Goal: Complete application form: Complete application form

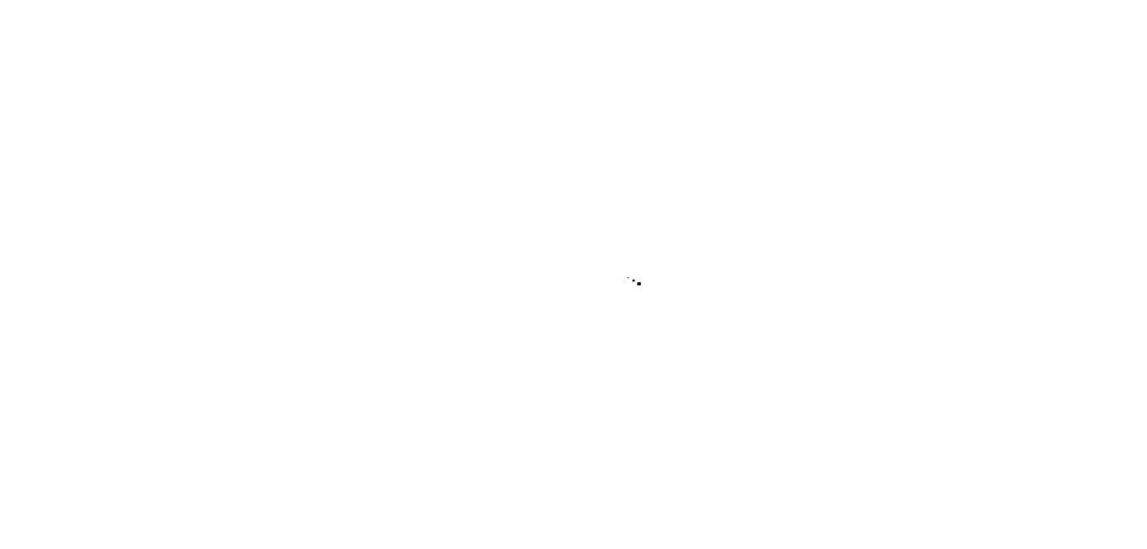
click at [345, 417] on div at bounding box center [573, 274] width 1147 height 549
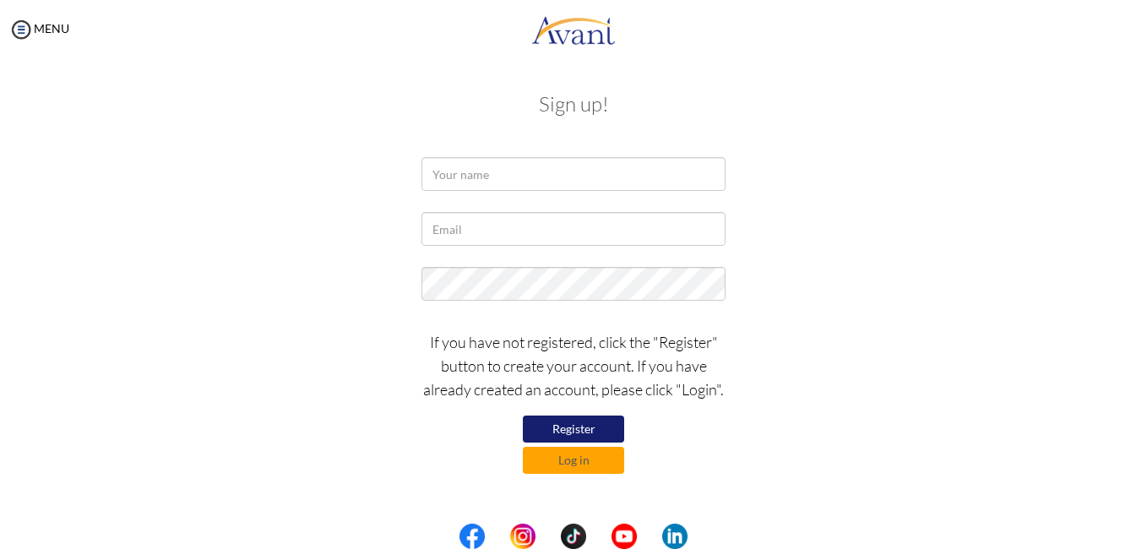
click at [550, 437] on button "Register" at bounding box center [573, 429] width 101 height 27
click at [516, 177] on input "text" at bounding box center [573, 174] width 304 height 34
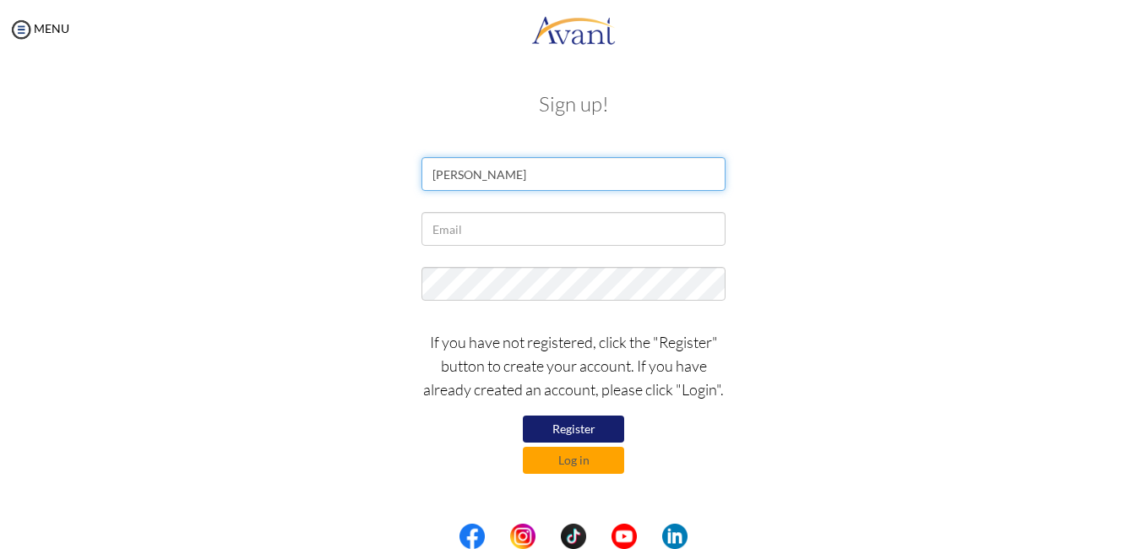
type input "EMELIA OKWEI"
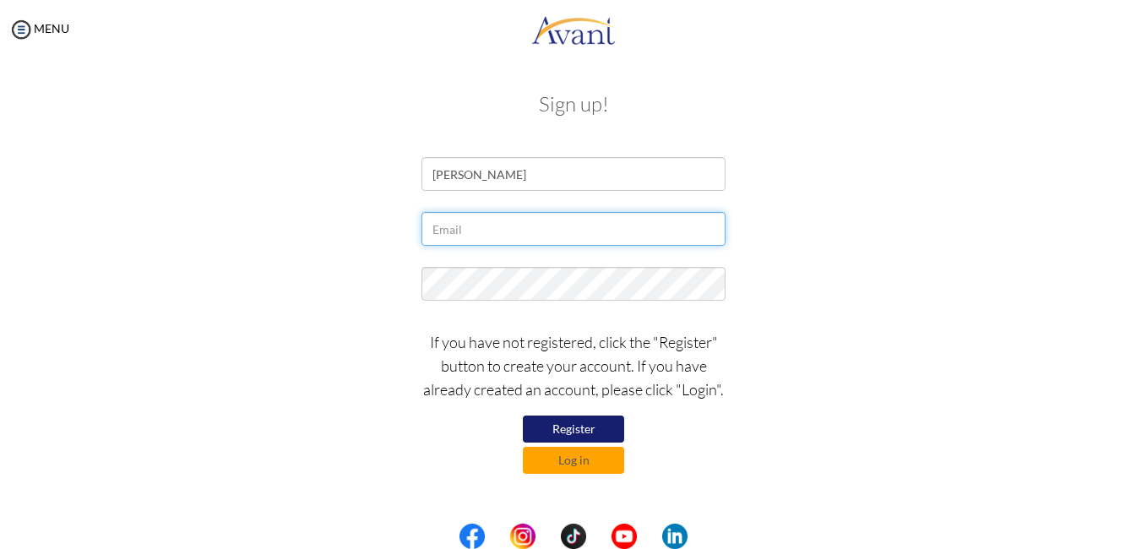
click at [489, 226] on input "text" at bounding box center [573, 229] width 304 height 34
type input "[EMAIL_ADDRESS][DOMAIN_NAME]"
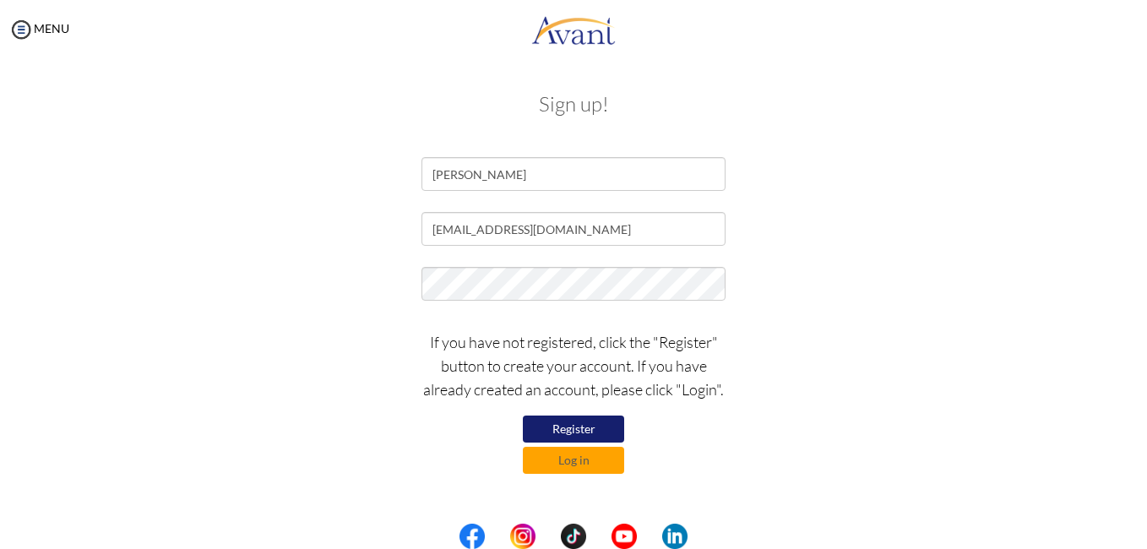
click at [595, 423] on button "Register" at bounding box center [573, 429] width 101 height 27
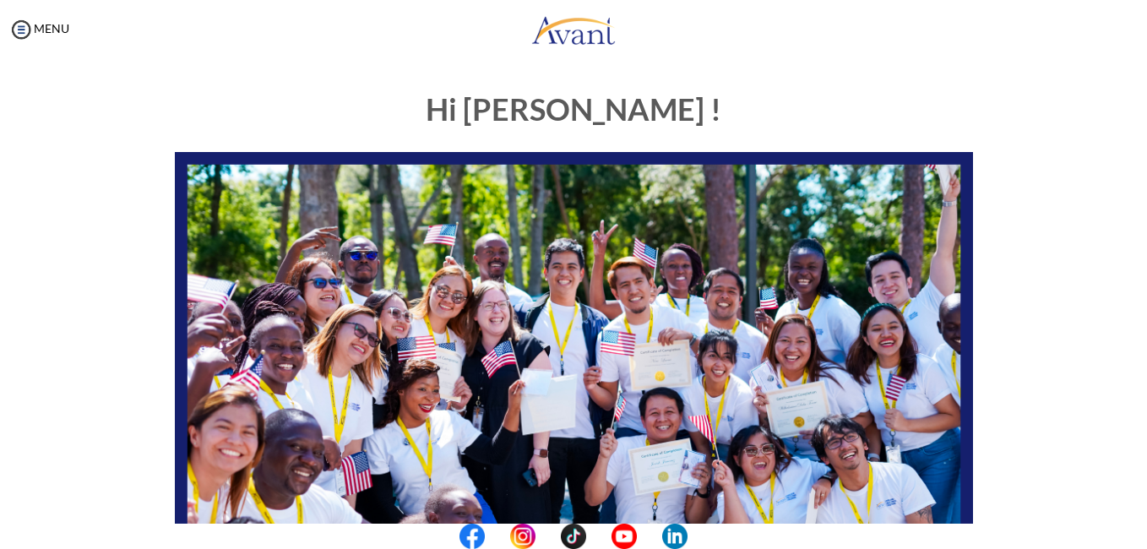
scroll to position [2973, 0]
click at [1139, 529] on center at bounding box center [573, 536] width 1147 height 25
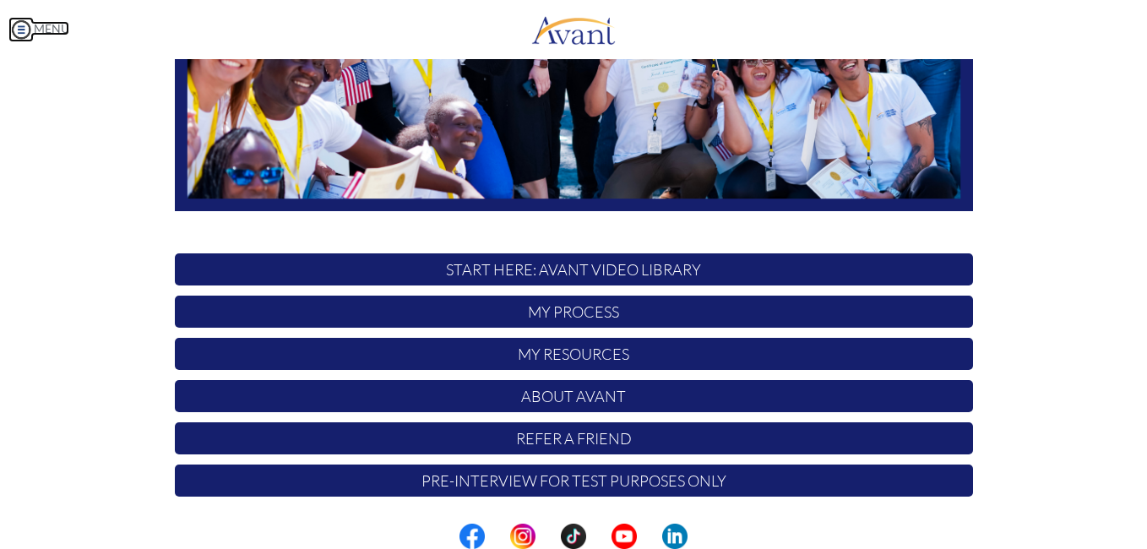
click at [15, 28] on img at bounding box center [20, 29] width 25 height 25
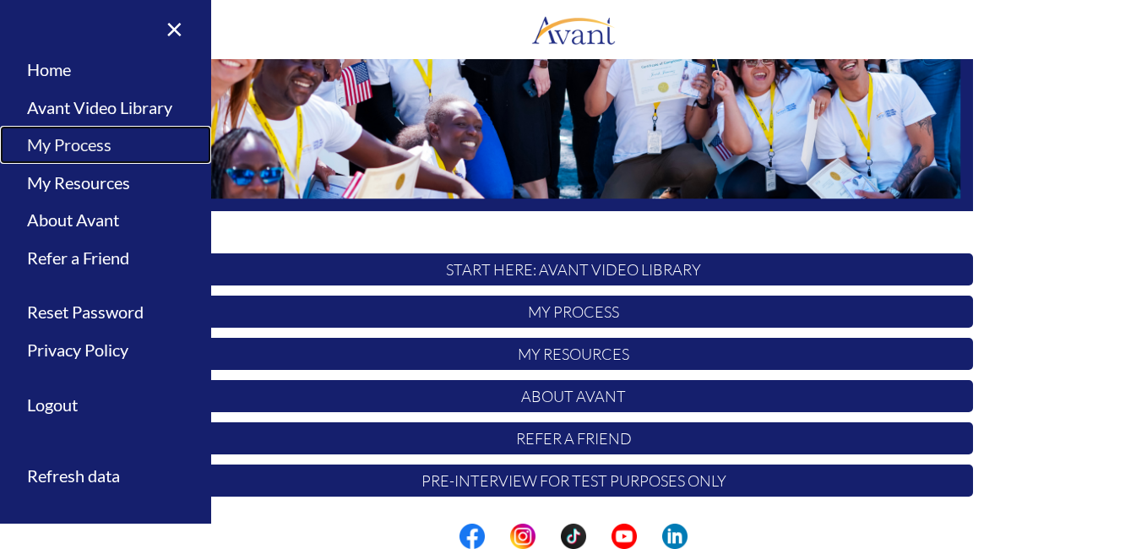
click at [61, 145] on link "My Process" at bounding box center [105, 145] width 211 height 38
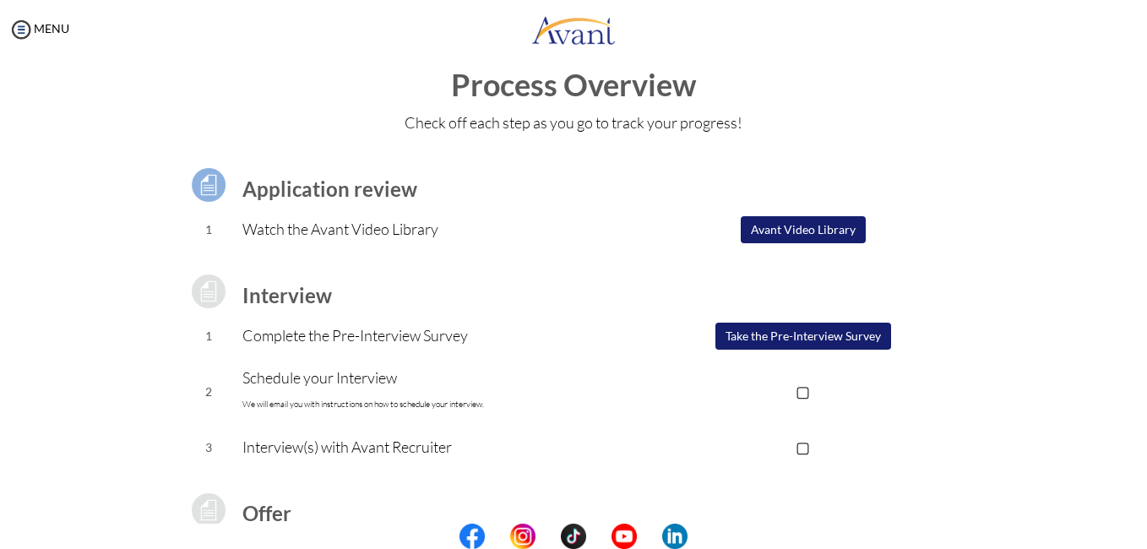
scroll to position [0, 0]
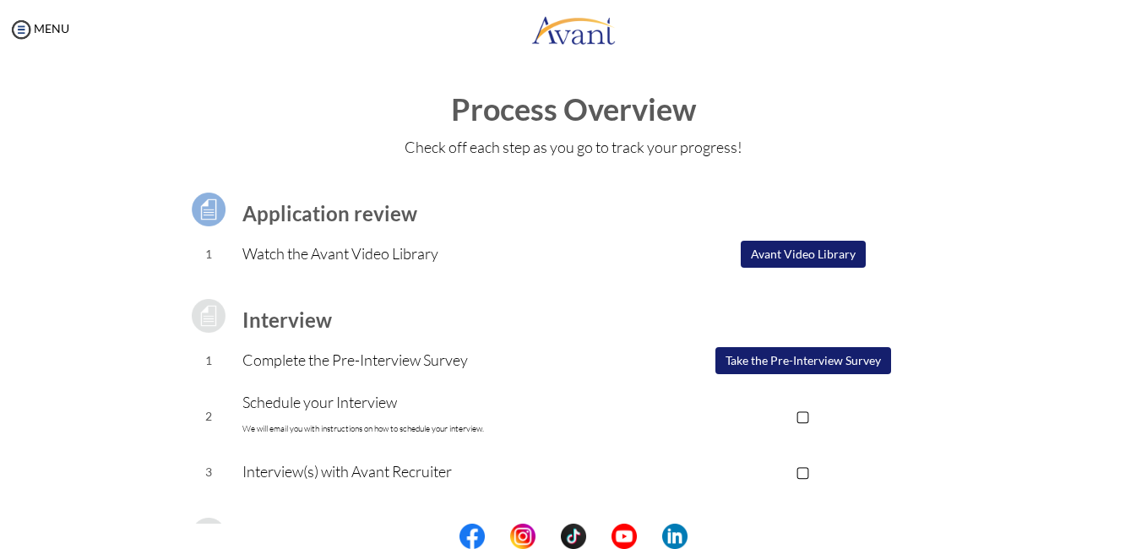
click at [827, 253] on button "Avant Video Library" at bounding box center [803, 254] width 125 height 27
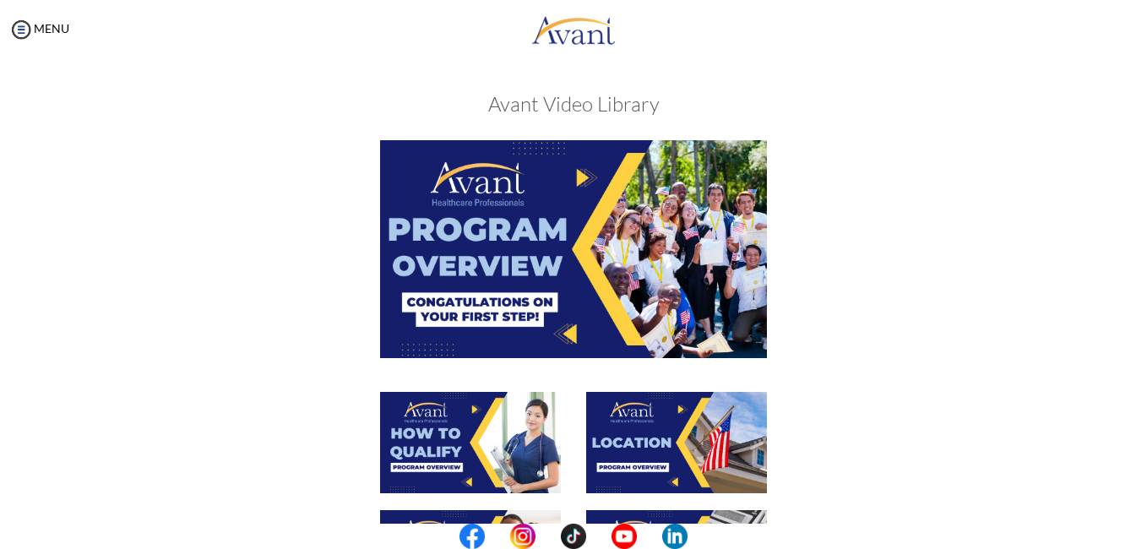
click at [571, 176] on img at bounding box center [573, 248] width 387 height 217
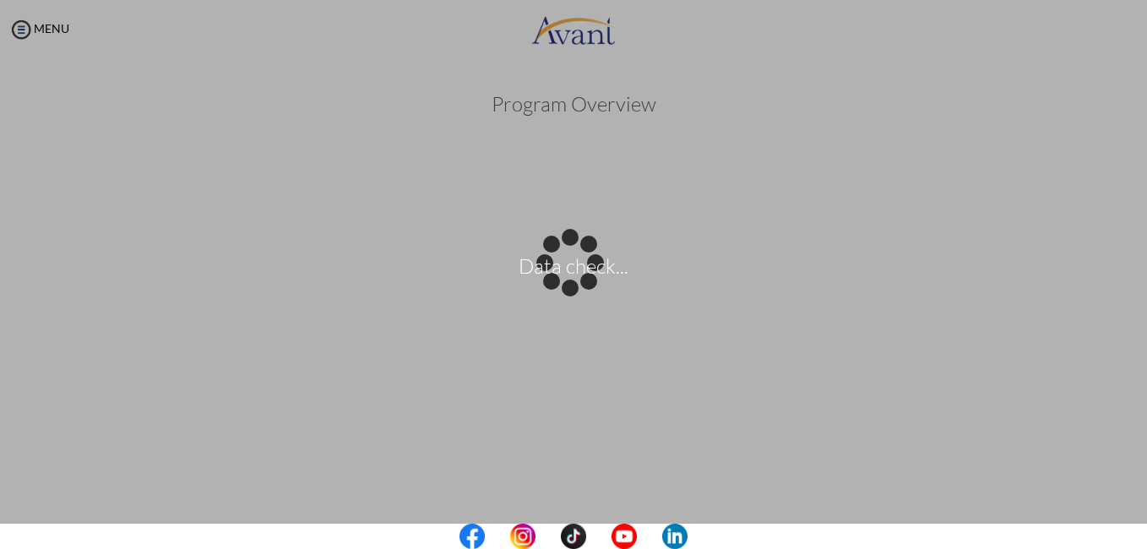
click at [1139, 531] on center at bounding box center [573, 536] width 1147 height 25
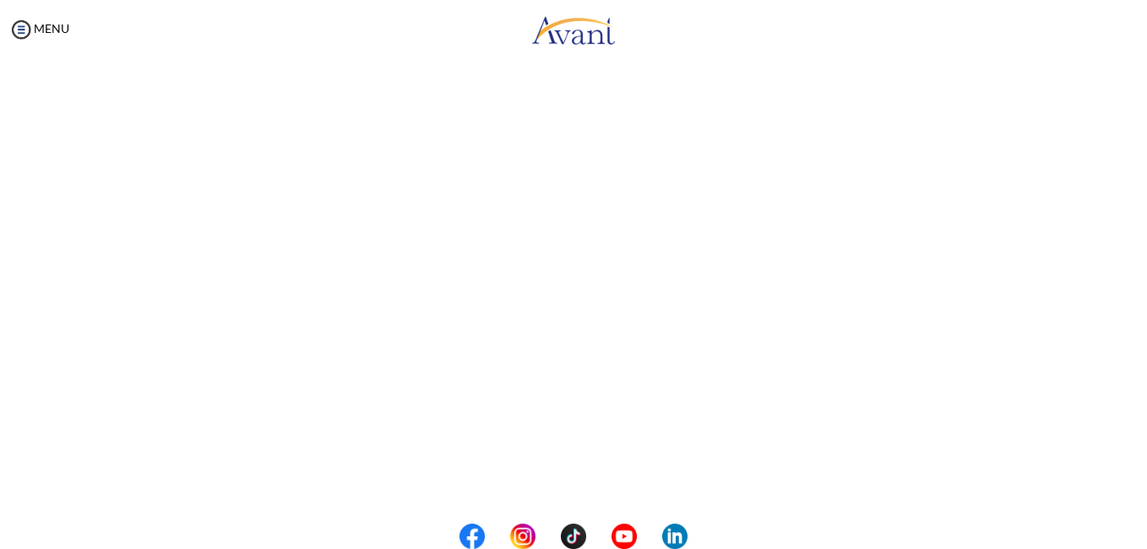
scroll to position [181, 0]
click at [1138, 534] on center at bounding box center [573, 536] width 1147 height 25
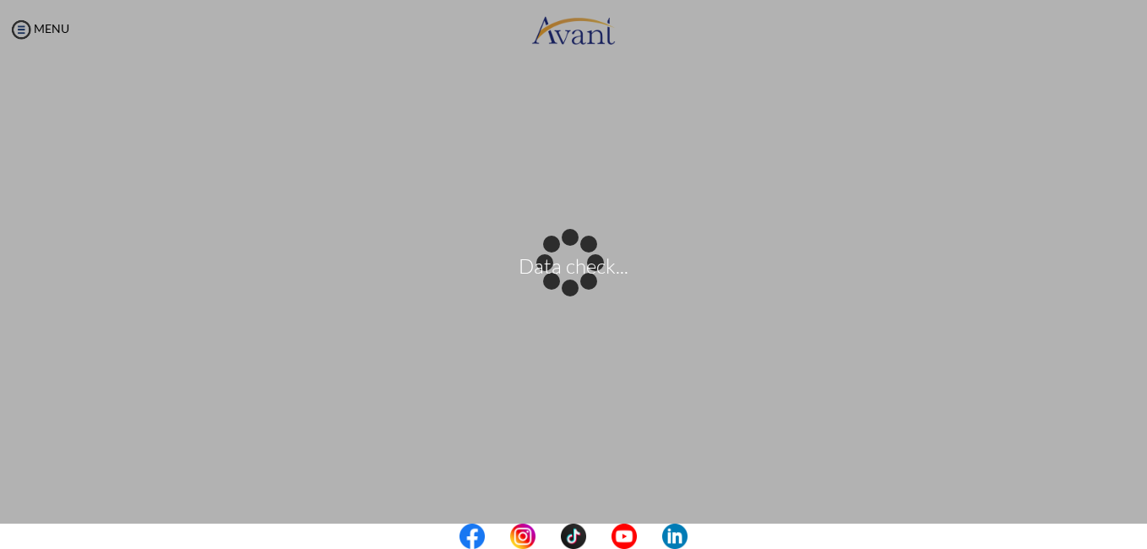
click at [1138, 534] on center at bounding box center [573, 536] width 1147 height 25
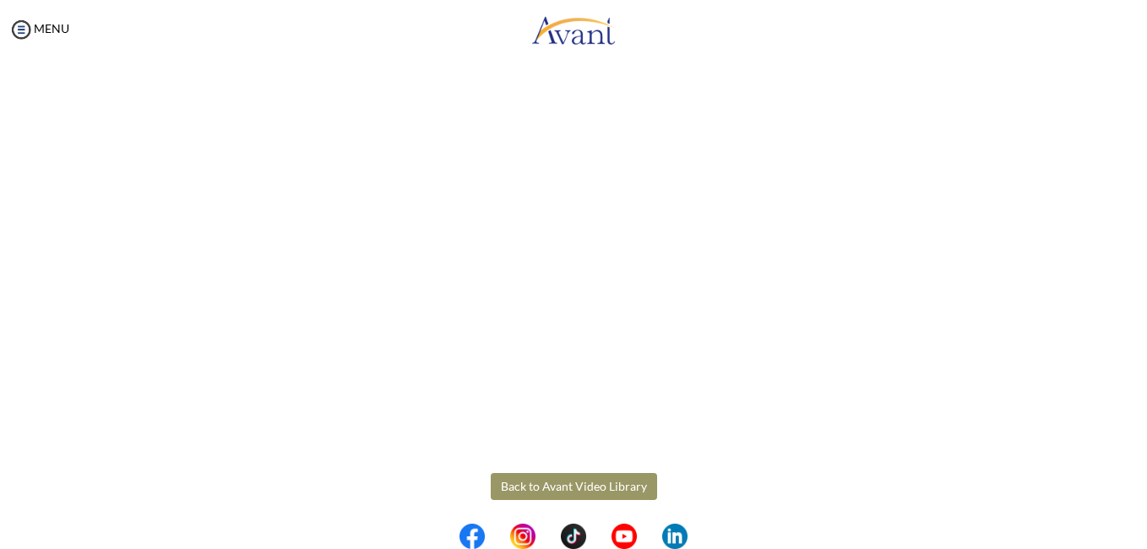
scroll to position [282, 0]
click at [579, 470] on button "Back to Avant Video Library" at bounding box center [574, 478] width 166 height 27
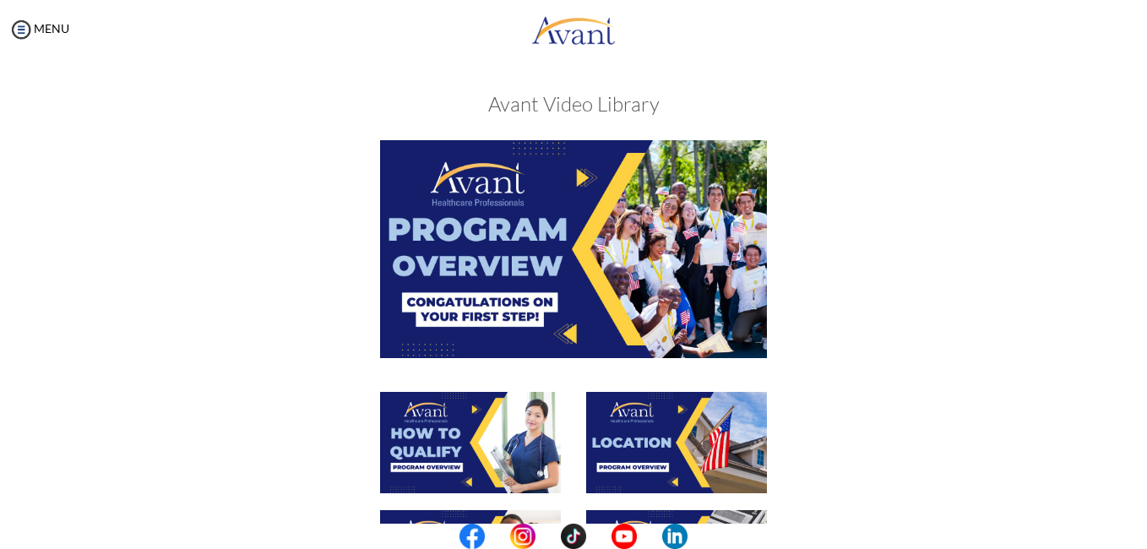
click at [903, 329] on div at bounding box center [573, 265] width 823 height 251
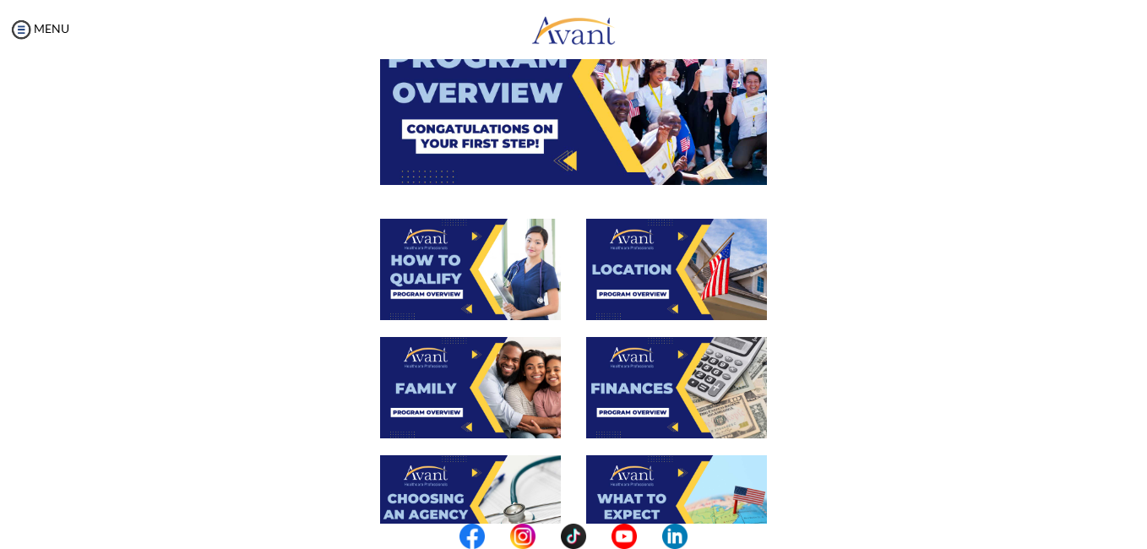
scroll to position [139, 0]
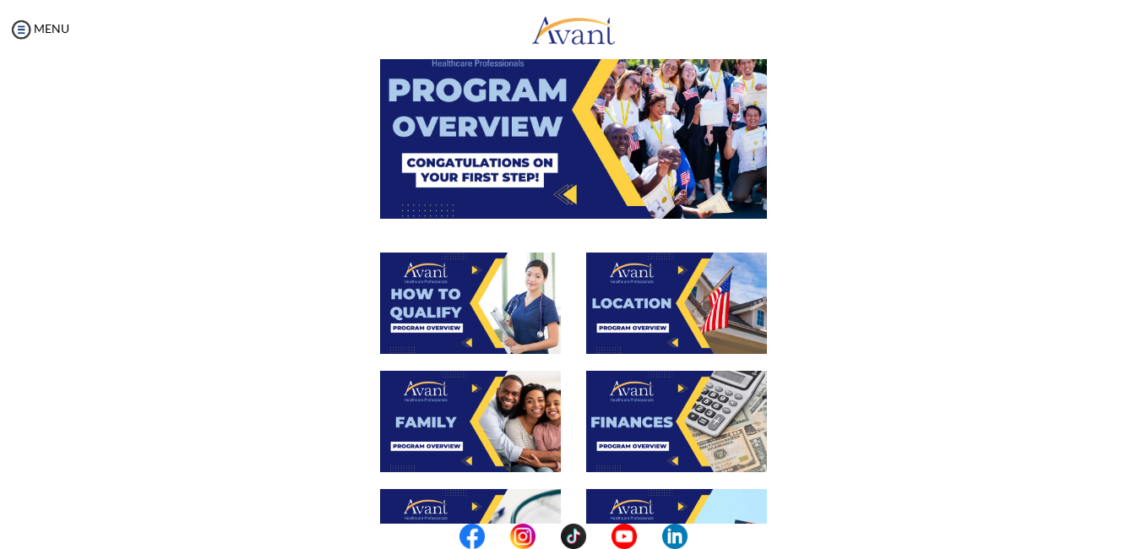
click at [497, 295] on img at bounding box center [470, 303] width 181 height 101
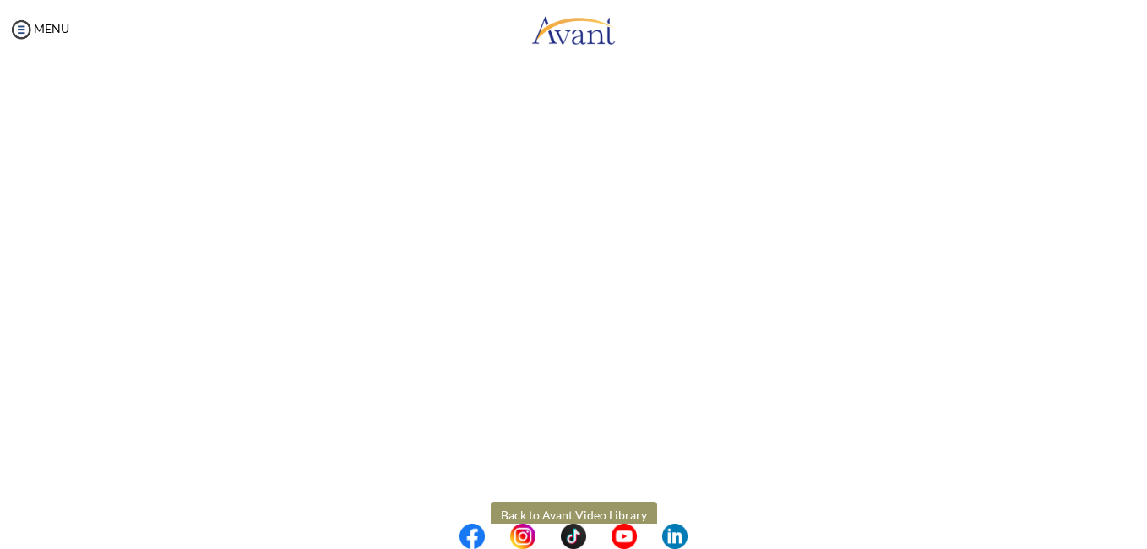
scroll to position [282, 0]
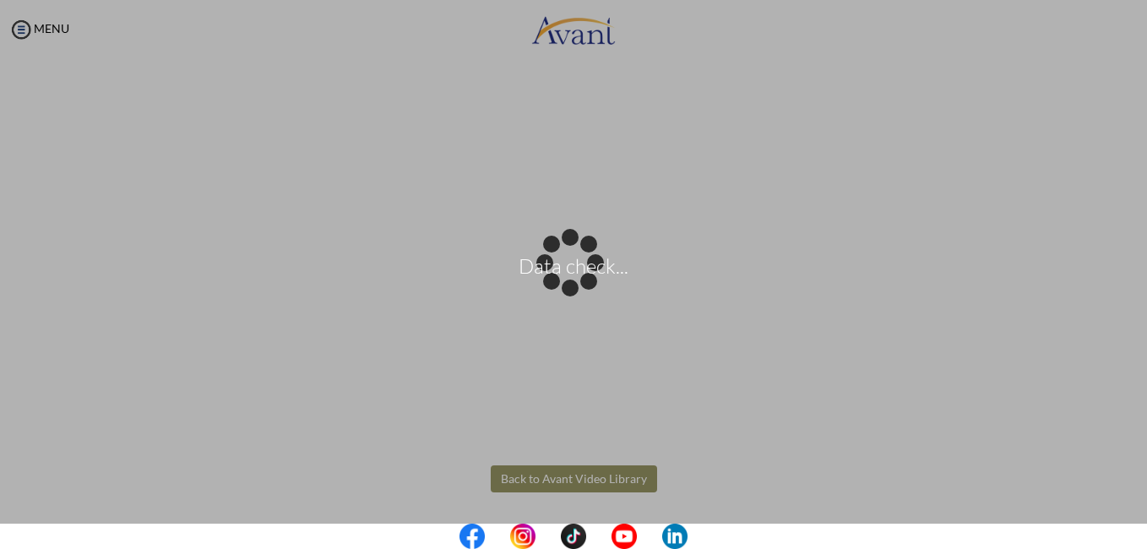
click at [537, 479] on body "Data check... Maintenance break. Please come back in 2 hours. MENU My Status Wh…" at bounding box center [573, 274] width 1147 height 549
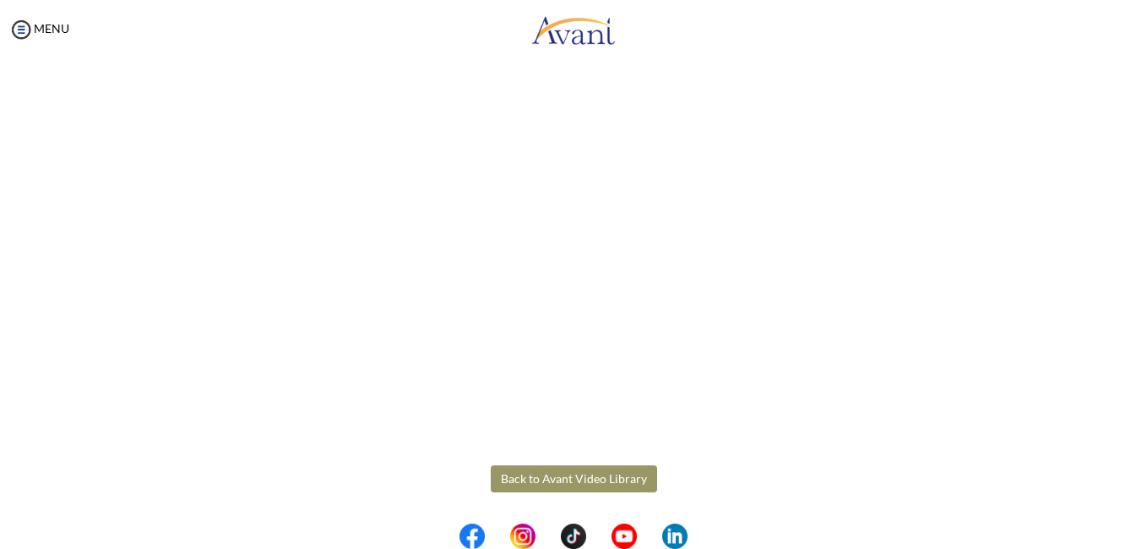
click at [535, 482] on button "Back to Avant Video Library" at bounding box center [574, 478] width 166 height 27
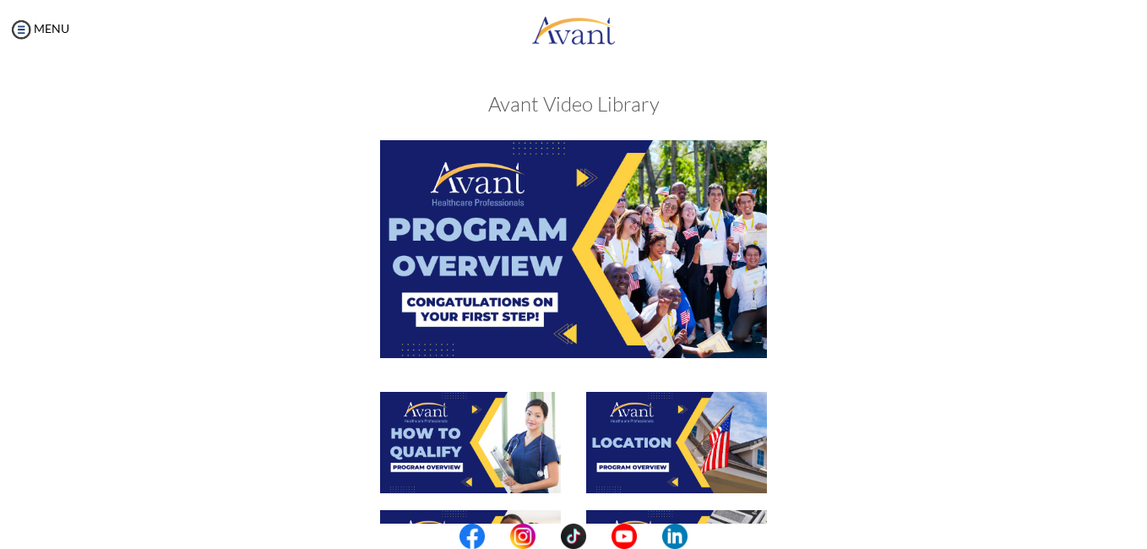
click at [619, 451] on img at bounding box center [676, 442] width 181 height 101
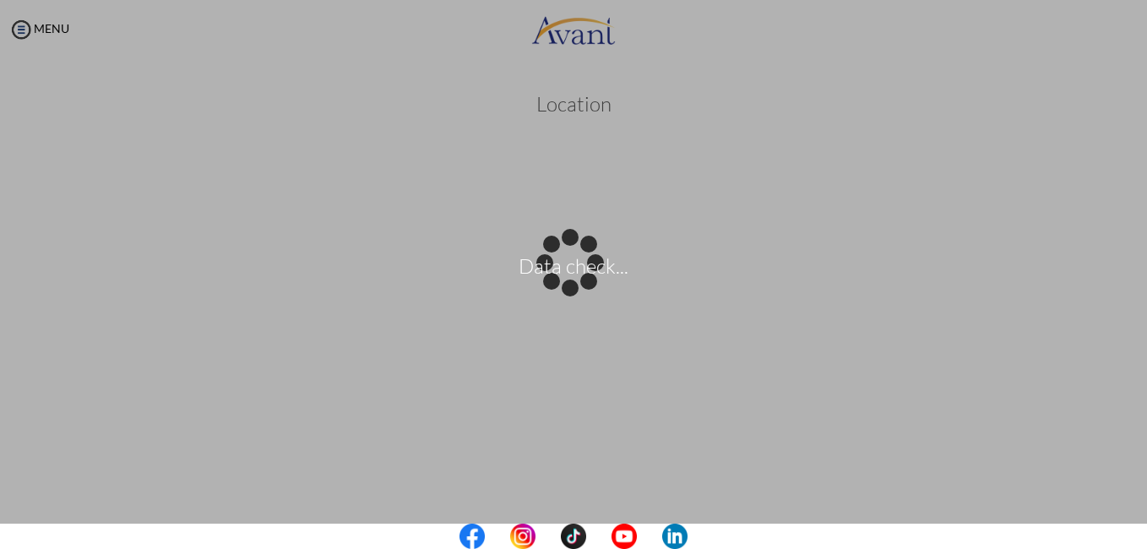
click at [1135, 529] on center at bounding box center [573, 536] width 1147 height 25
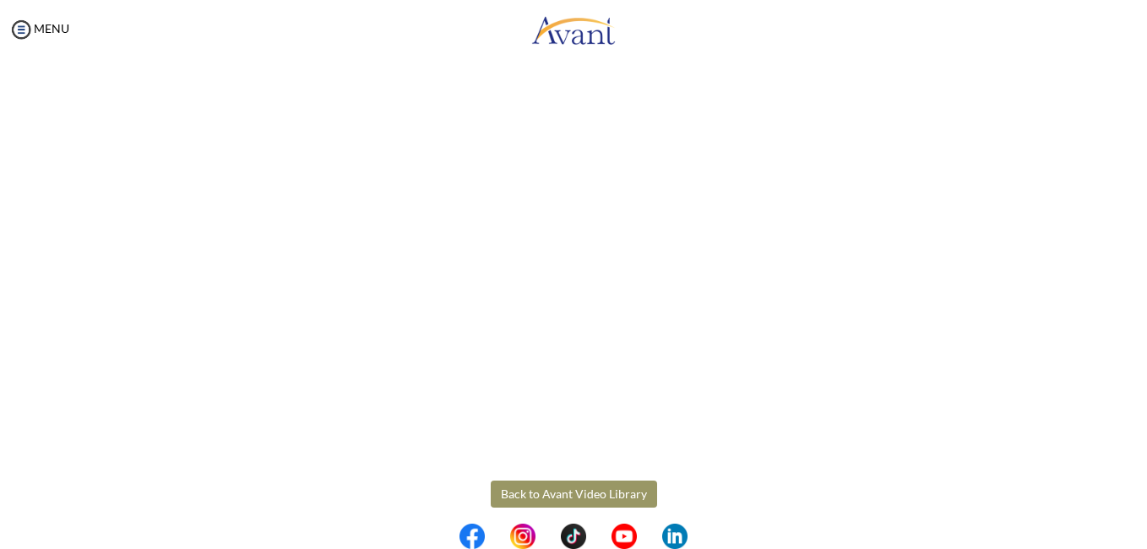
scroll to position [282, 0]
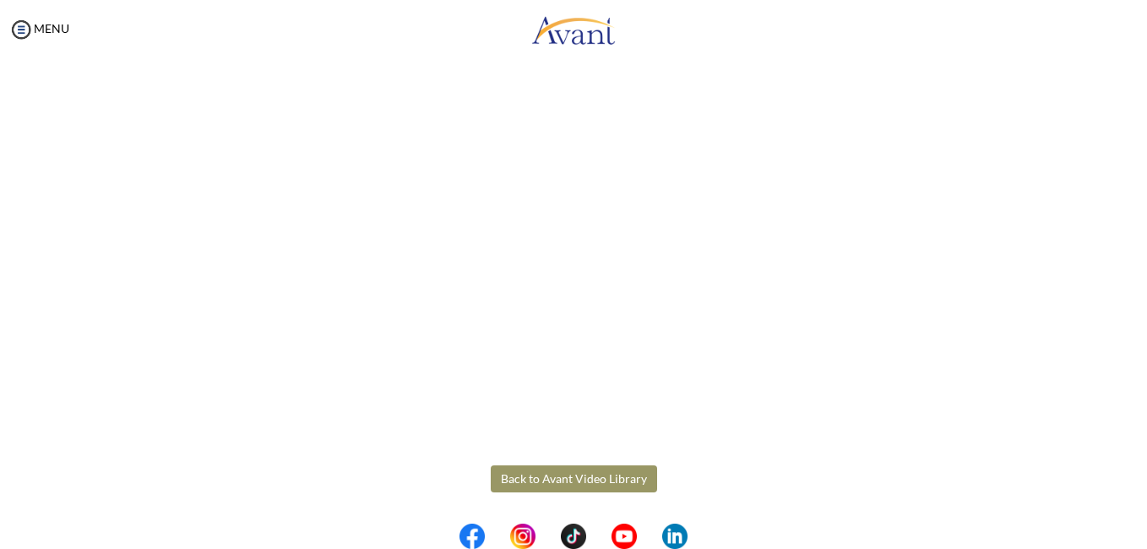
click at [548, 475] on button "Back to Avant Video Library" at bounding box center [574, 478] width 166 height 27
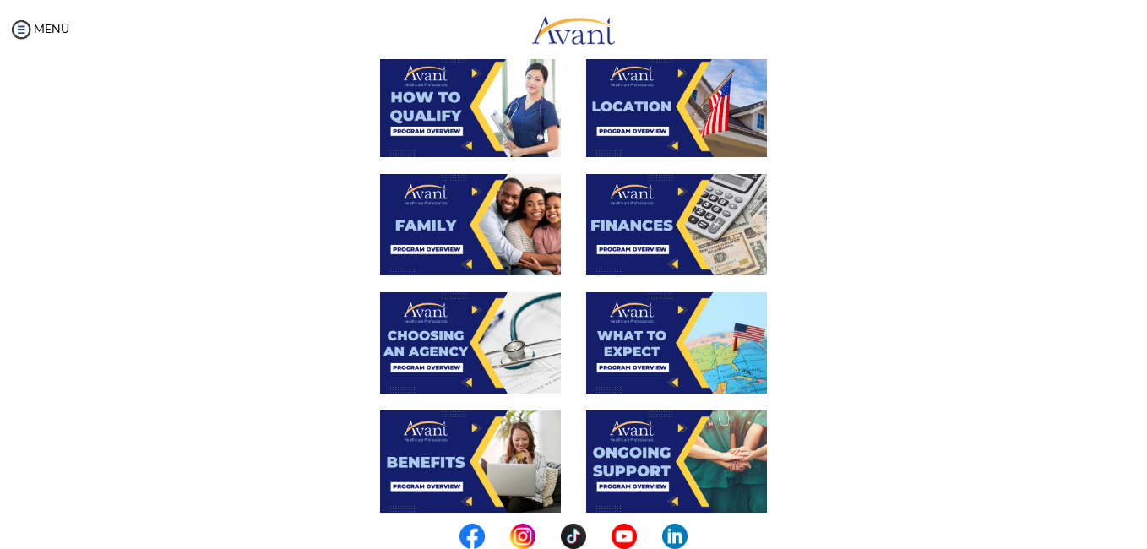
scroll to position [311, 0]
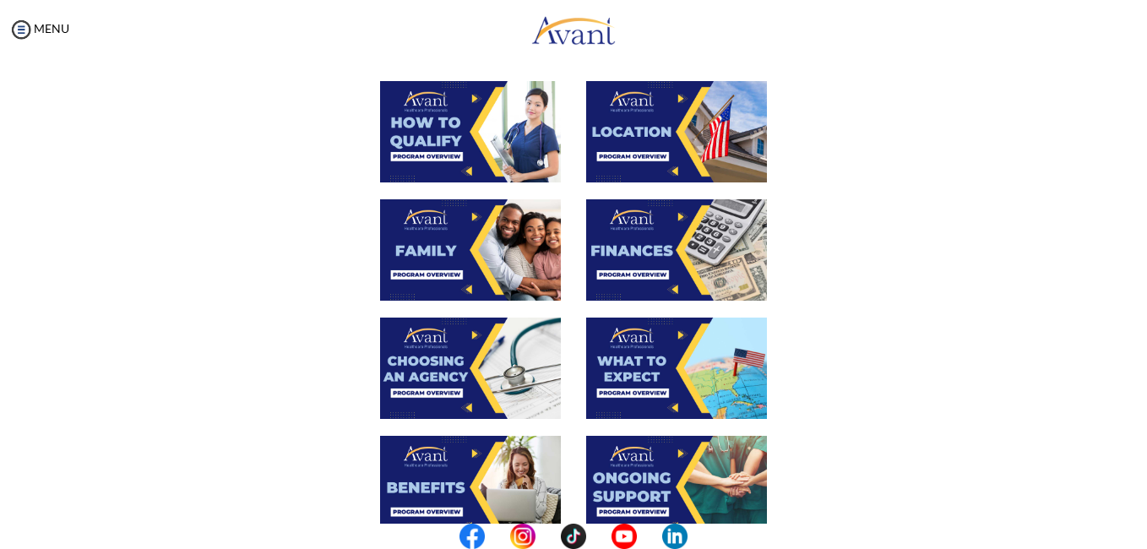
click at [494, 232] on img at bounding box center [470, 249] width 181 height 101
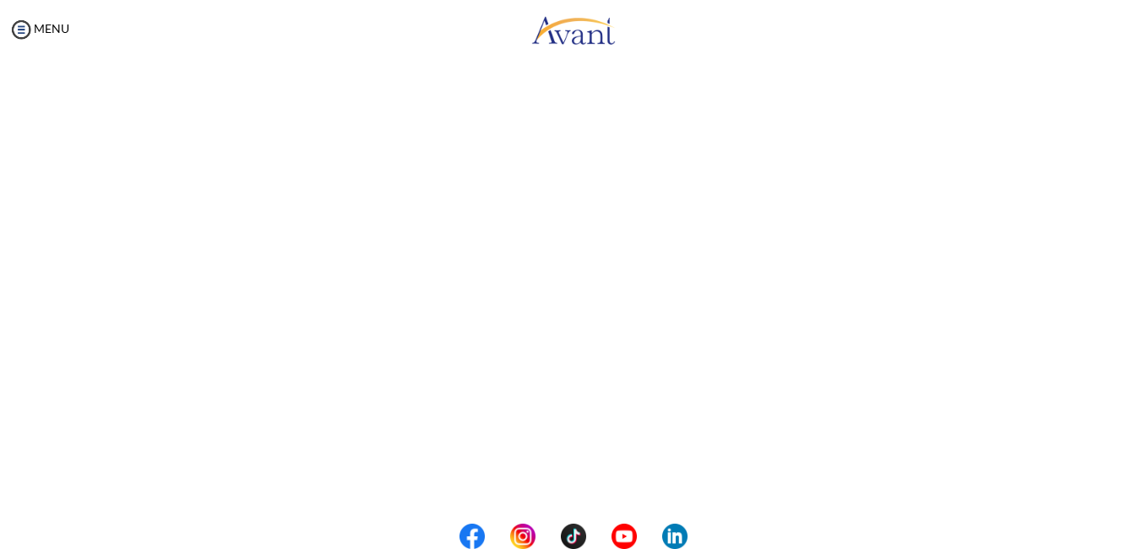
scroll to position [462, 0]
click at [571, 482] on body "Maintenance break. Please come back in 2 hours. MENU My Status What is the next…" at bounding box center [573, 274] width 1147 height 549
click at [561, 474] on button "Back to Avant Video Library" at bounding box center [574, 478] width 166 height 27
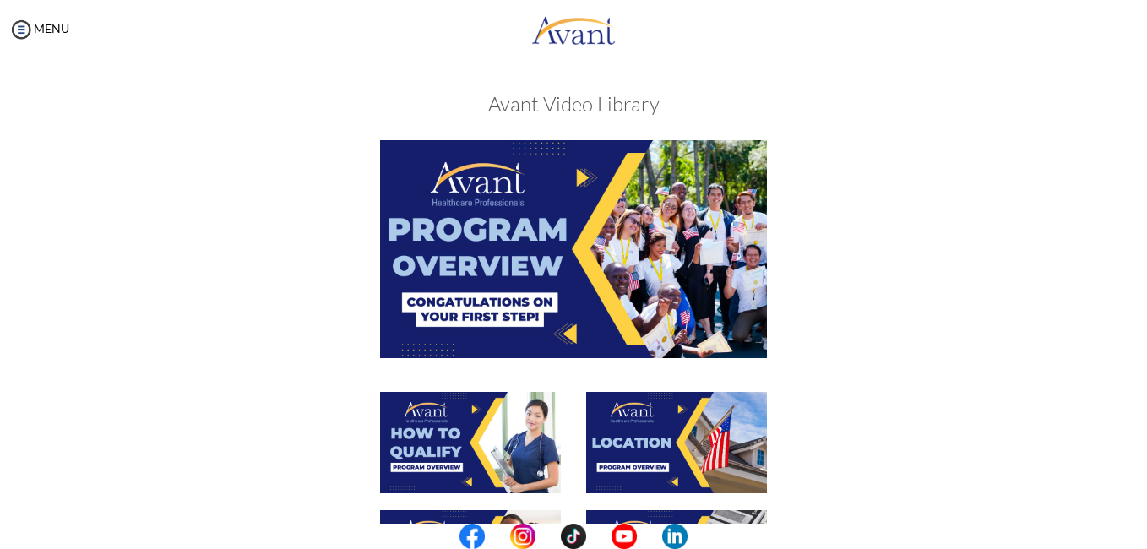
click at [815, 396] on div at bounding box center [573, 451] width 823 height 118
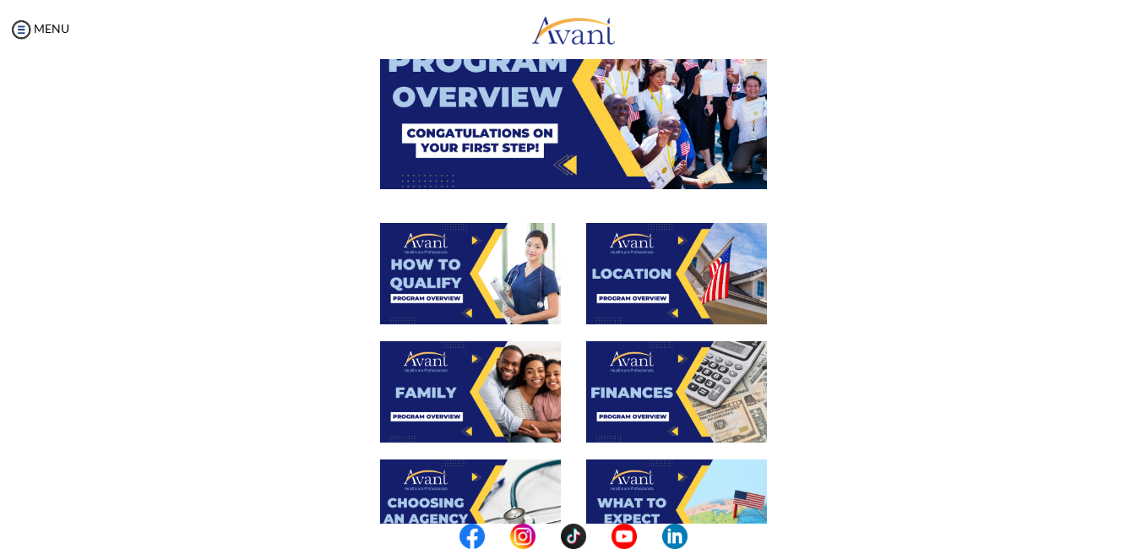
scroll to position [203, 0]
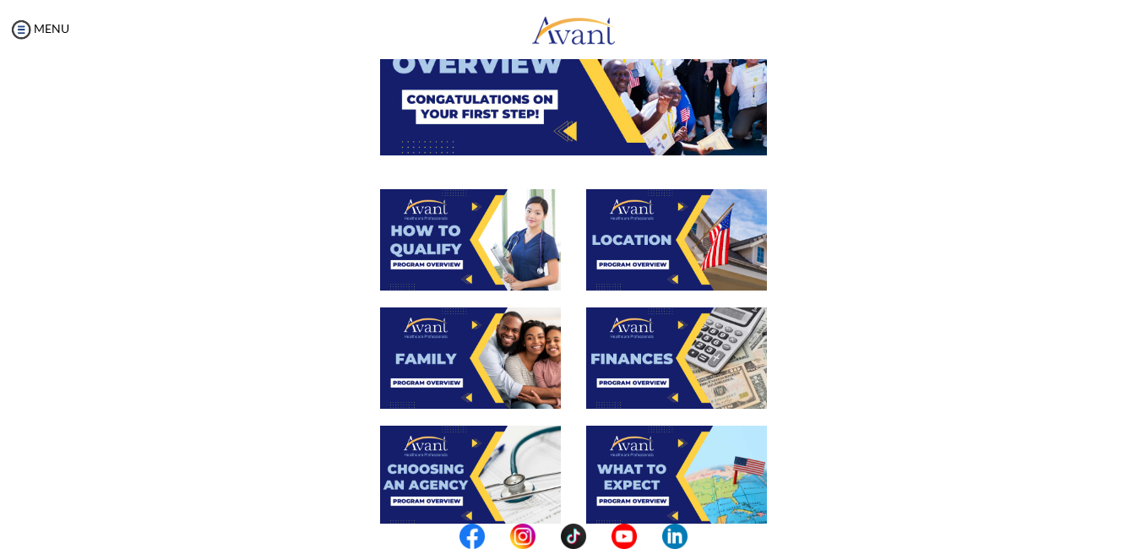
click at [624, 375] on img at bounding box center [676, 357] width 181 height 101
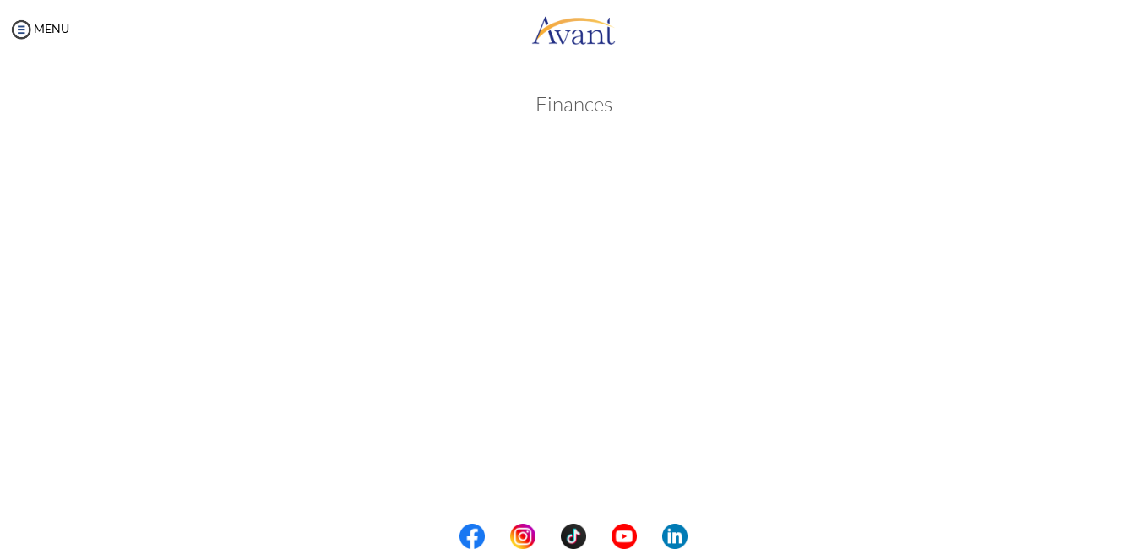
click at [1119, 288] on body "Maintenance break. Please come back in 2 hours. MENU My Status What is the next…" at bounding box center [573, 274] width 1147 height 549
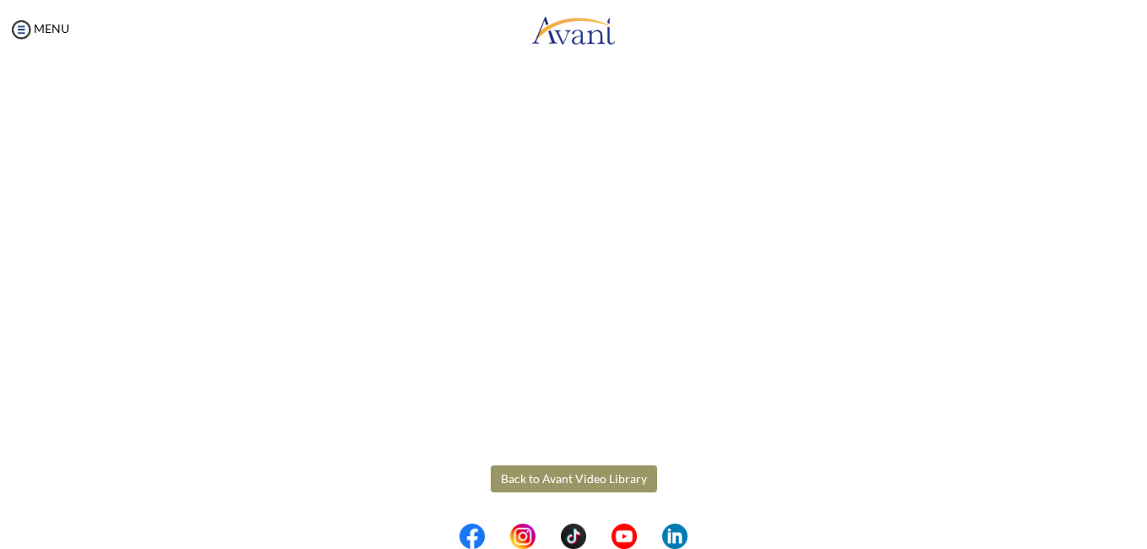
click at [570, 481] on button "Back to Avant Video Library" at bounding box center [574, 478] width 166 height 27
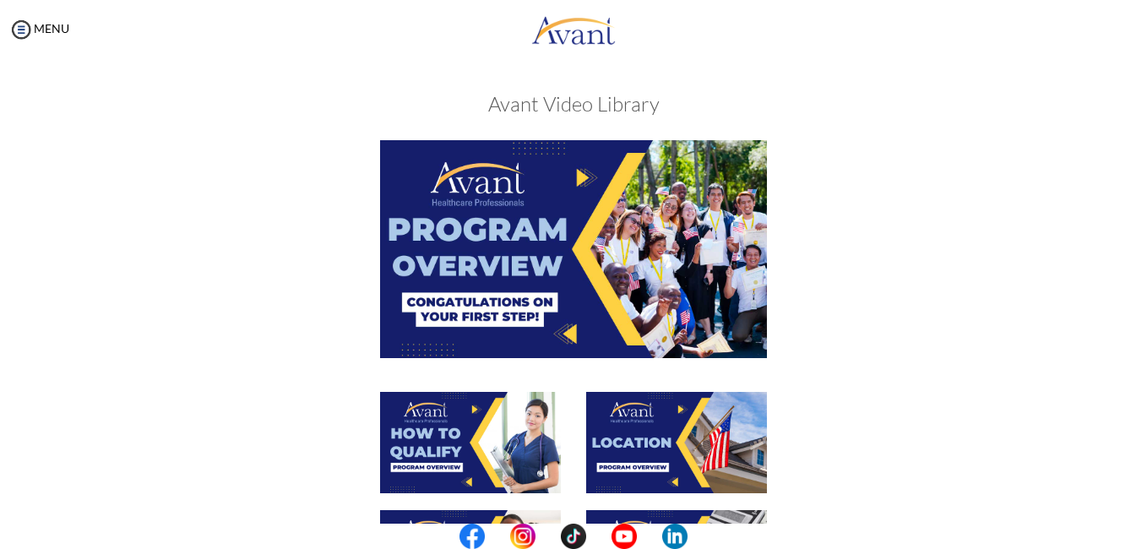
click at [802, 312] on div at bounding box center [573, 265] width 823 height 251
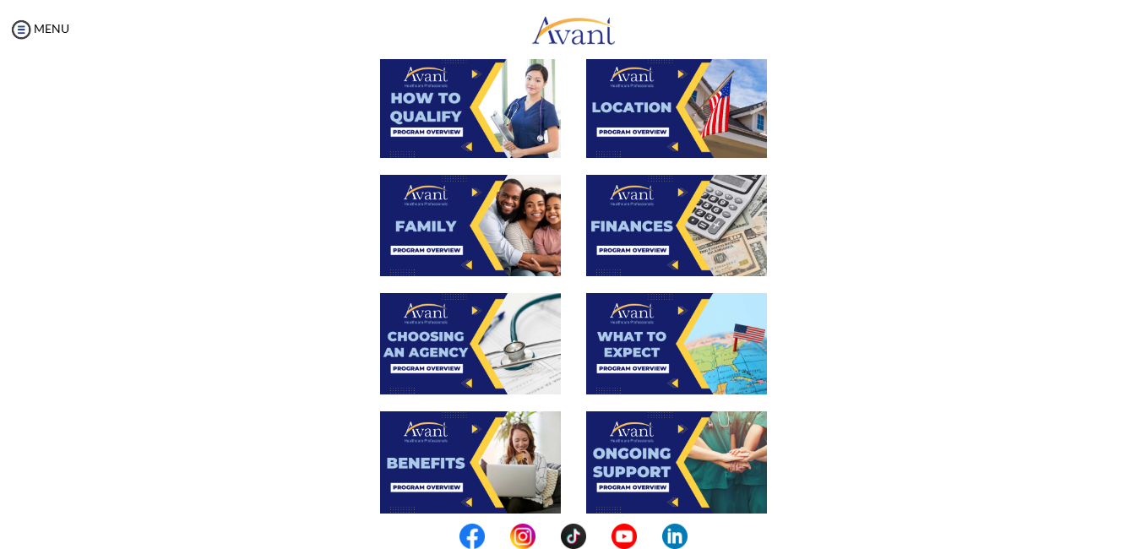
scroll to position [338, 0]
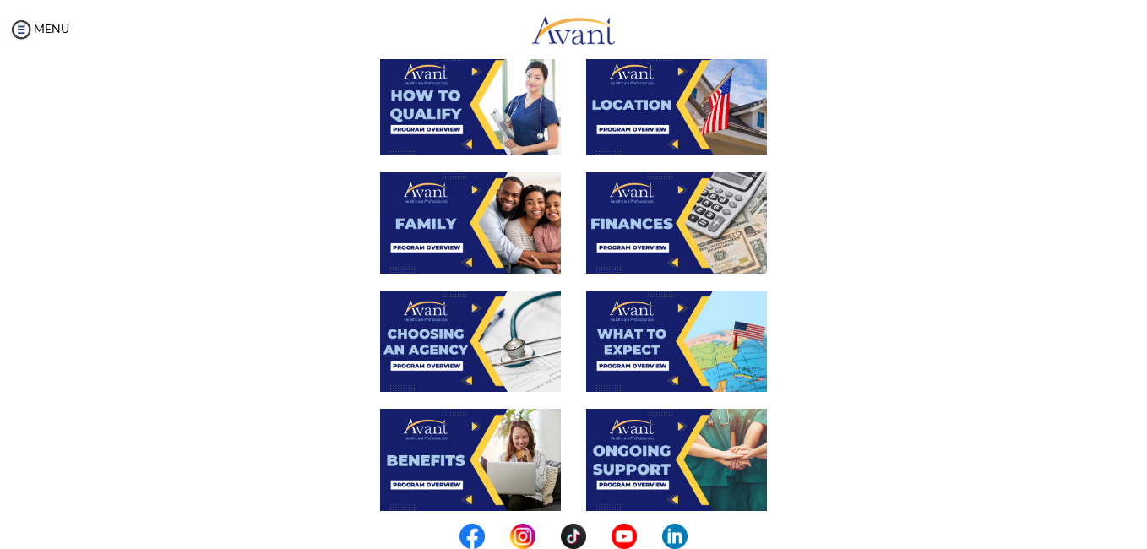
click at [432, 349] on img at bounding box center [470, 341] width 181 height 101
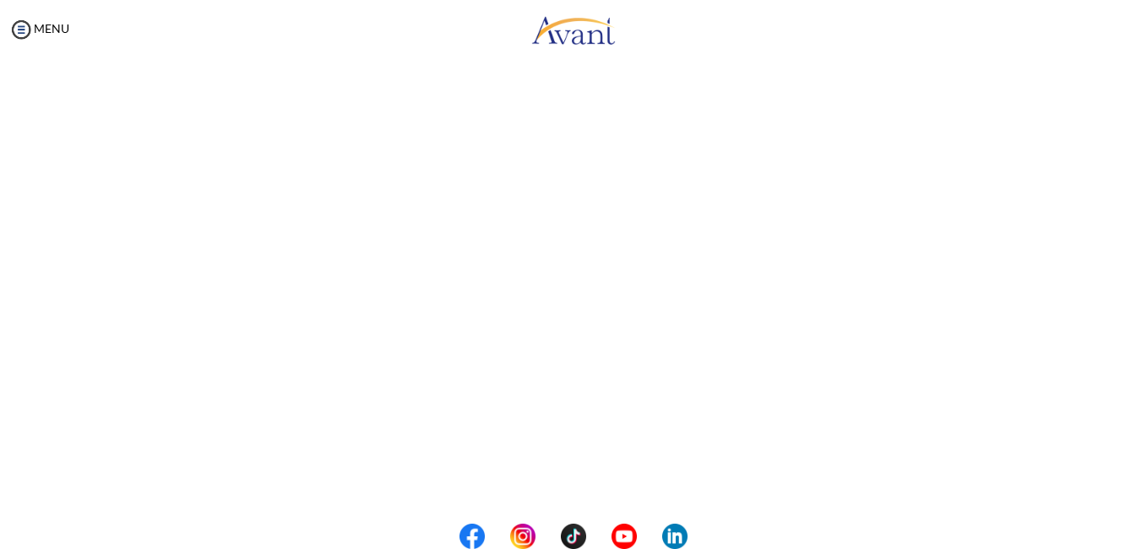
scroll to position [225, 0]
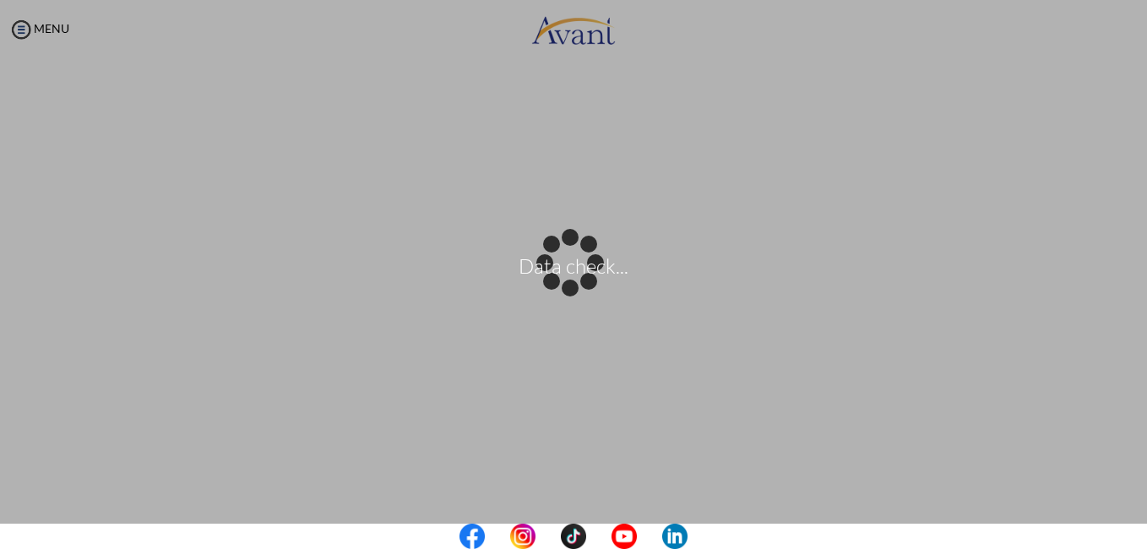
click at [1138, 527] on center at bounding box center [573, 536] width 1147 height 25
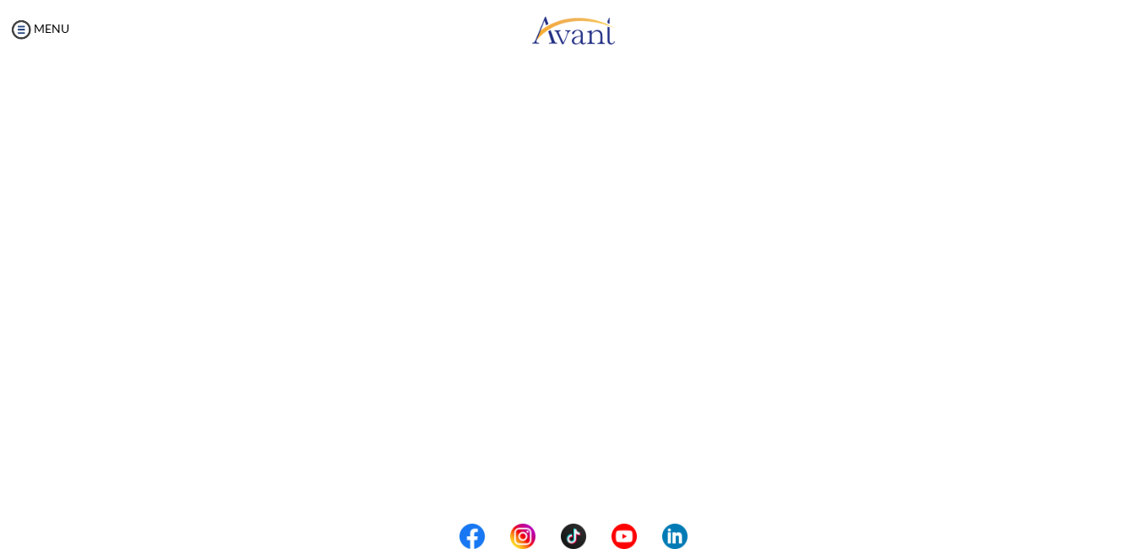
scroll to position [462, 0]
click at [634, 471] on button "Back to Avant Video Library" at bounding box center [574, 478] width 166 height 27
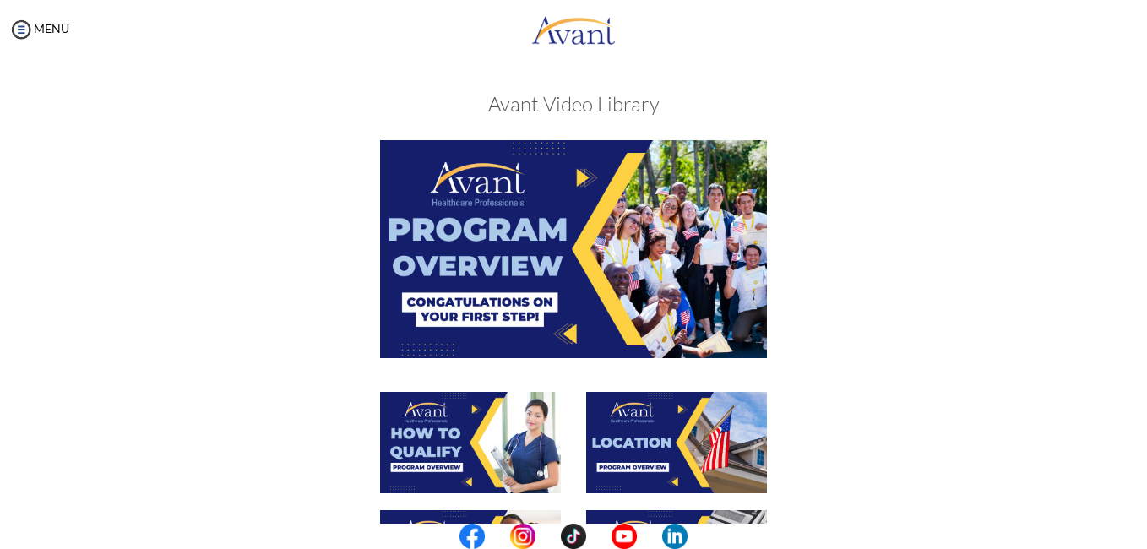
scroll to position [480, 0]
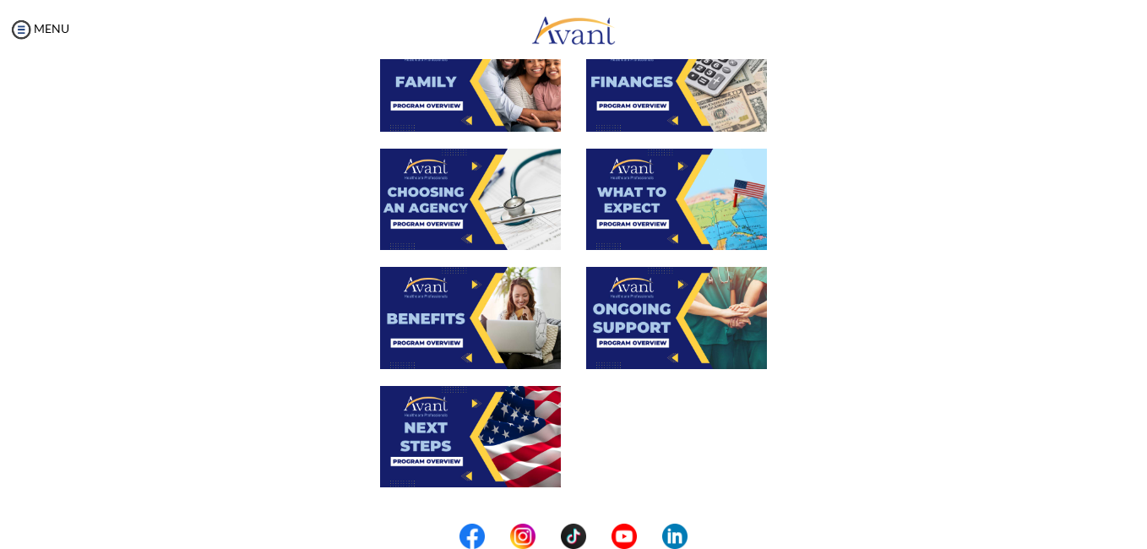
click at [695, 205] on img at bounding box center [676, 199] width 181 height 101
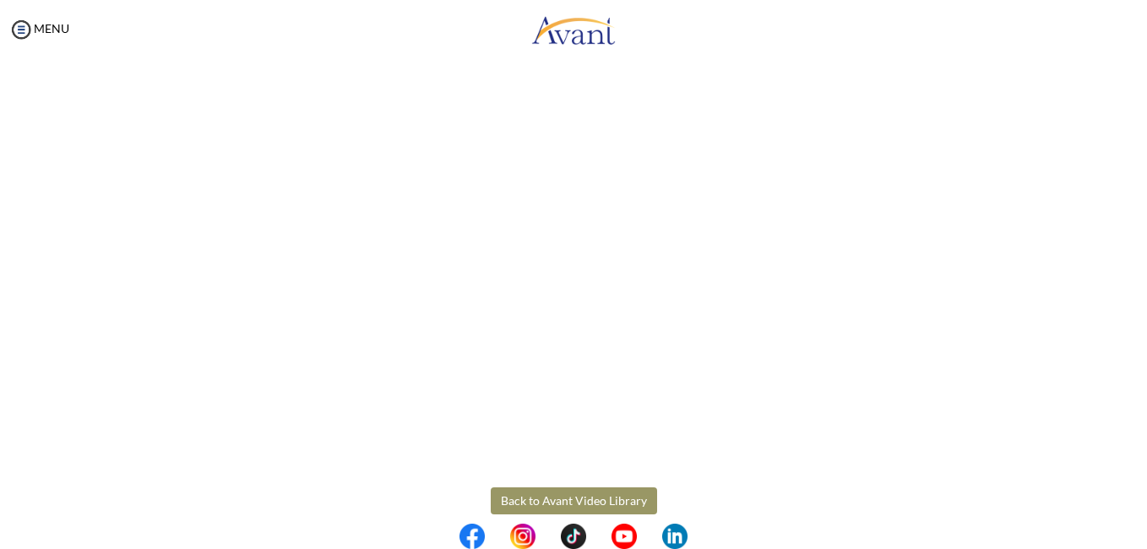
scroll to position [462, 0]
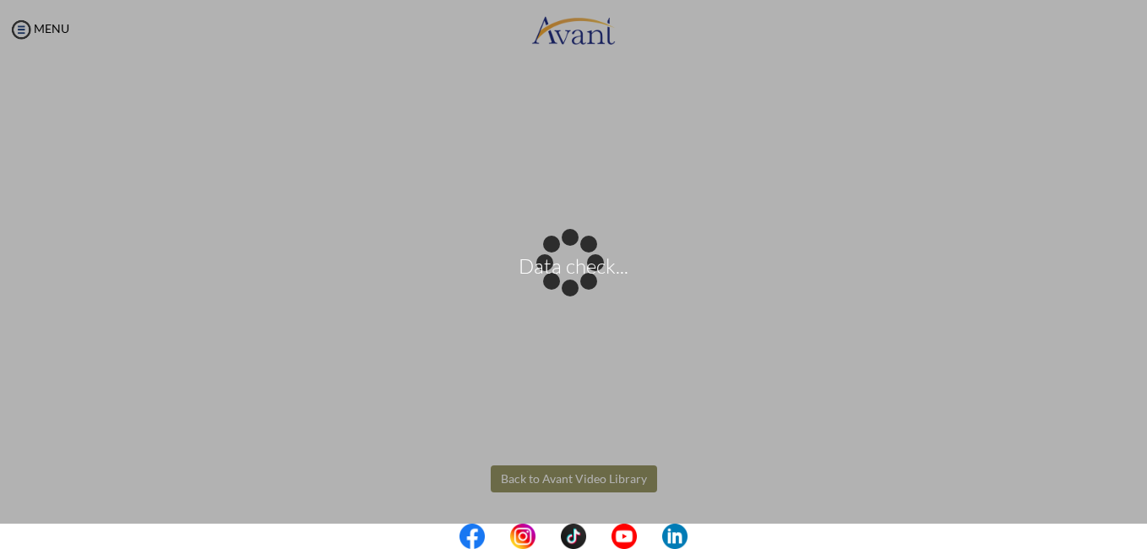
click at [622, 470] on body "Data check... Maintenance break. Please come back in 2 hours. MENU My Status Wh…" at bounding box center [573, 274] width 1147 height 549
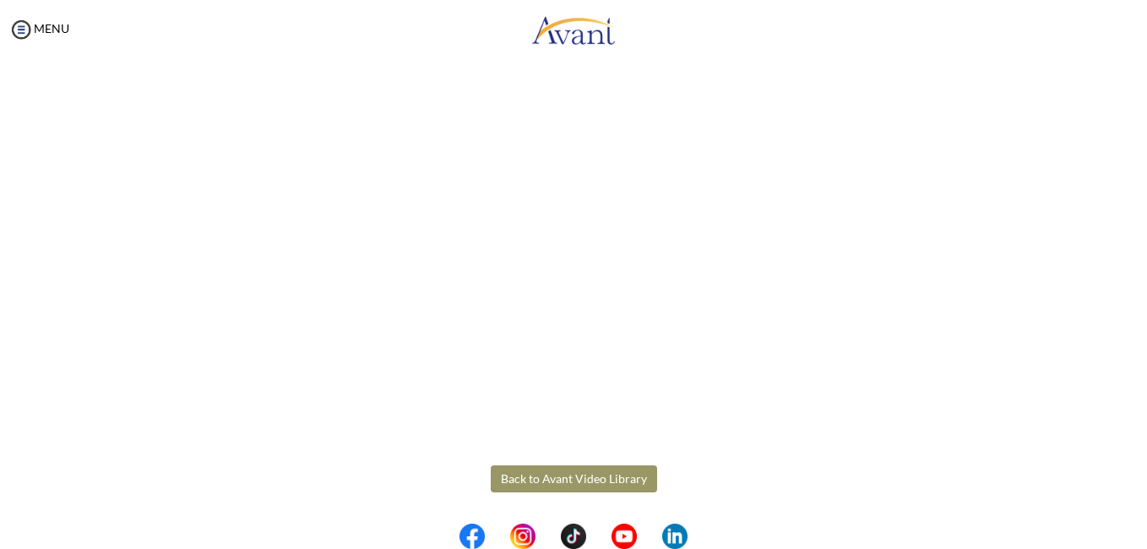
click at [613, 481] on button "Back to Avant Video Library" at bounding box center [574, 478] width 166 height 27
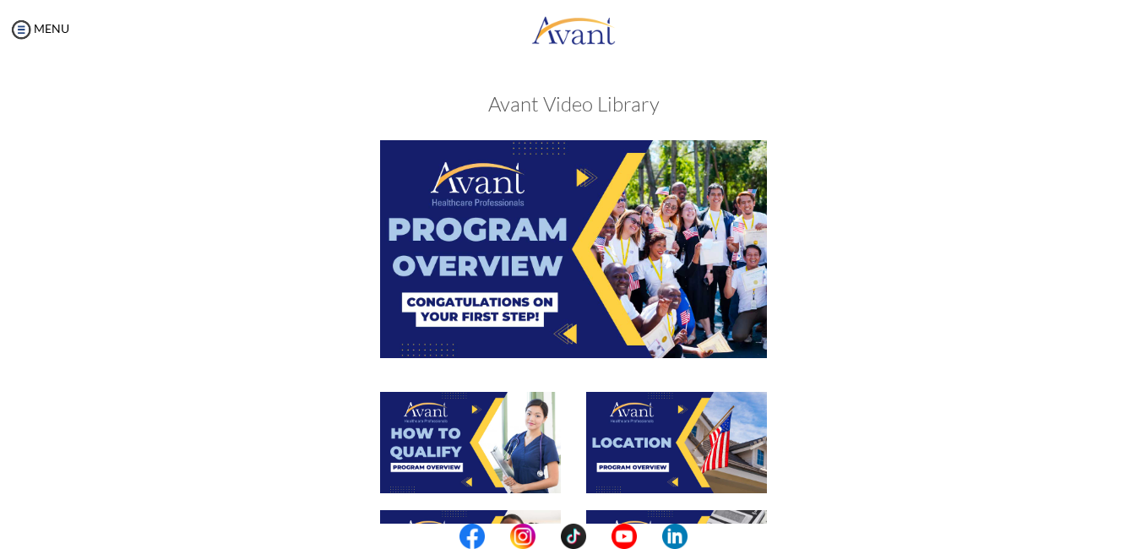
scroll to position [480, 0]
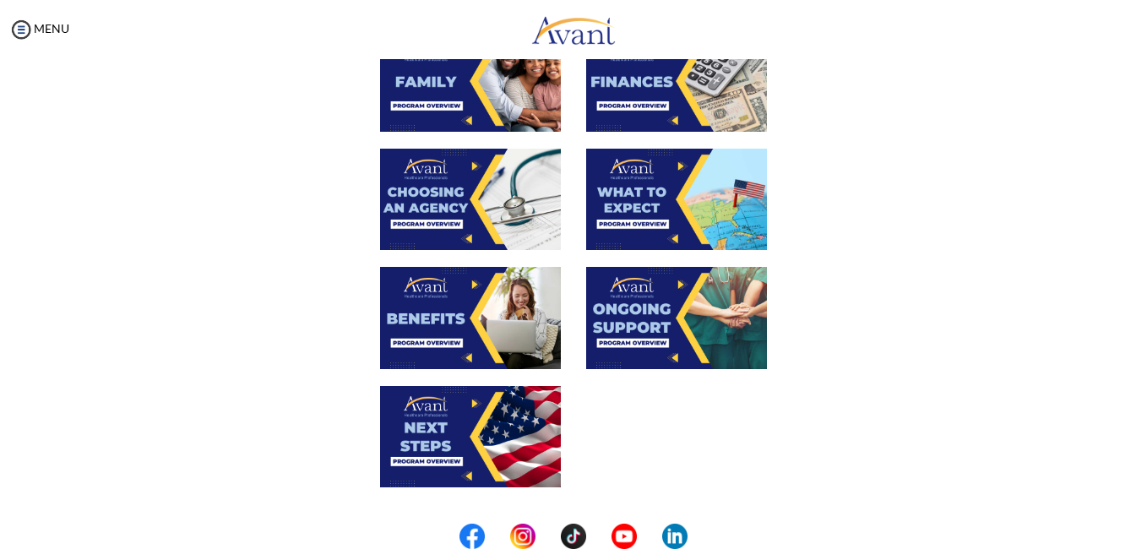
click at [456, 313] on img at bounding box center [470, 317] width 181 height 101
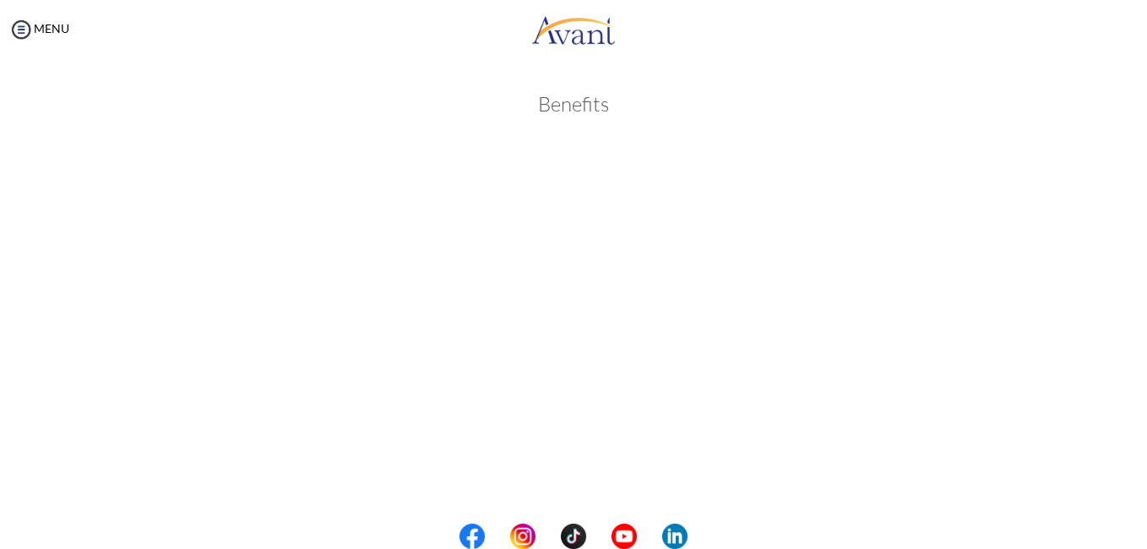
click at [1142, 526] on center at bounding box center [573, 536] width 1147 height 25
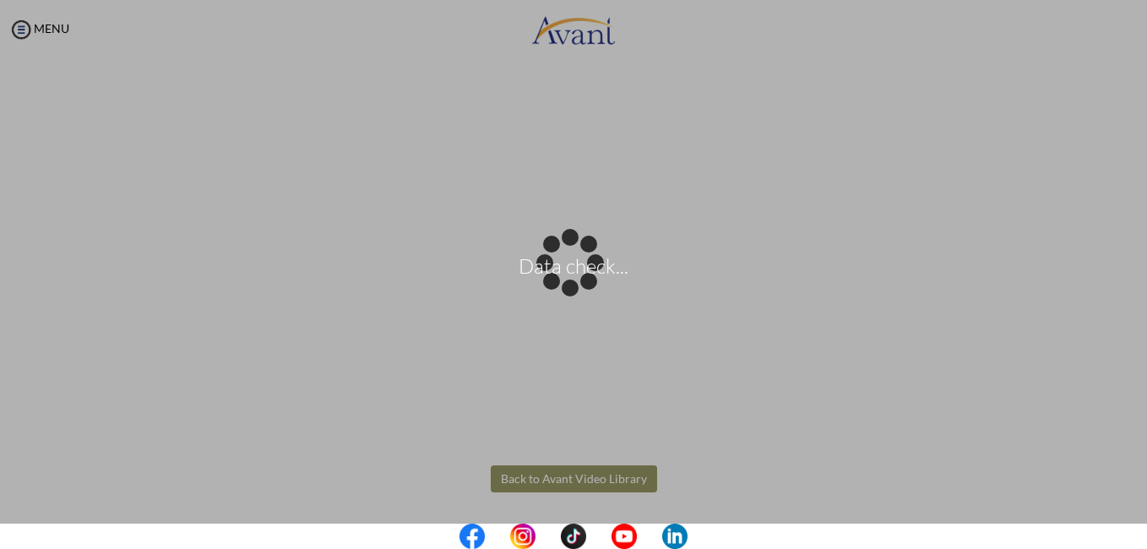
click at [550, 477] on body "Data check... Maintenance break. Please come back in 2 hours. MENU My Status Wh…" at bounding box center [573, 274] width 1147 height 549
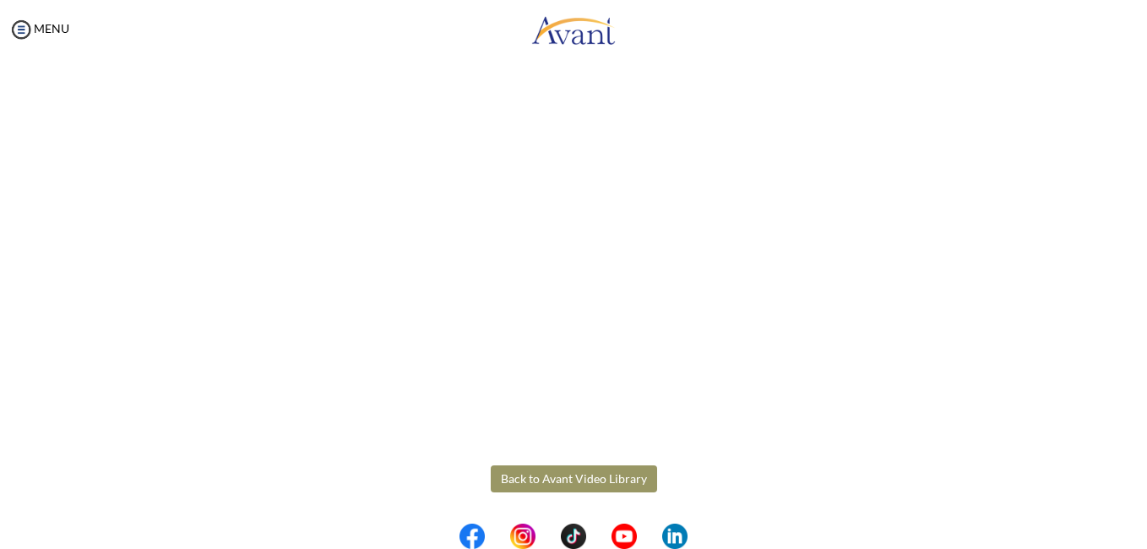
click at [557, 477] on button "Back to Avant Video Library" at bounding box center [574, 478] width 166 height 27
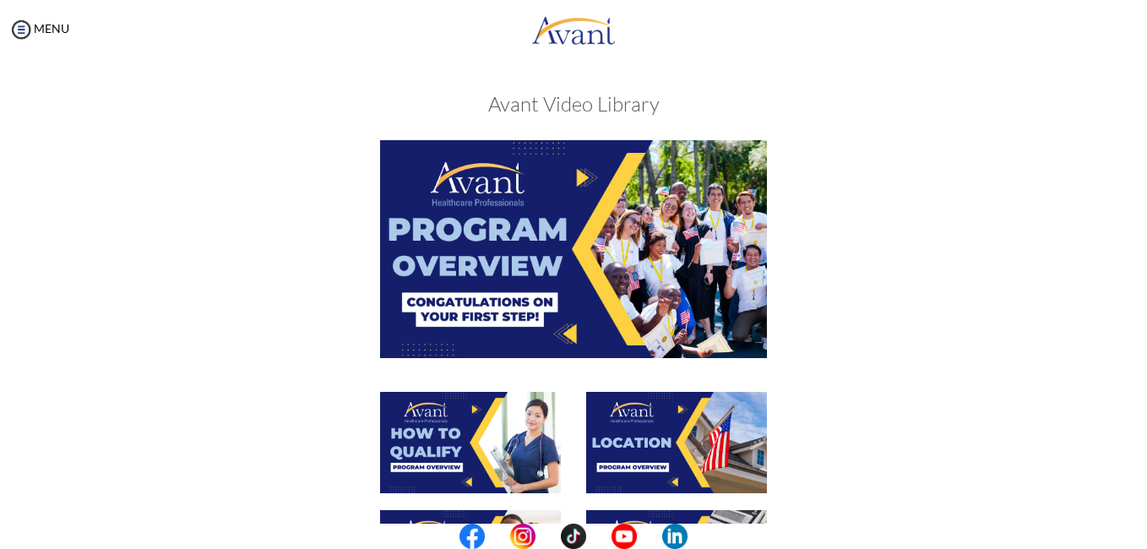
click at [877, 374] on div at bounding box center [573, 265] width 823 height 251
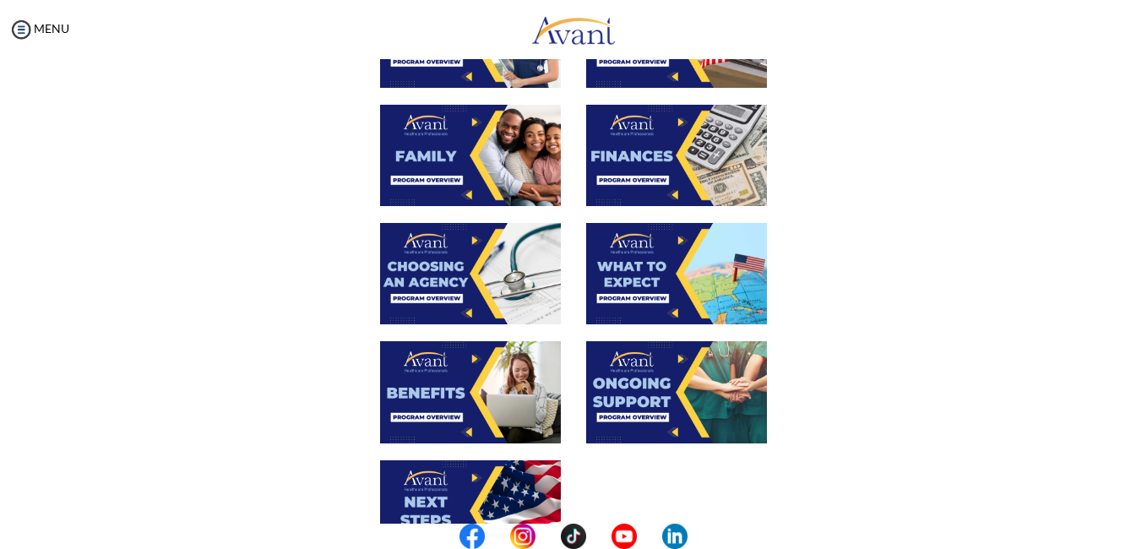
scroll to position [541, 0]
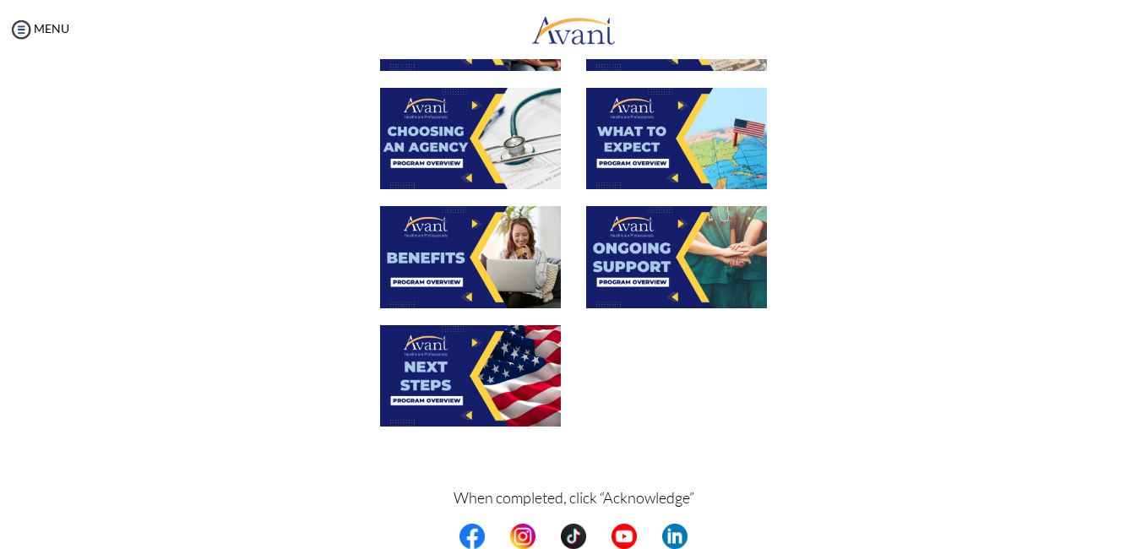
click at [671, 250] on img at bounding box center [676, 256] width 181 height 101
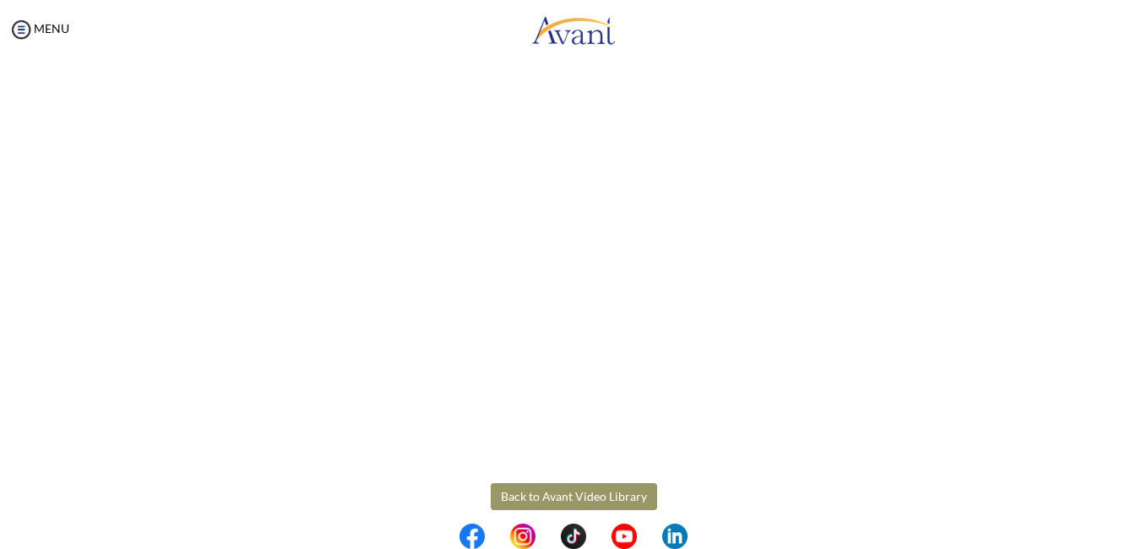
scroll to position [462, 0]
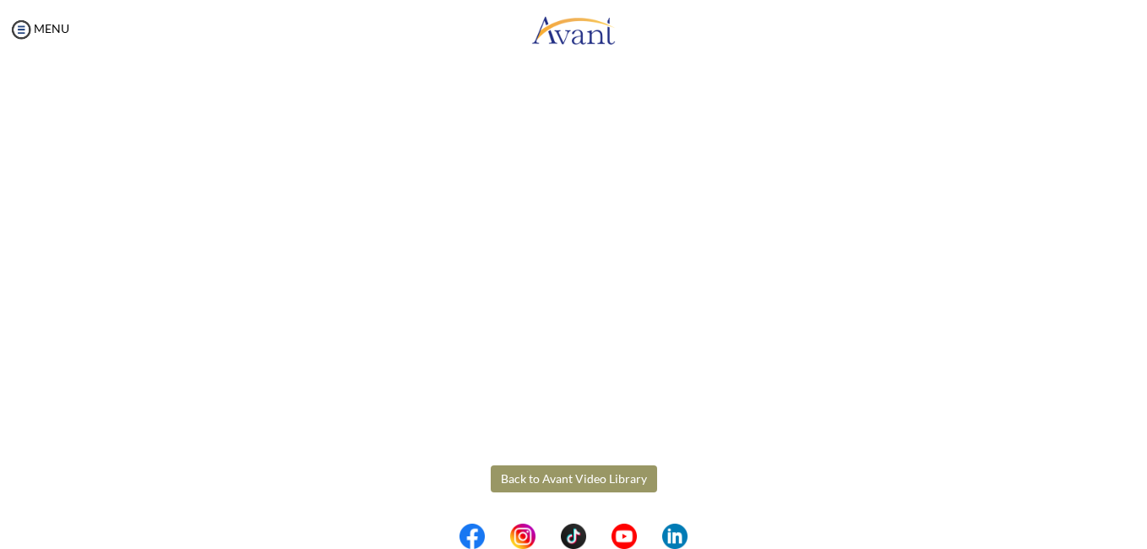
click at [614, 477] on body "Maintenance break. Please come back in 2 hours. MENU My Status What is the next…" at bounding box center [573, 274] width 1147 height 549
click at [561, 478] on button "Back to Avant Video Library" at bounding box center [574, 478] width 166 height 27
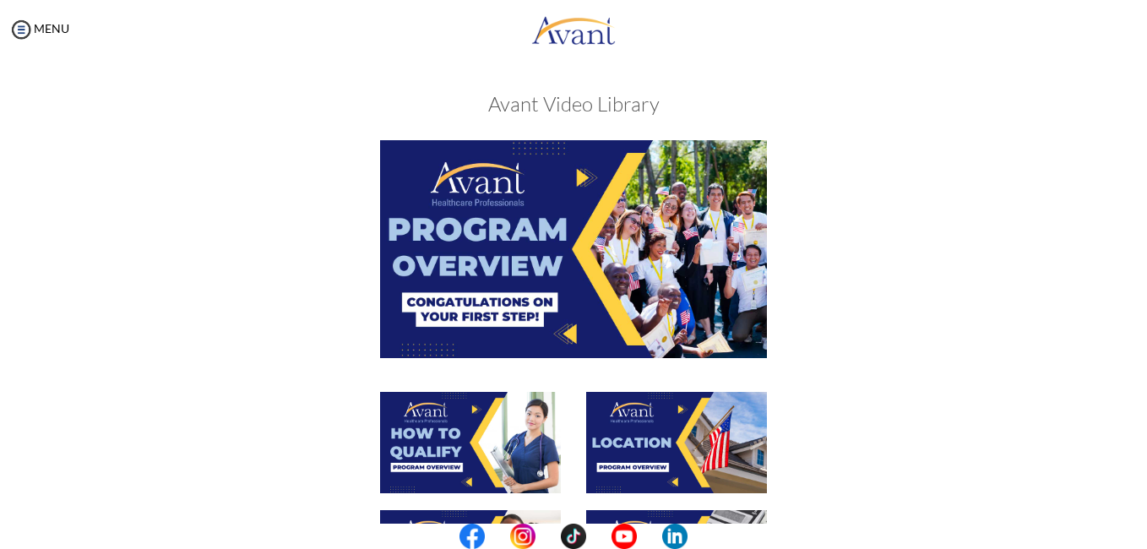
scroll to position [480, 0]
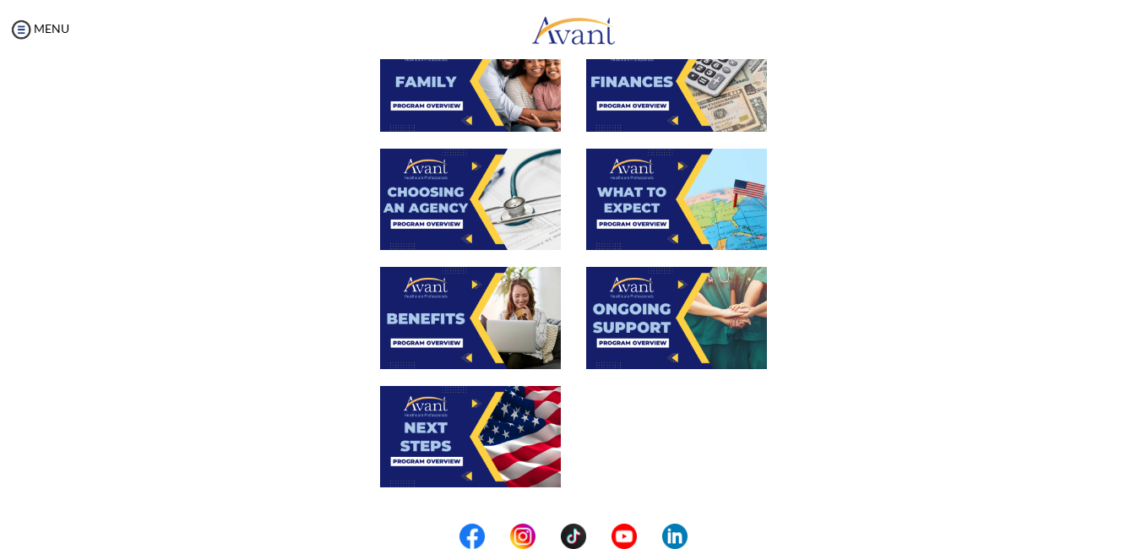
click at [475, 430] on img at bounding box center [470, 436] width 181 height 101
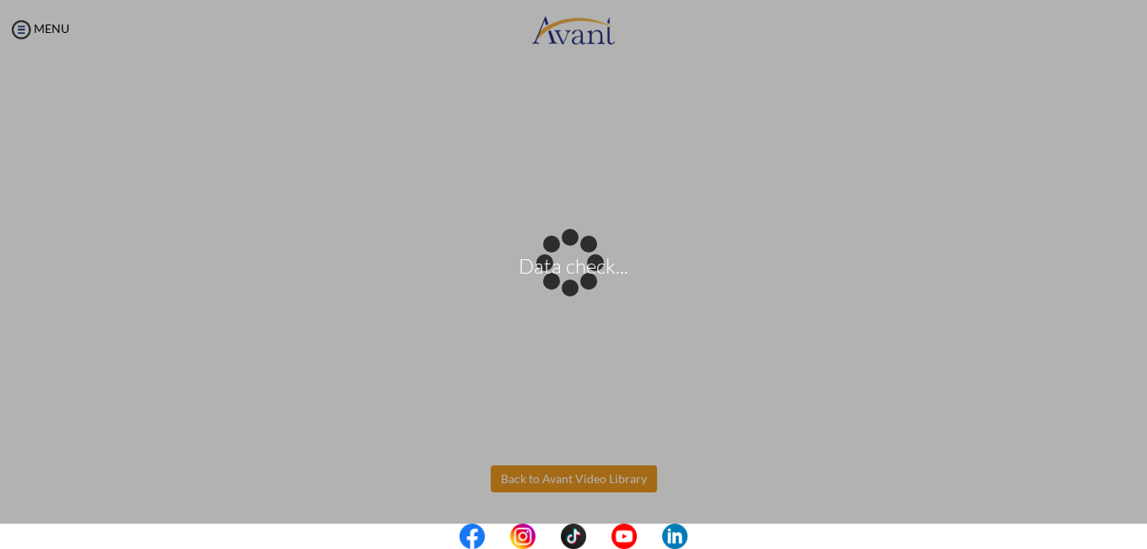
click at [584, 475] on body "Data check... Maintenance break. Please come back in 2 hours. MENU My Status Wh…" at bounding box center [573, 274] width 1147 height 549
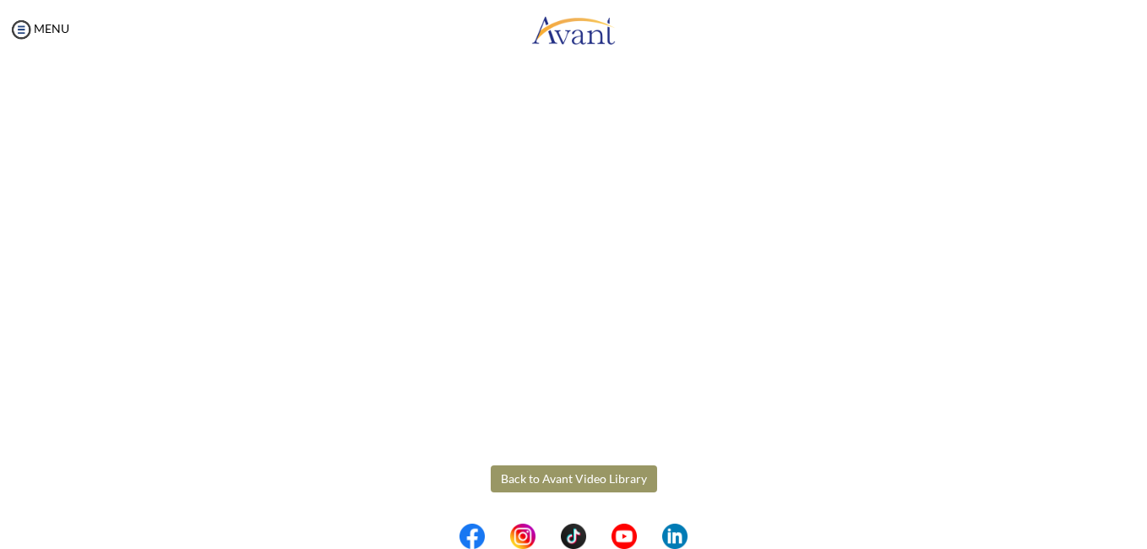
click at [577, 475] on button "Back to Avant Video Library" at bounding box center [574, 478] width 166 height 27
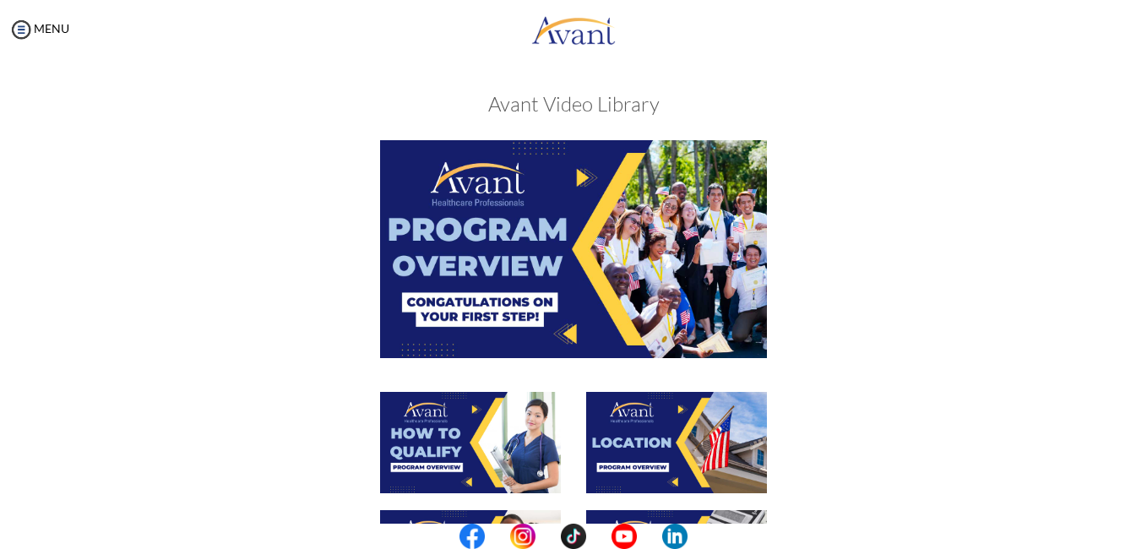
scroll to position [480, 0]
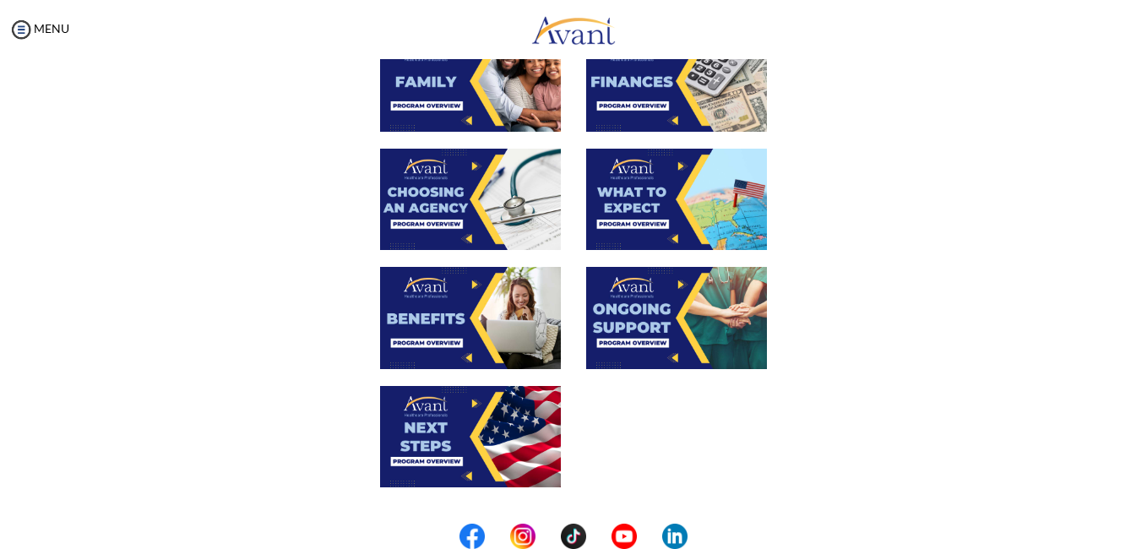
click at [1143, 532] on center at bounding box center [573, 536] width 1147 height 25
drag, startPoint x: 1143, startPoint y: 532, endPoint x: 1062, endPoint y: 347, distance: 201.9
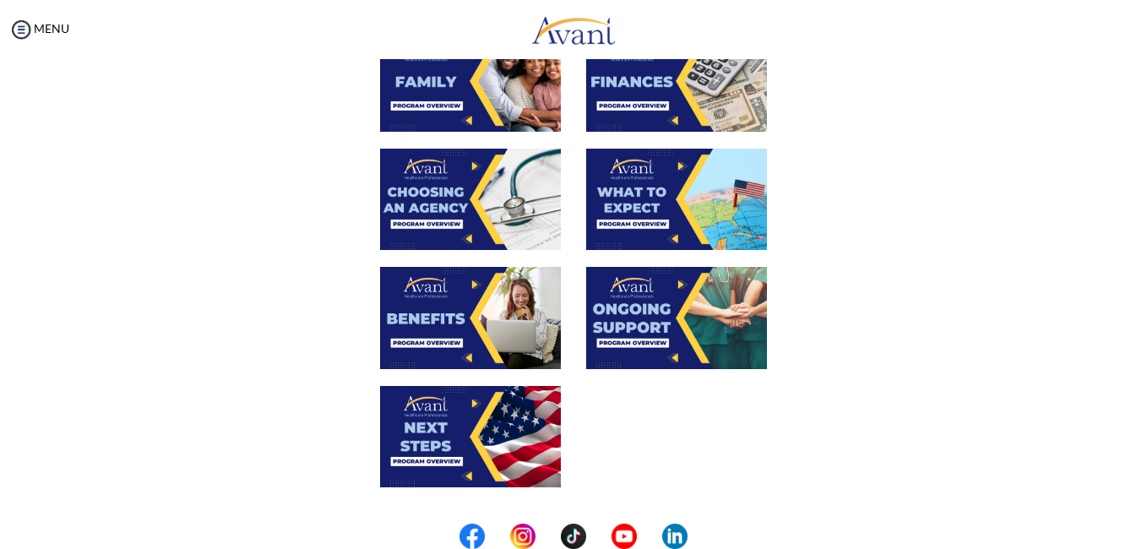
click at [1062, 347] on div "Avant Video Library When completed, click “Acknowledge” Acknowledge" at bounding box center [573, 168] width 1113 height 1111
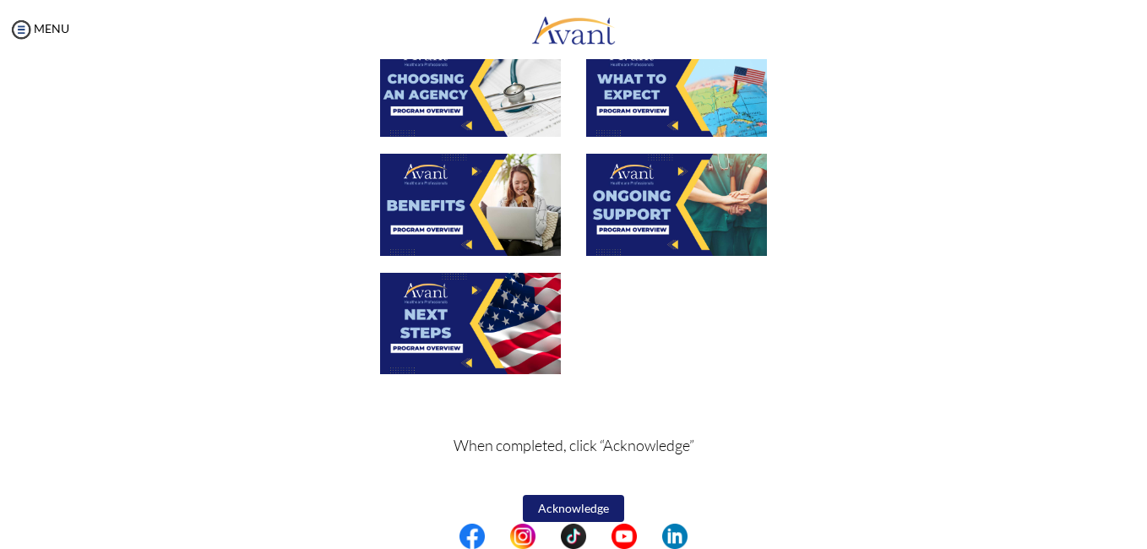
scroll to position [612, 0]
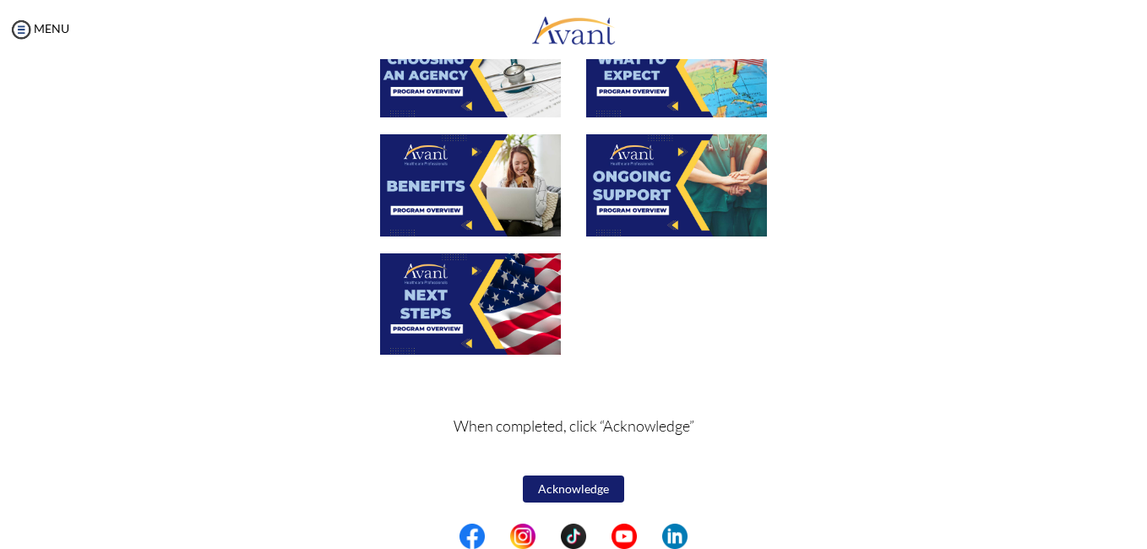
click at [539, 485] on button "Acknowledge" at bounding box center [573, 488] width 101 height 27
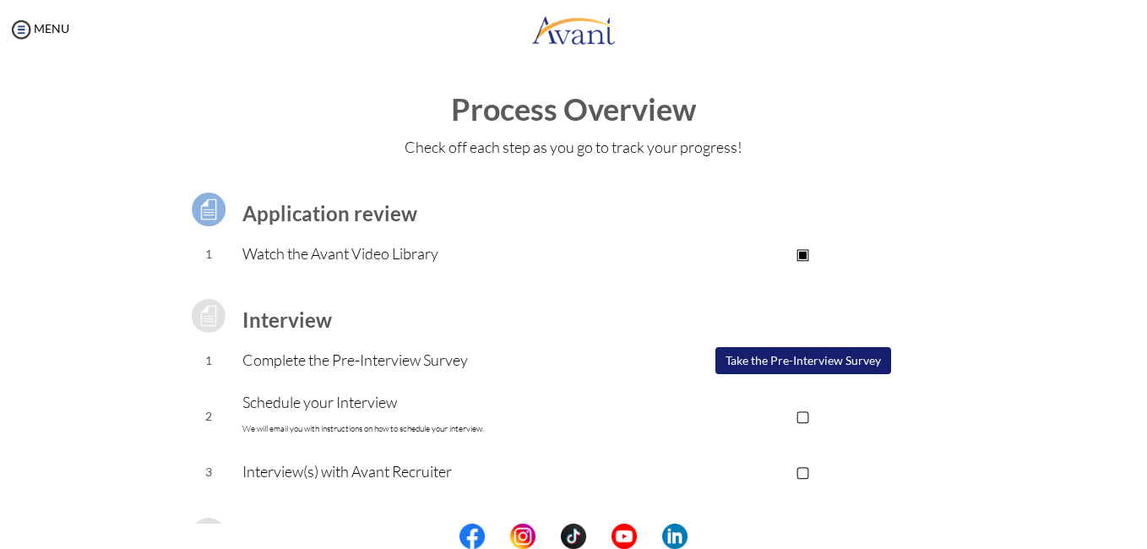
click at [759, 365] on button "Take the Pre-Interview Survey" at bounding box center [803, 360] width 176 height 27
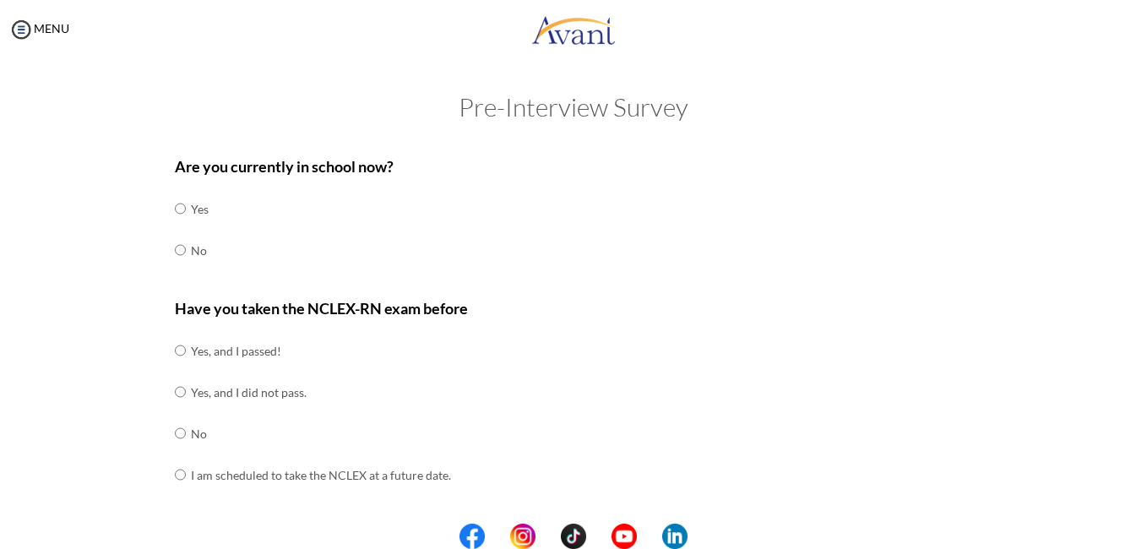
click at [1141, 533] on center at bounding box center [573, 536] width 1147 height 25
click at [835, 218] on div "Are you currently in school now? Yes No" at bounding box center [574, 221] width 798 height 133
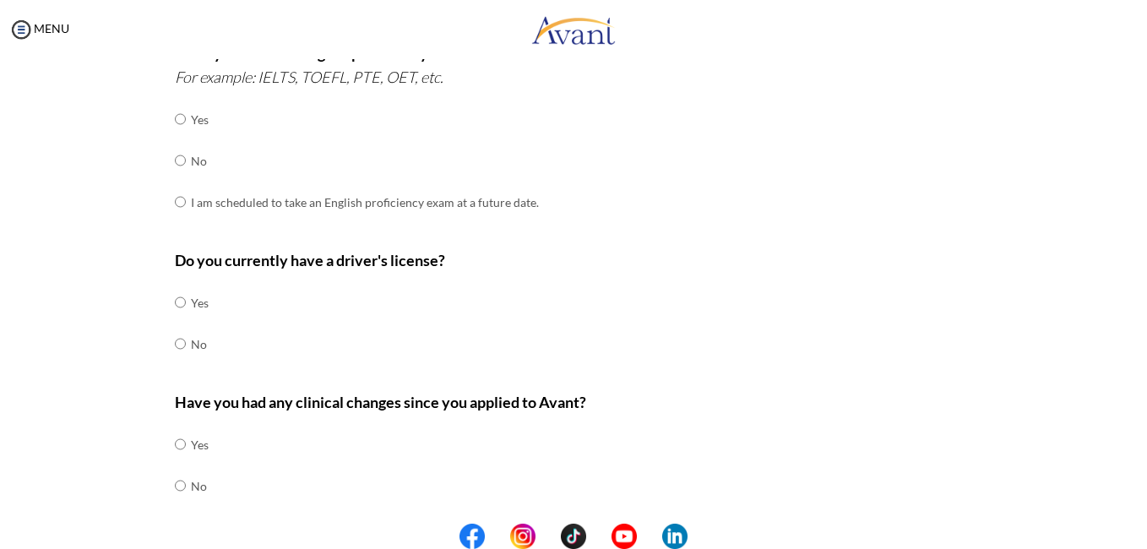
scroll to position [0, 0]
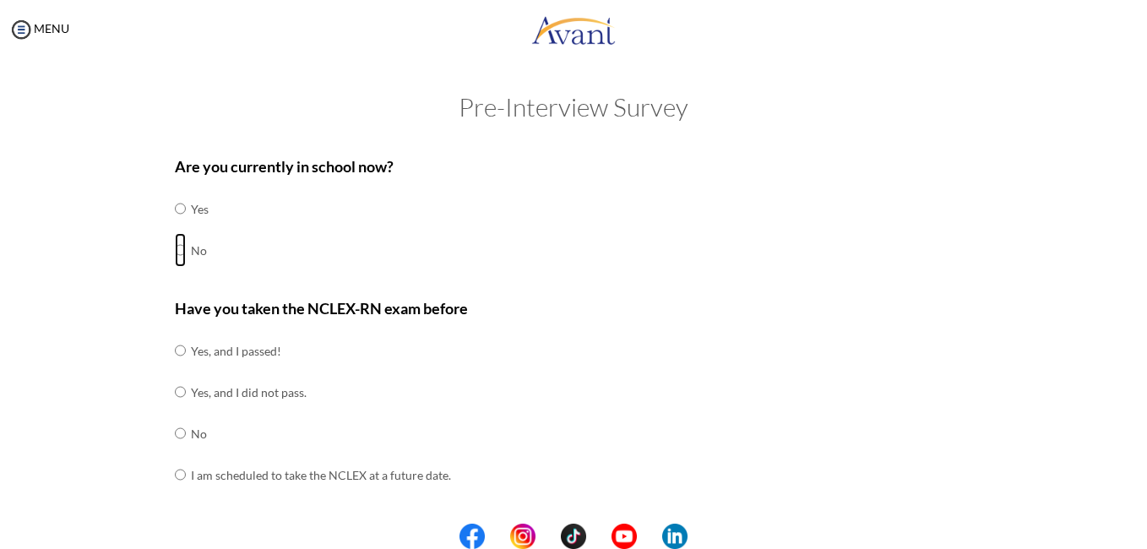
click at [175, 251] on input "radio" at bounding box center [180, 250] width 11 height 34
radio input "true"
click at [175, 433] on input "radio" at bounding box center [180, 433] width 11 height 34
radio input "true"
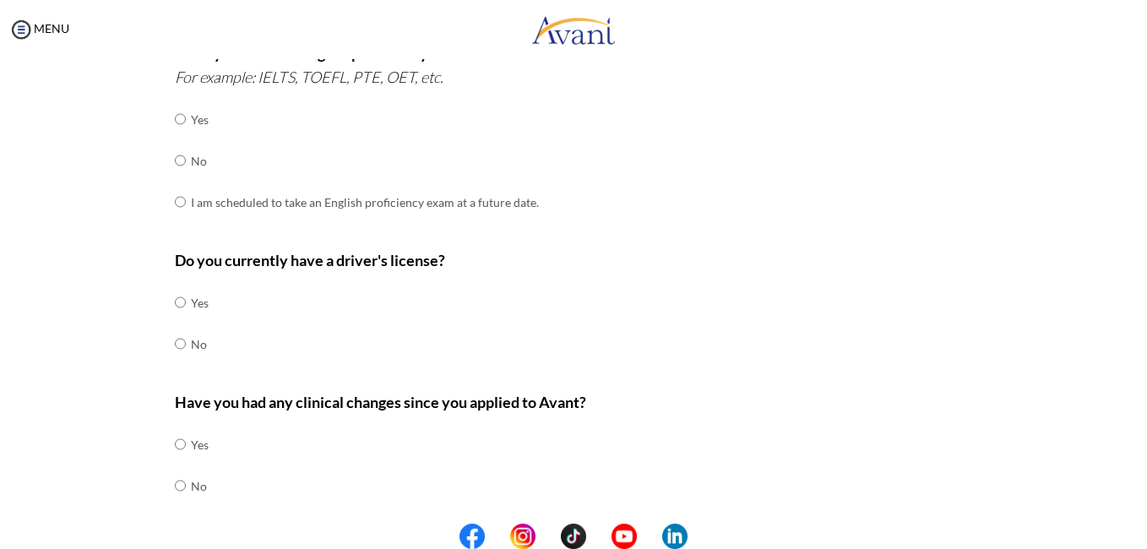
radio input "true"
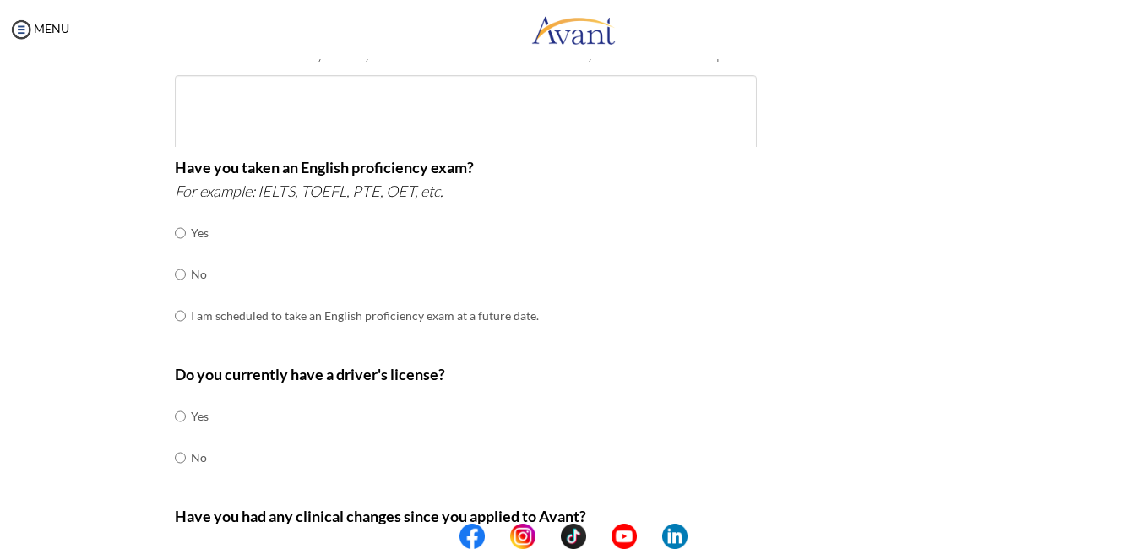
scroll to position [58, 0]
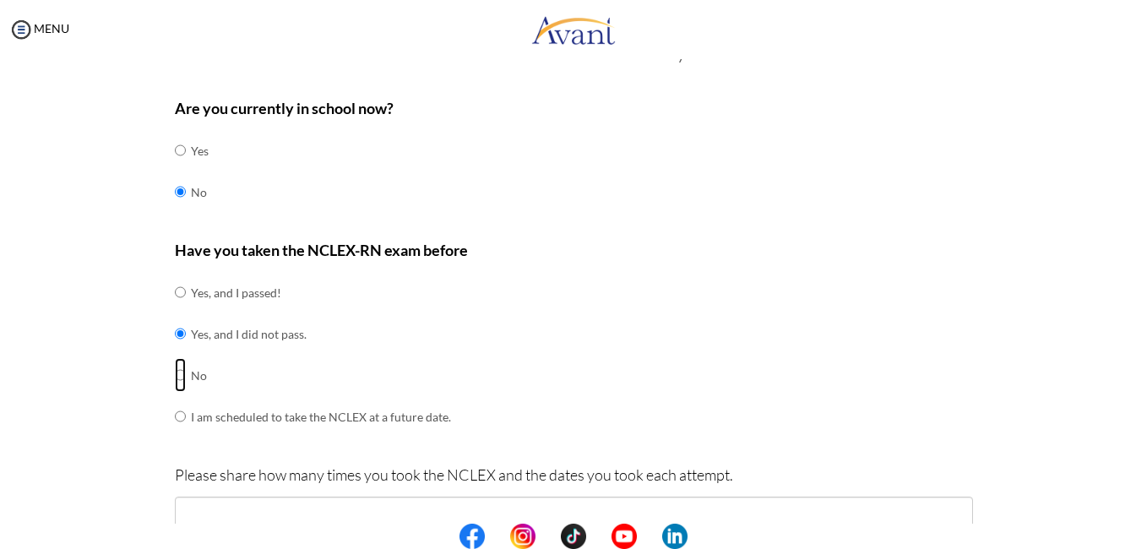
click at [175, 358] on input "radio" at bounding box center [180, 375] width 11 height 34
radio input "true"
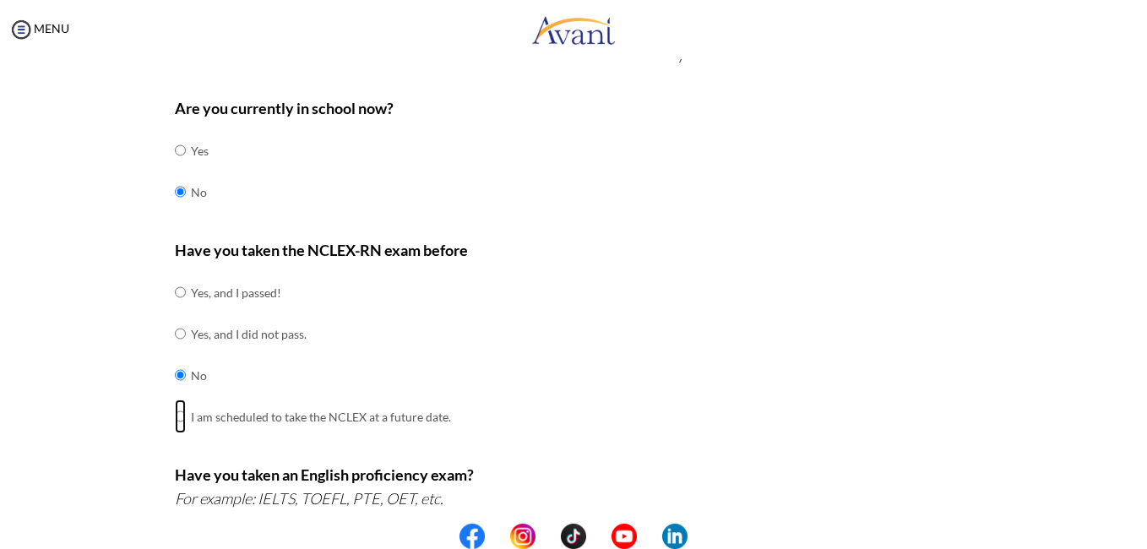
click at [175, 399] on input "radio" at bounding box center [180, 416] width 11 height 34
radio input "true"
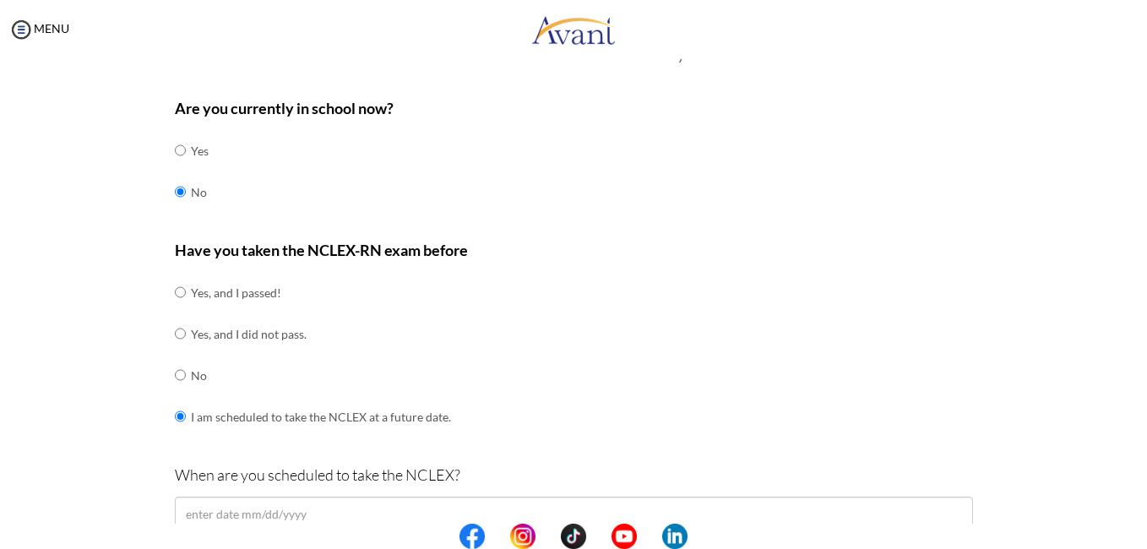
click at [175, 275] on input "radio" at bounding box center [180, 292] width 11 height 34
radio input "true"
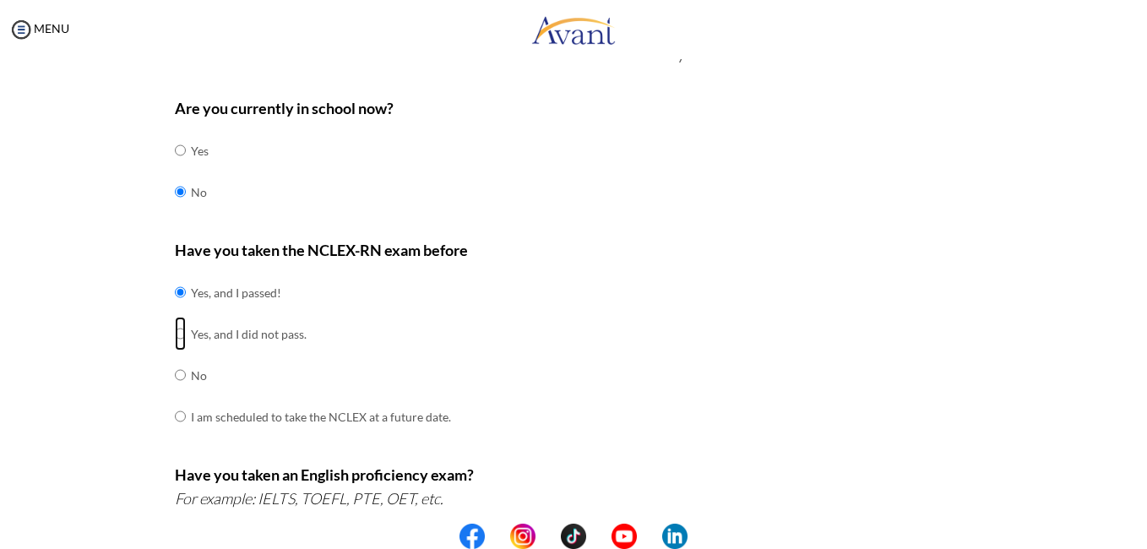
click at [175, 317] on input "radio" at bounding box center [180, 334] width 11 height 34
radio input "true"
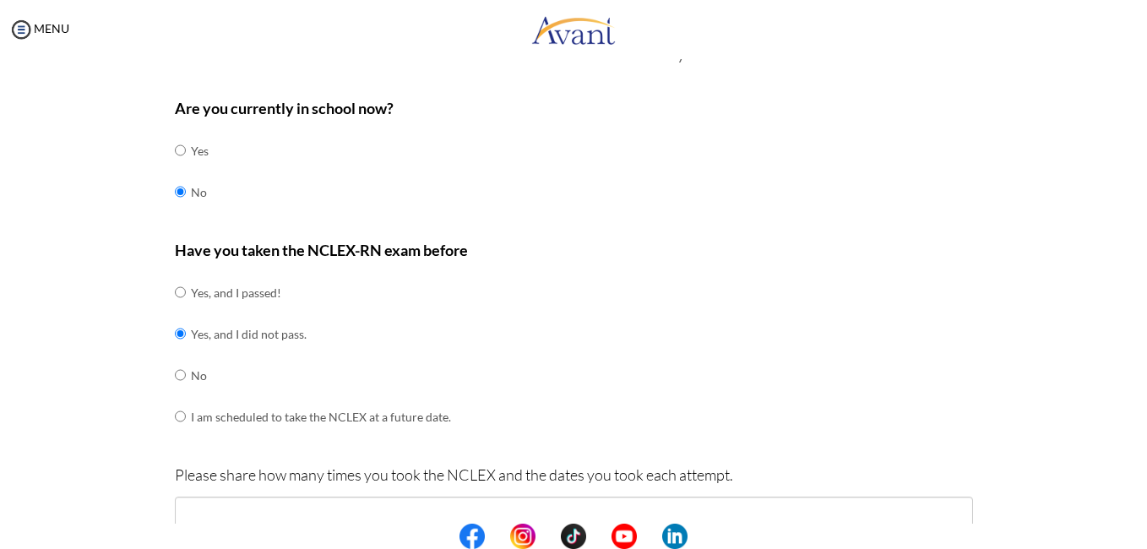
click at [175, 358] on input "radio" at bounding box center [180, 375] width 11 height 34
radio input "true"
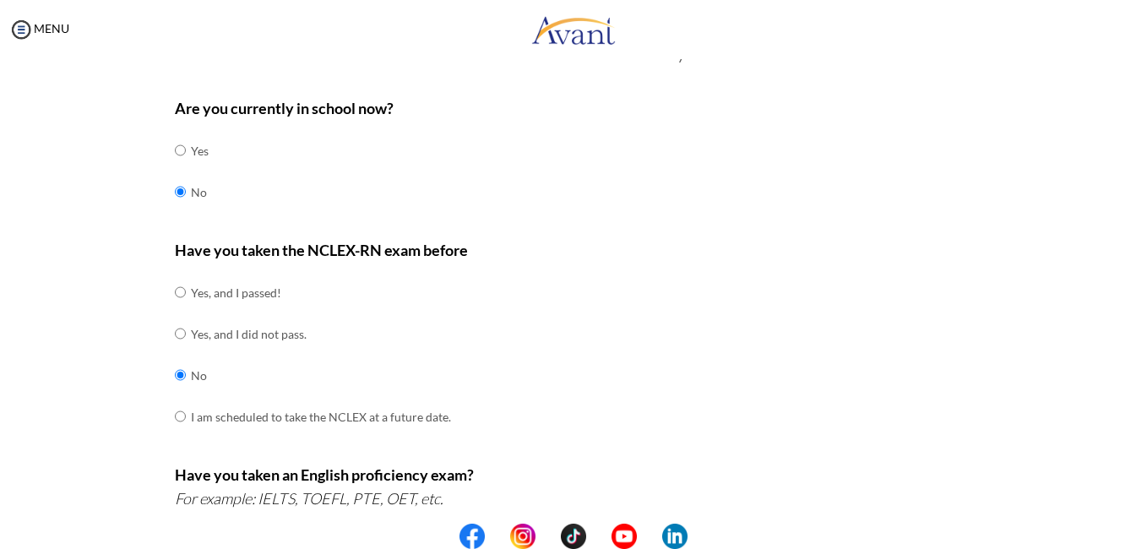
click at [175, 399] on input "radio" at bounding box center [180, 416] width 11 height 34
radio input "true"
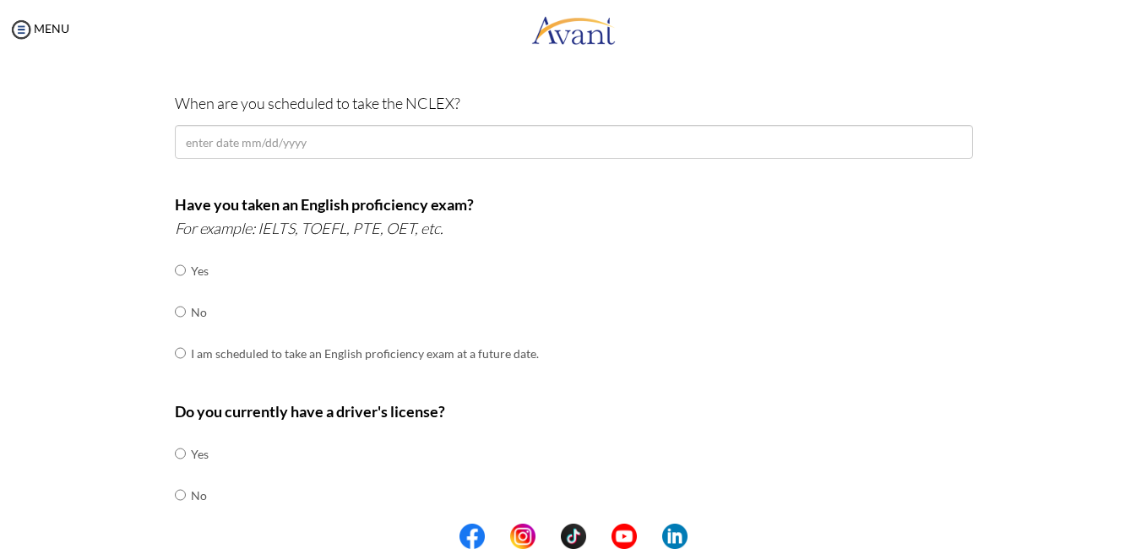
scroll to position [464, 0]
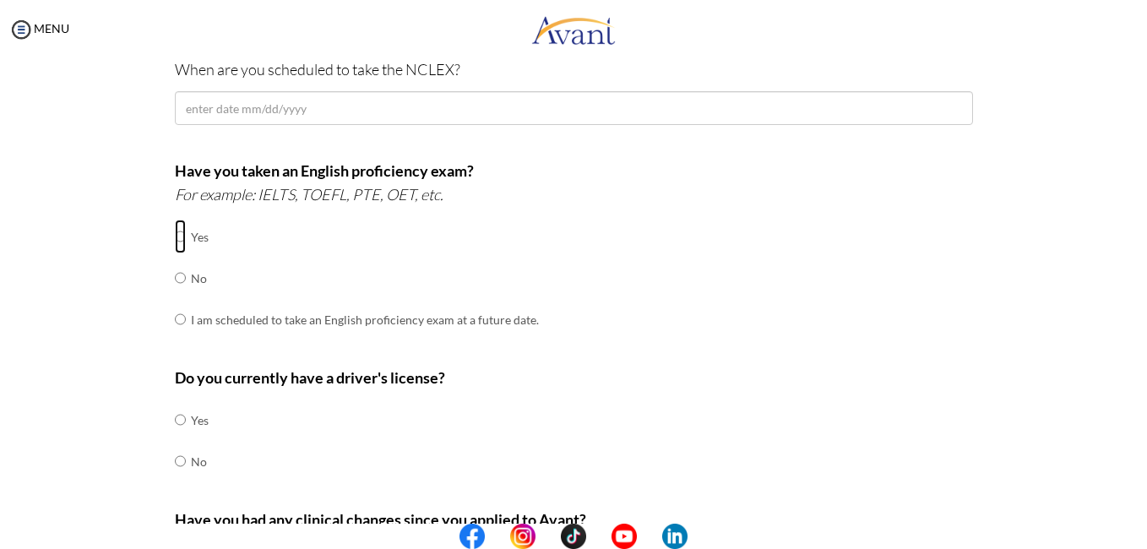
click at [175, 236] on input "radio" at bounding box center [180, 237] width 11 height 34
radio input "true"
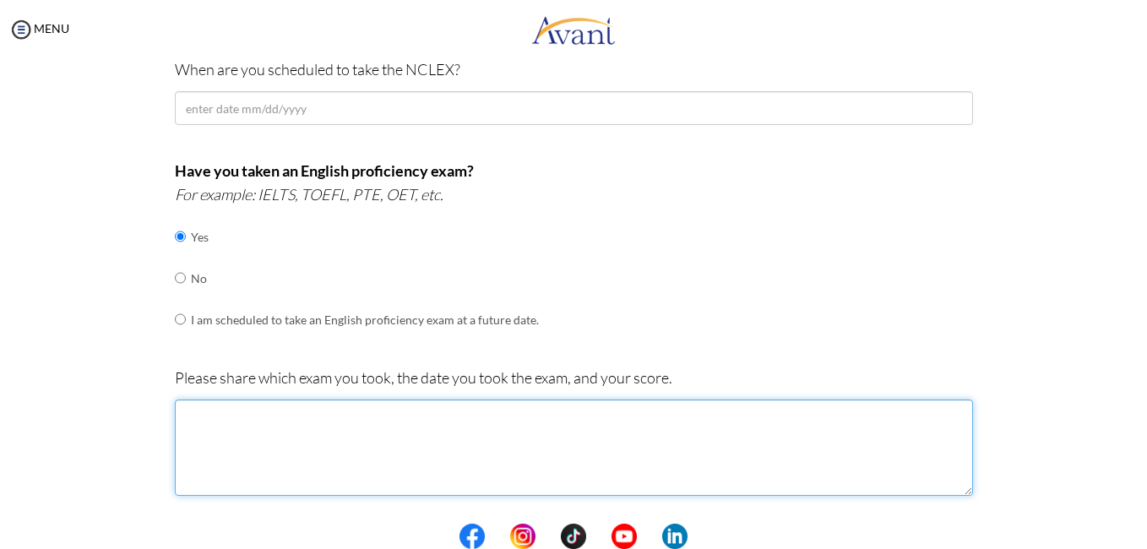
click at [247, 421] on textarea at bounding box center [574, 447] width 798 height 96
click at [208, 415] on textarea "IELTS ACADEMIC" at bounding box center [574, 447] width 798 height 96
type textarea "IELTS ACADEMIC, 15TH MARCH 2025. BAND SCORE 8.0"
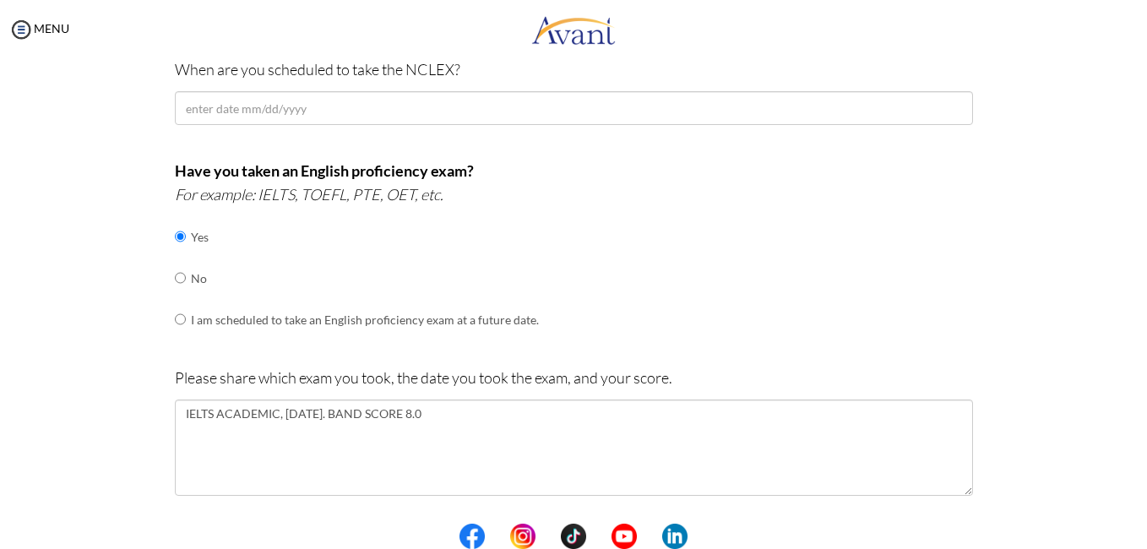
click at [1112, 519] on div "Pre-Interview Survey Are you currently in school now? Yes No Have you taken the…" at bounding box center [573, 272] width 1113 height 1287
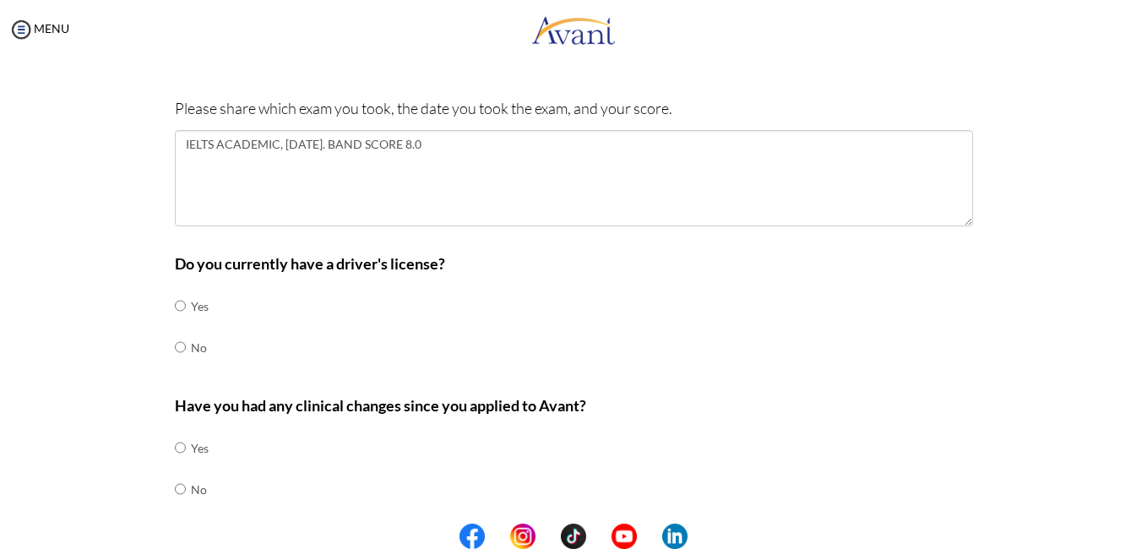
scroll to position [734, 0]
click at [175, 303] on input "radio" at bounding box center [180, 305] width 11 height 34
radio input "true"
click at [175, 329] on input "radio" at bounding box center [180, 346] width 11 height 34
radio input "true"
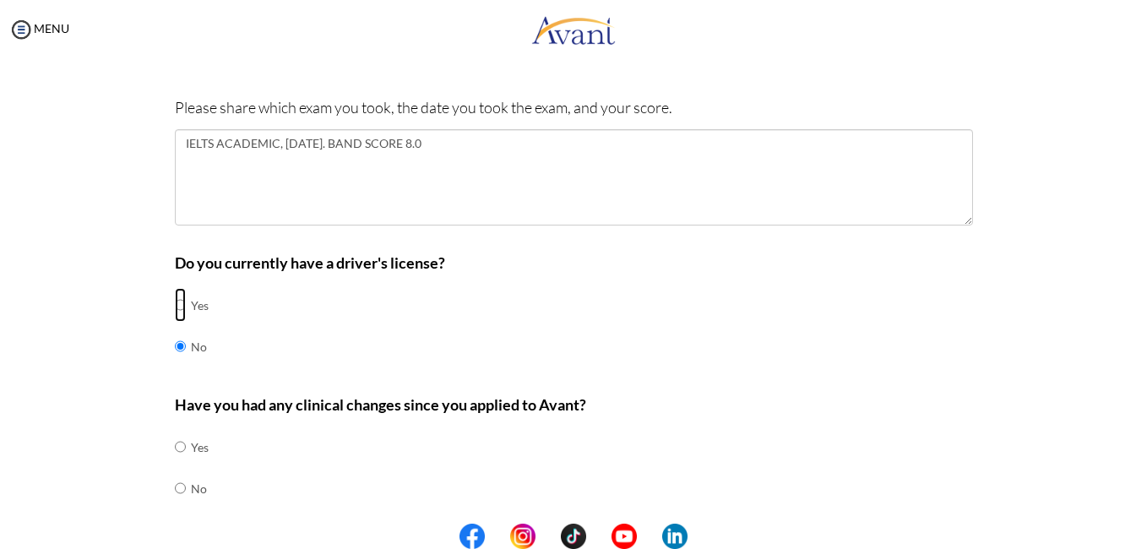
click at [175, 288] on input "radio" at bounding box center [180, 305] width 11 height 34
radio input "true"
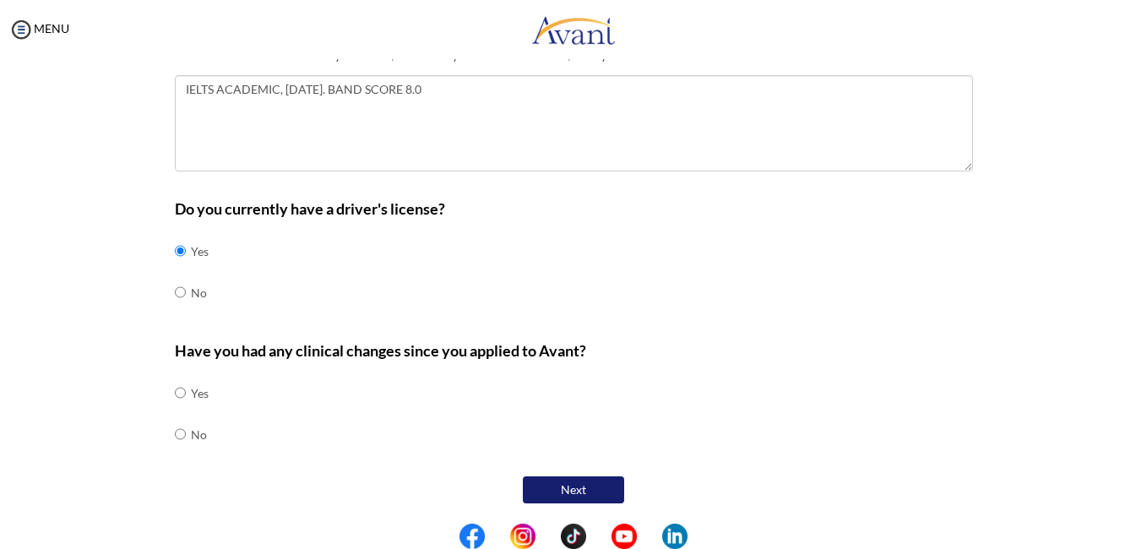
scroll to position [789, 0]
click at [175, 434] on input "radio" at bounding box center [180, 433] width 11 height 34
radio input "true"
click at [175, 375] on input "radio" at bounding box center [180, 392] width 11 height 34
radio input "true"
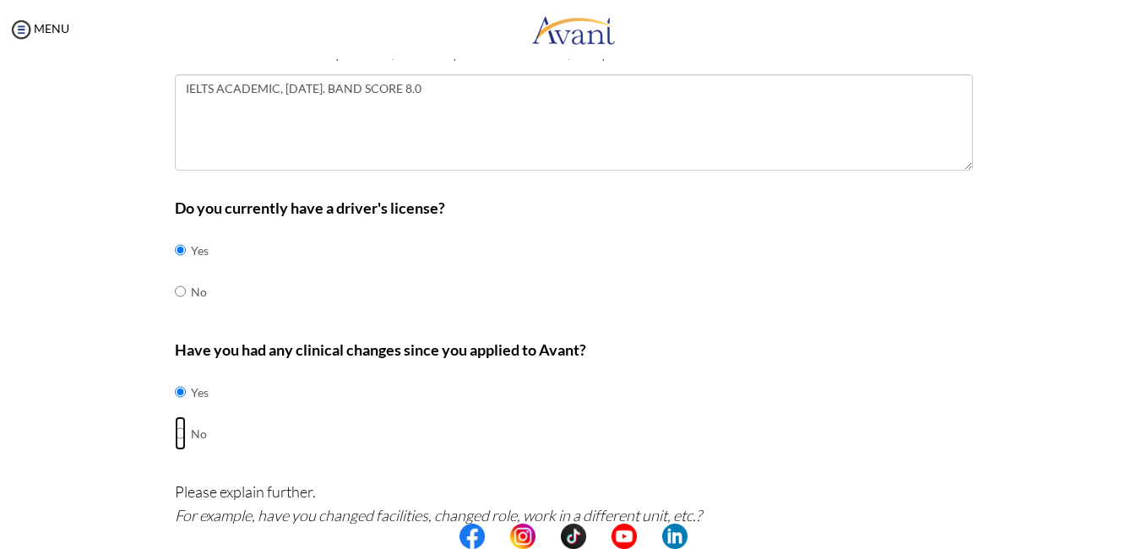
click at [175, 434] on input "radio" at bounding box center [180, 433] width 11 height 34
radio input "true"
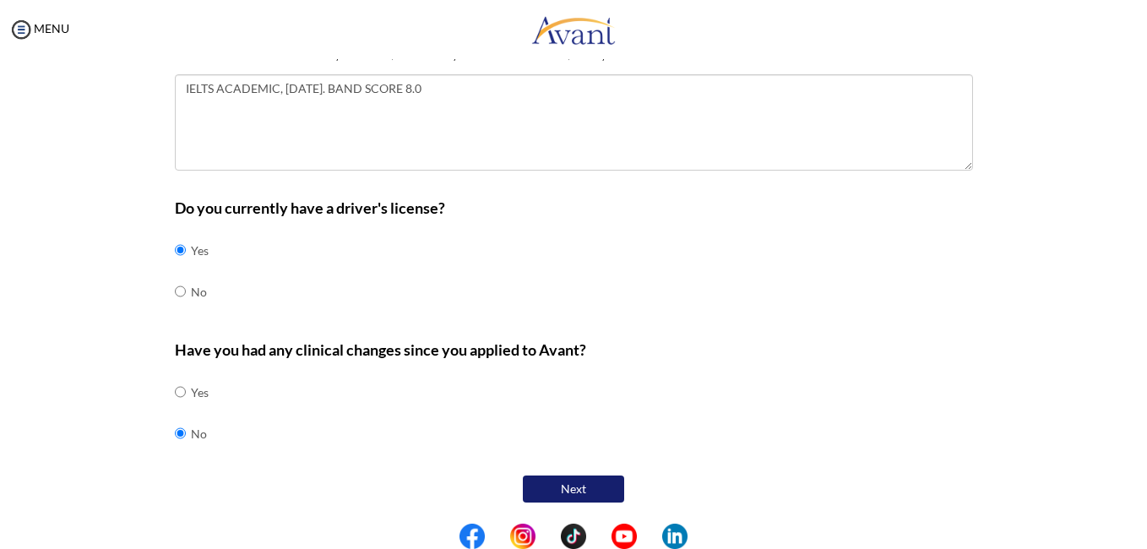
click at [558, 489] on button "Next" at bounding box center [573, 488] width 101 height 27
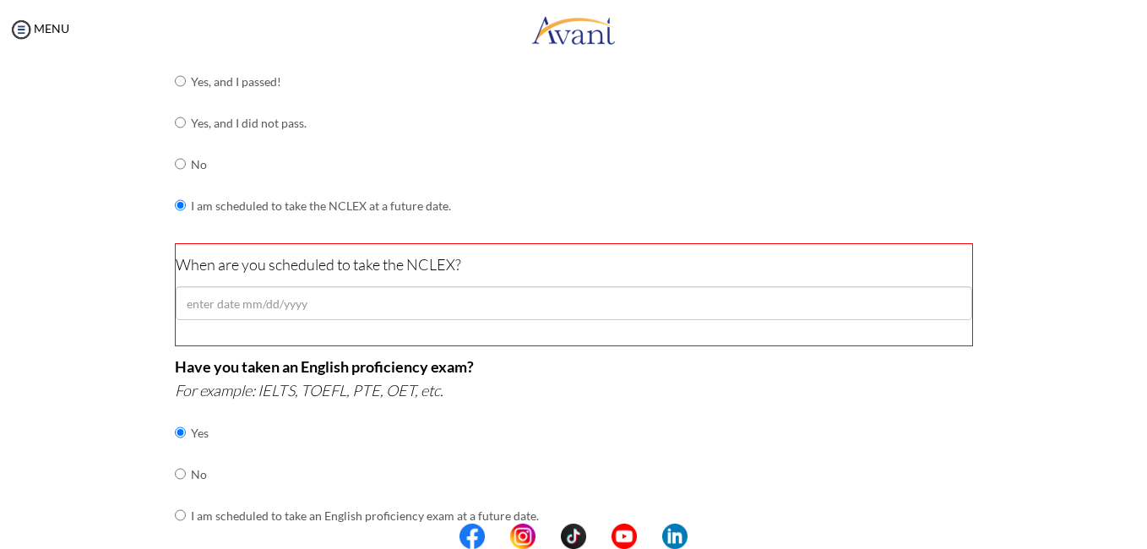
scroll to position [251, 0]
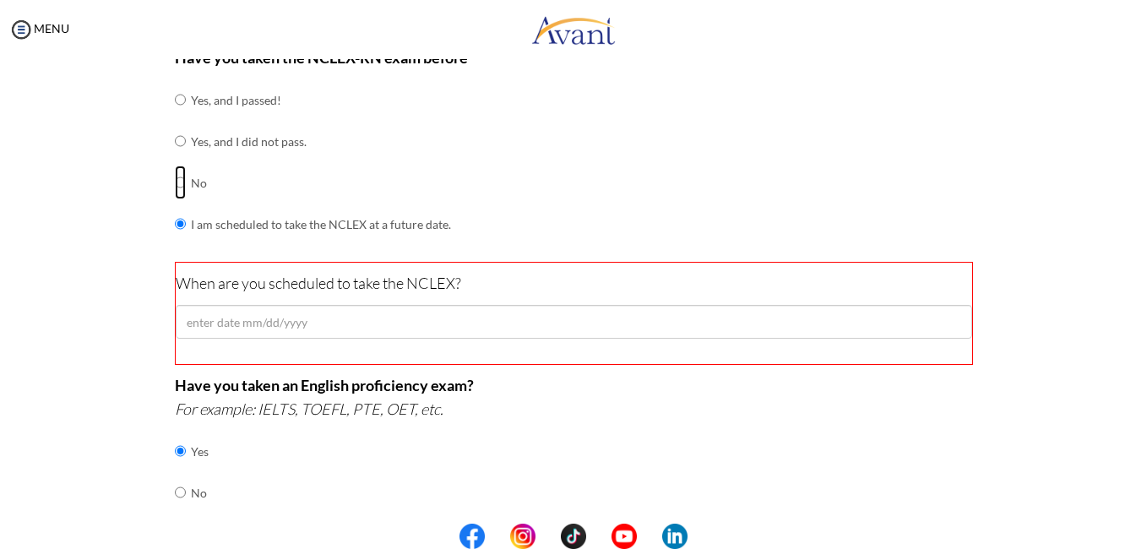
click at [175, 182] on input "radio" at bounding box center [180, 183] width 11 height 34
radio input "true"
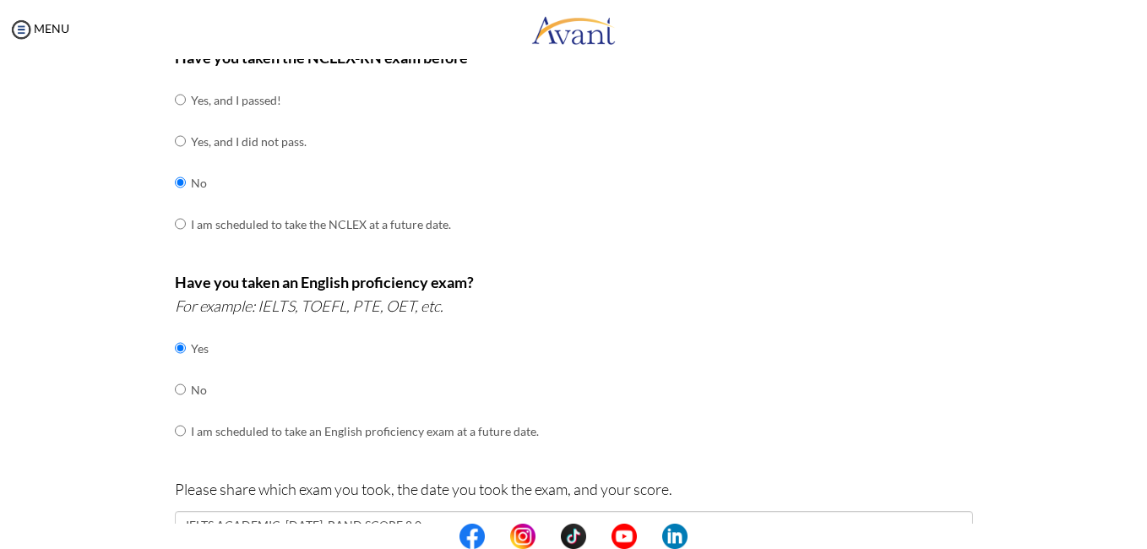
click at [175, 207] on input "radio" at bounding box center [180, 224] width 11 height 34
radio input "true"
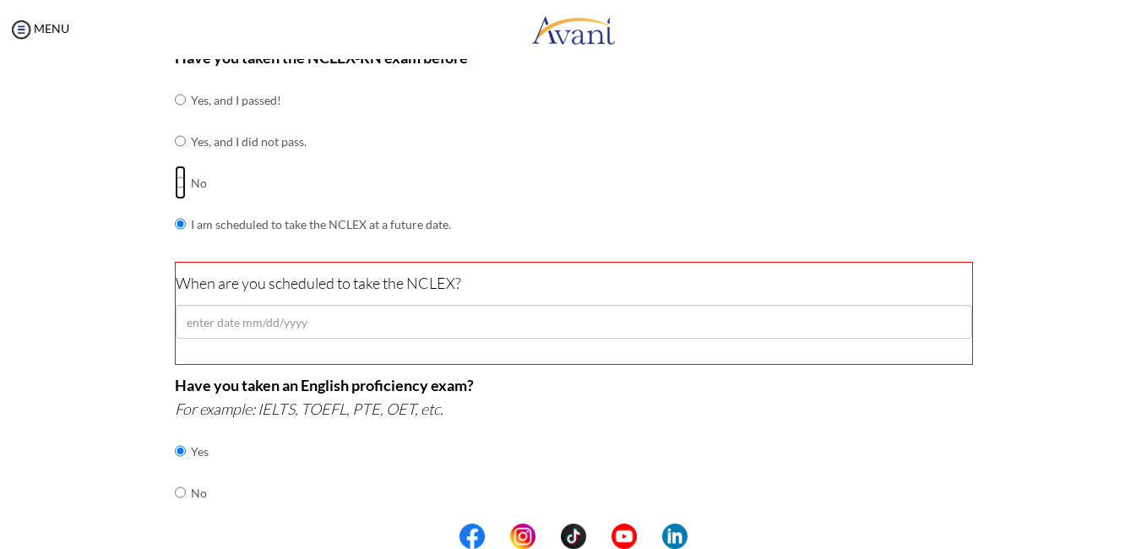
click at [175, 183] on input "radio" at bounding box center [180, 183] width 11 height 34
radio input "true"
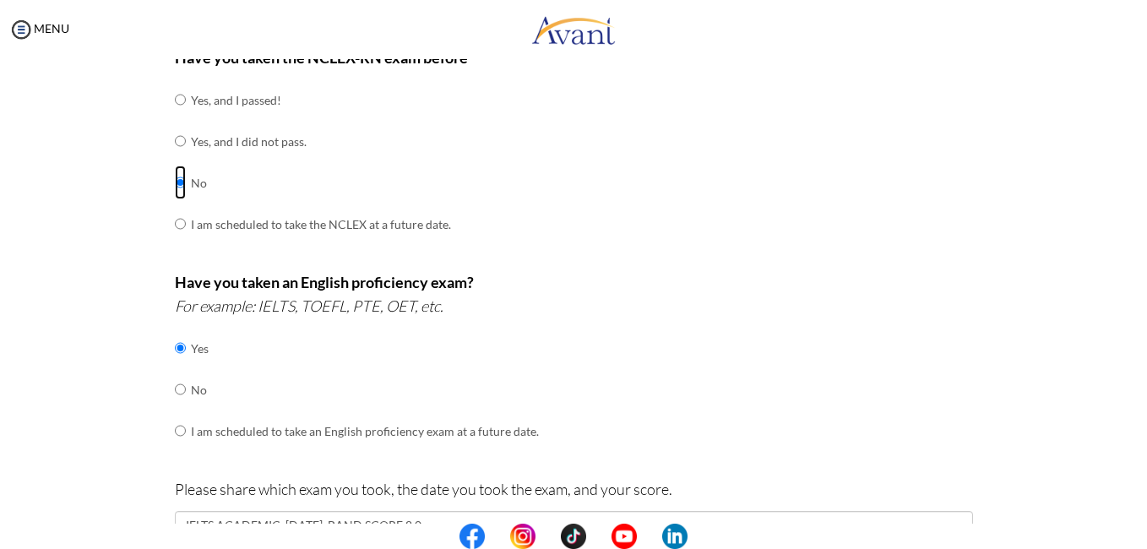
scroll to position [0, 0]
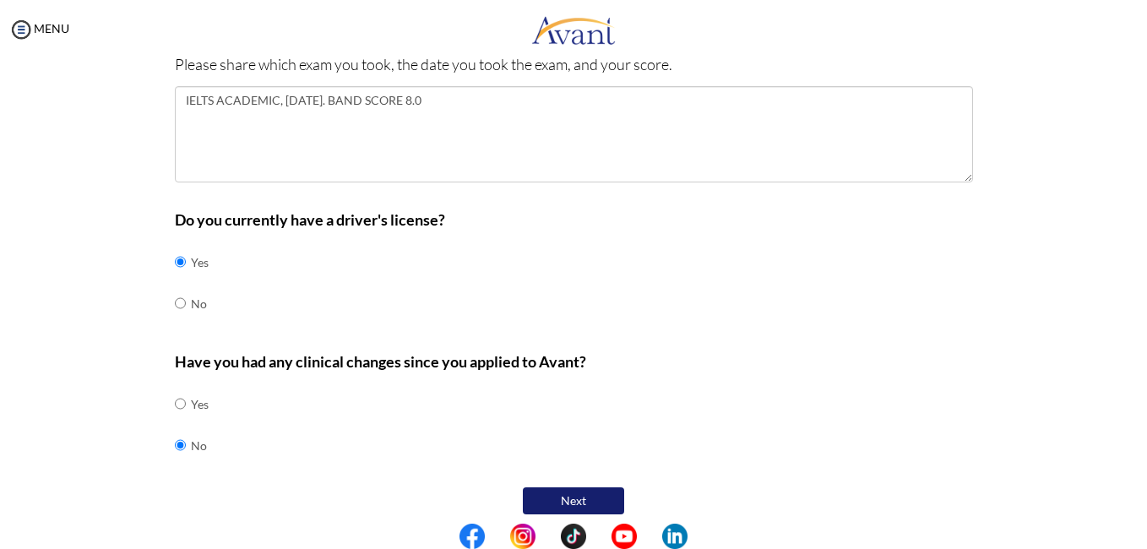
scroll to position [687, 0]
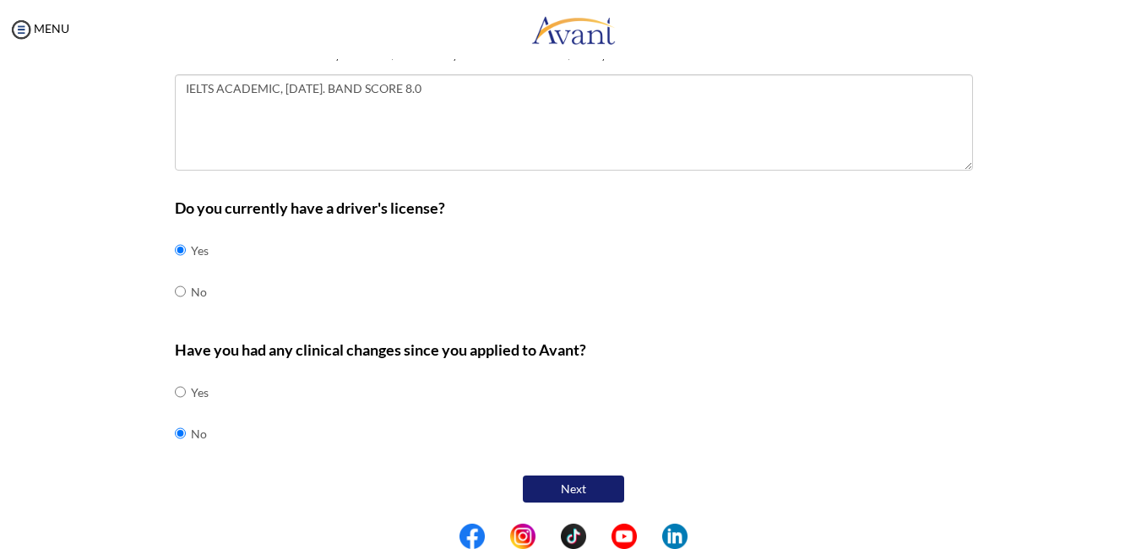
click at [578, 482] on button "Next" at bounding box center [573, 488] width 101 height 27
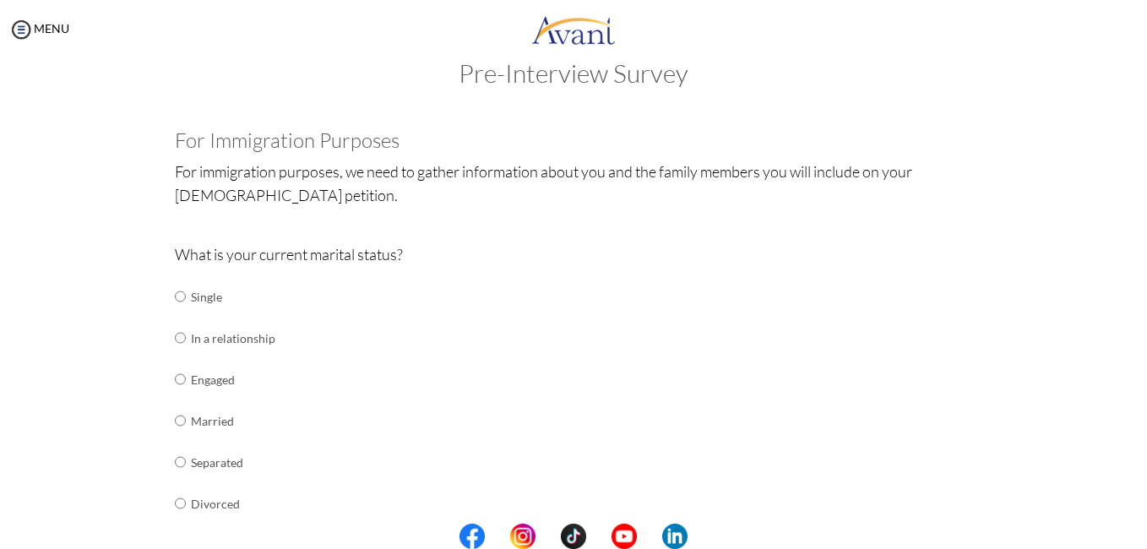
click at [175, 423] on input "radio" at bounding box center [180, 421] width 11 height 34
radio input "true"
click at [899, 341] on div "What is your current marital status? Single In a relationship Engaged Married S…" at bounding box center [574, 412] width 798 height 340
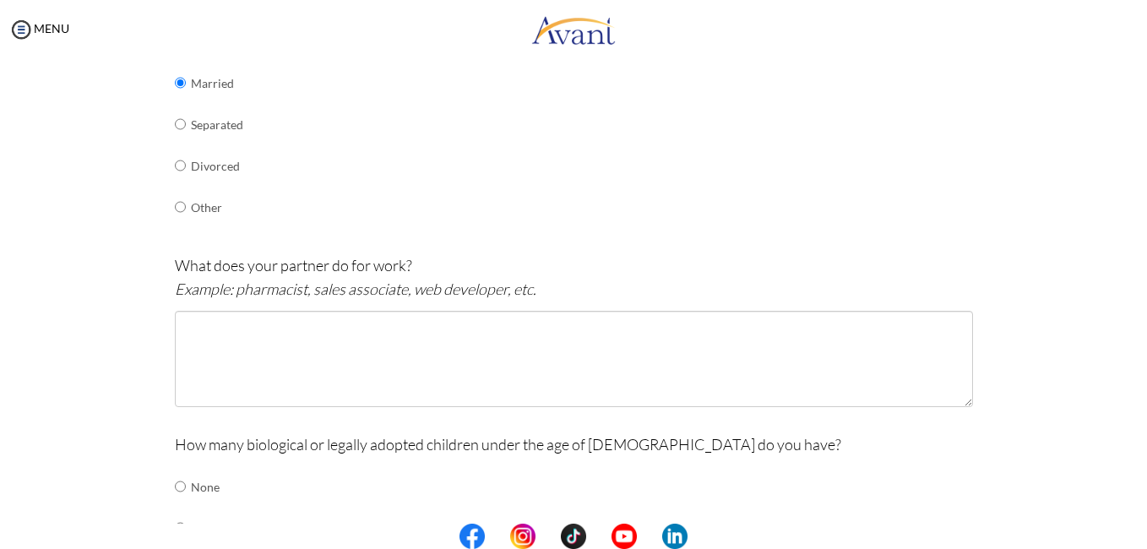
scroll to position [405, 0]
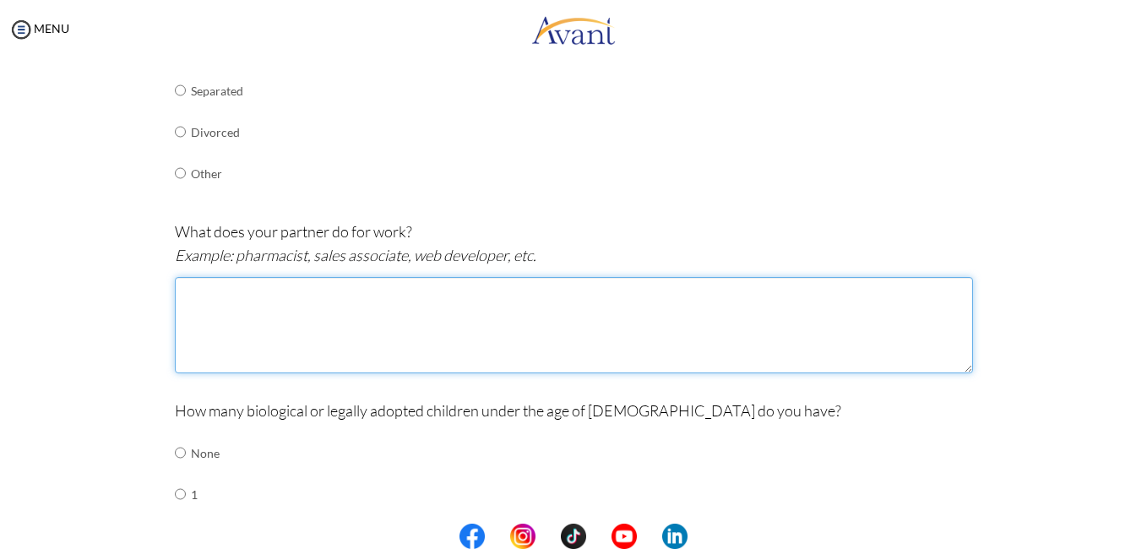
click at [202, 315] on textarea at bounding box center [574, 325] width 798 height 96
type textarea "NETWORK ENGINEER"
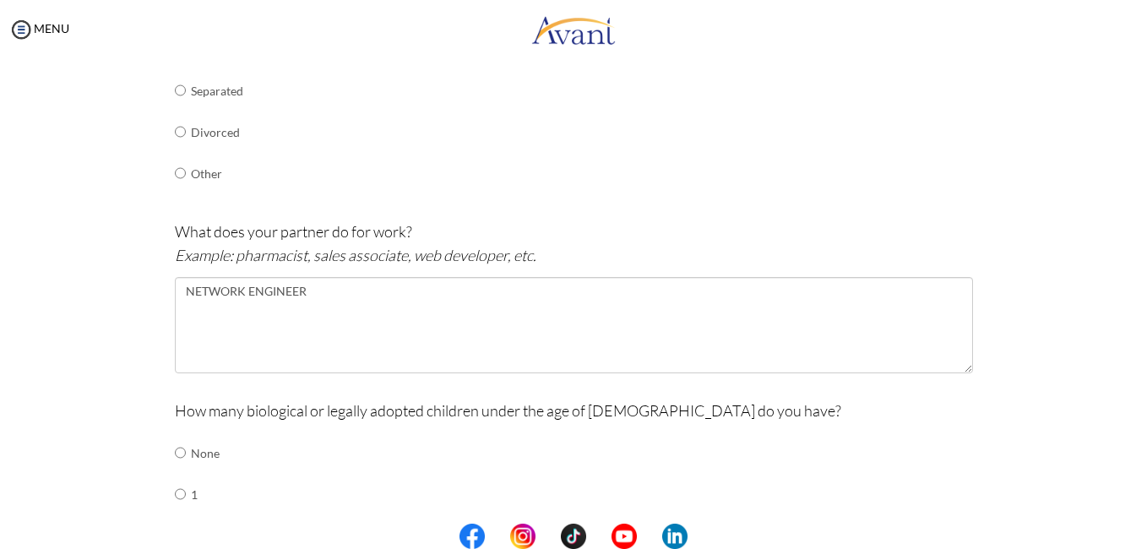
click at [1095, 308] on div "Pre-Interview Survey Are you currently in school now? Yes No Have you taken the…" at bounding box center [573, 324] width 1113 height 1272
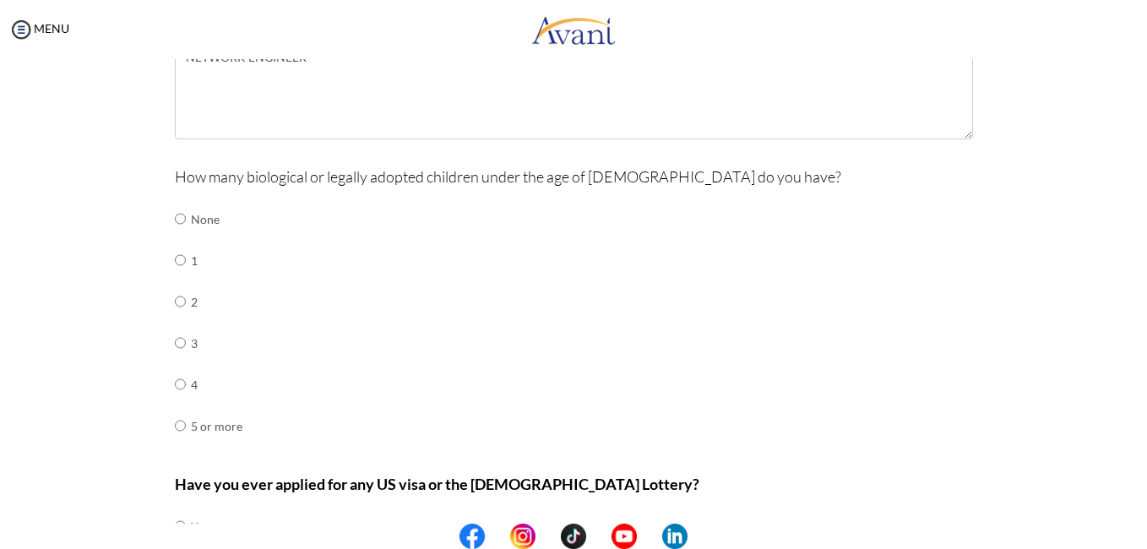
scroll to position [642, 0]
click at [175, 297] on input "radio" at bounding box center [180, 299] width 11 height 34
radio input "true"
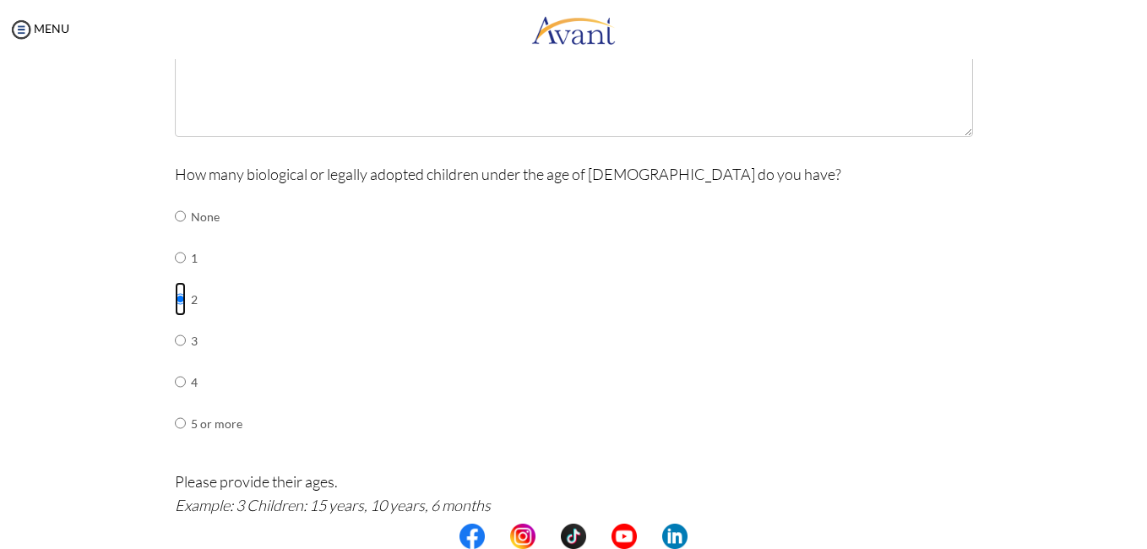
click at [175, 323] on input "radio" at bounding box center [180, 340] width 11 height 34
radio input "true"
click at [176, 301] on input "radio" at bounding box center [180, 299] width 11 height 34
radio input "true"
click at [961, 260] on div "How many biological or legally adopted children under the age of 21 do you have…" at bounding box center [574, 311] width 798 height 299
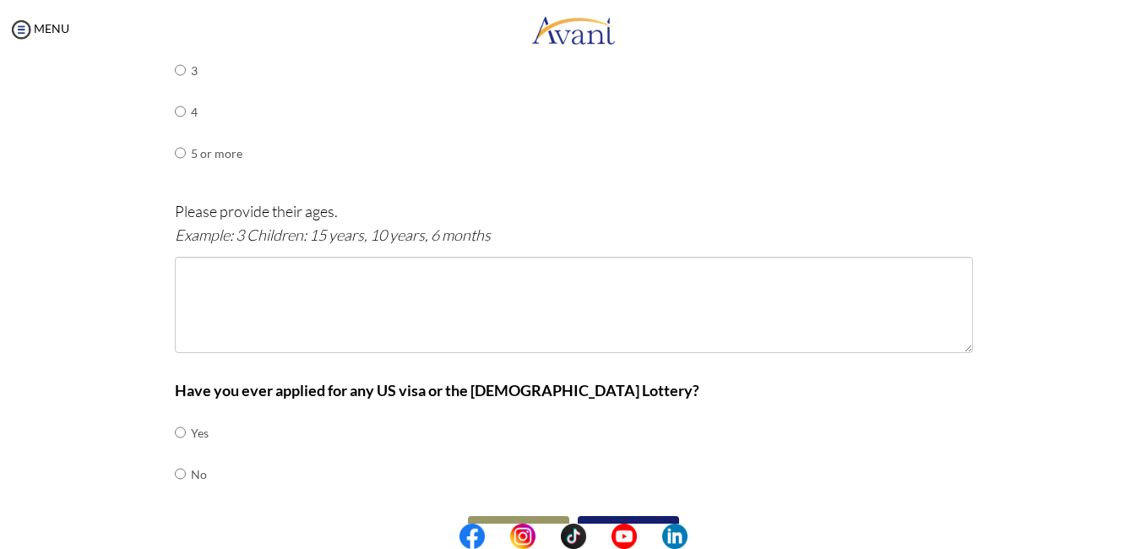
scroll to position [946, 0]
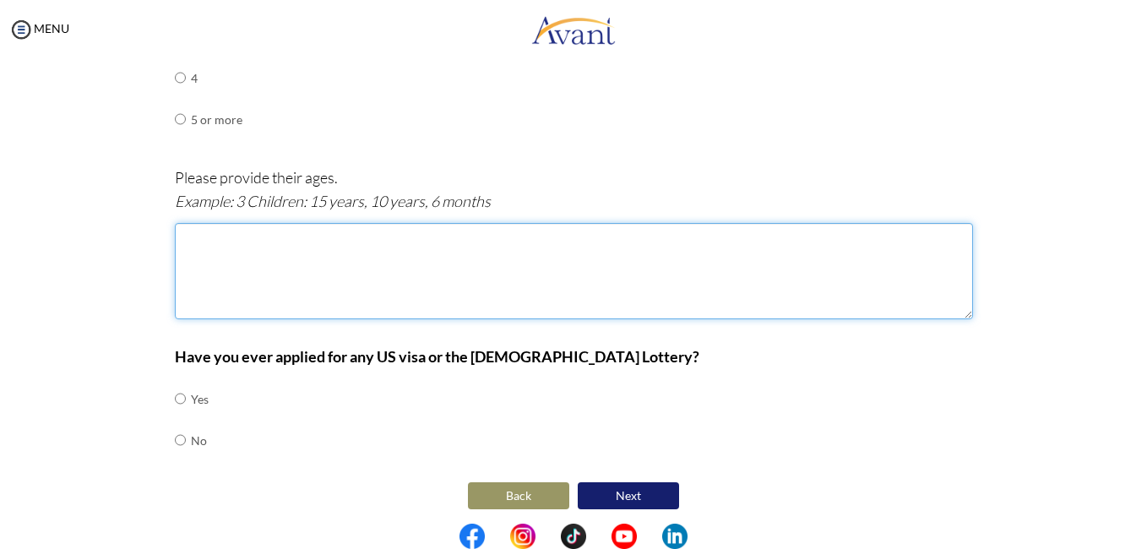
click at [215, 252] on textarea at bounding box center [574, 271] width 798 height 96
type textarea "2 Children: 5years, 3years"
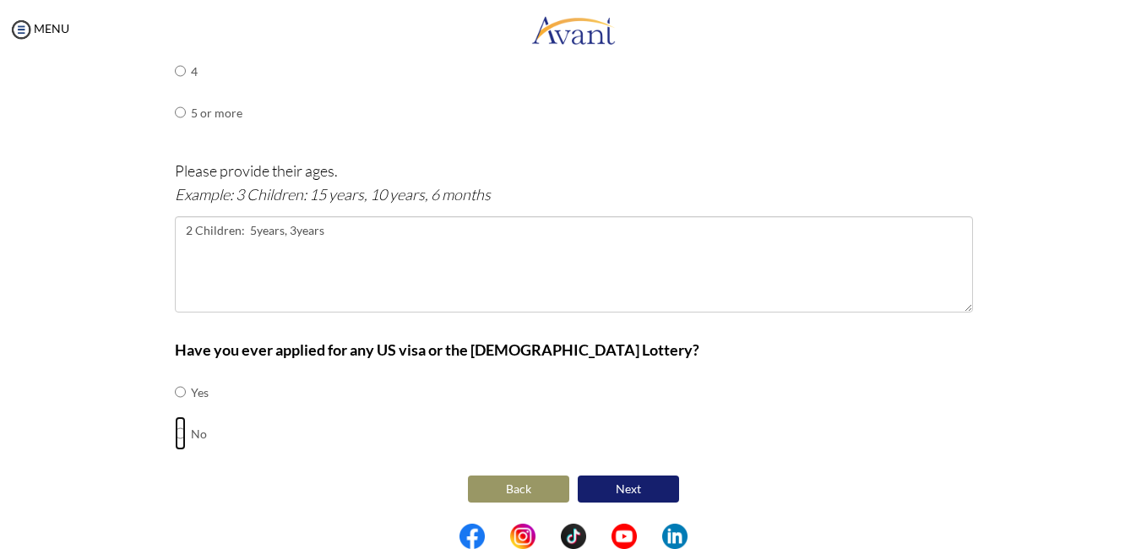
click at [175, 432] on input "radio" at bounding box center [180, 433] width 11 height 34
radio input "true"
click at [611, 483] on button "Next" at bounding box center [628, 488] width 101 height 27
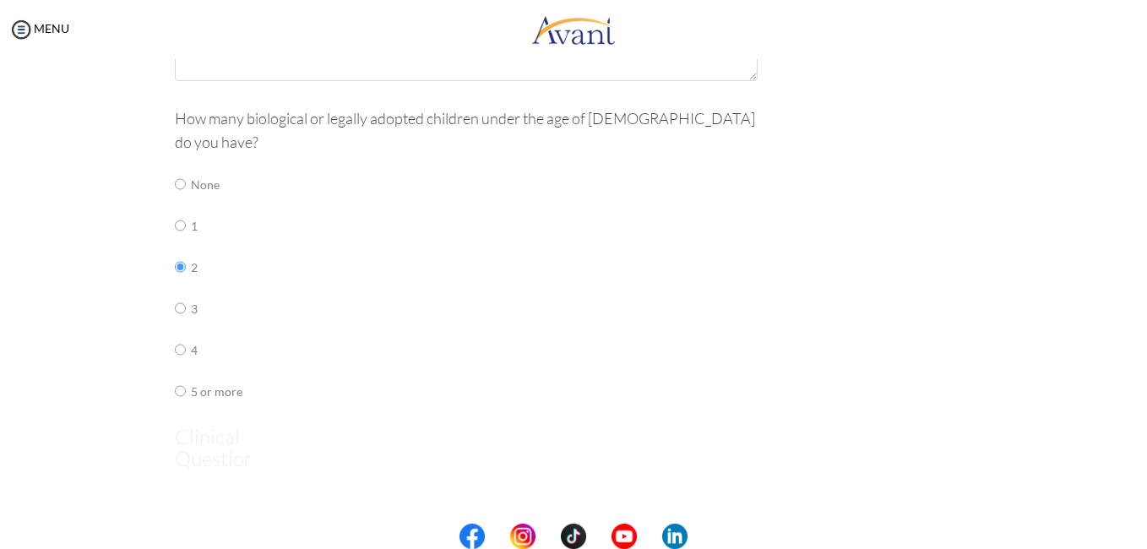
scroll to position [34, 0]
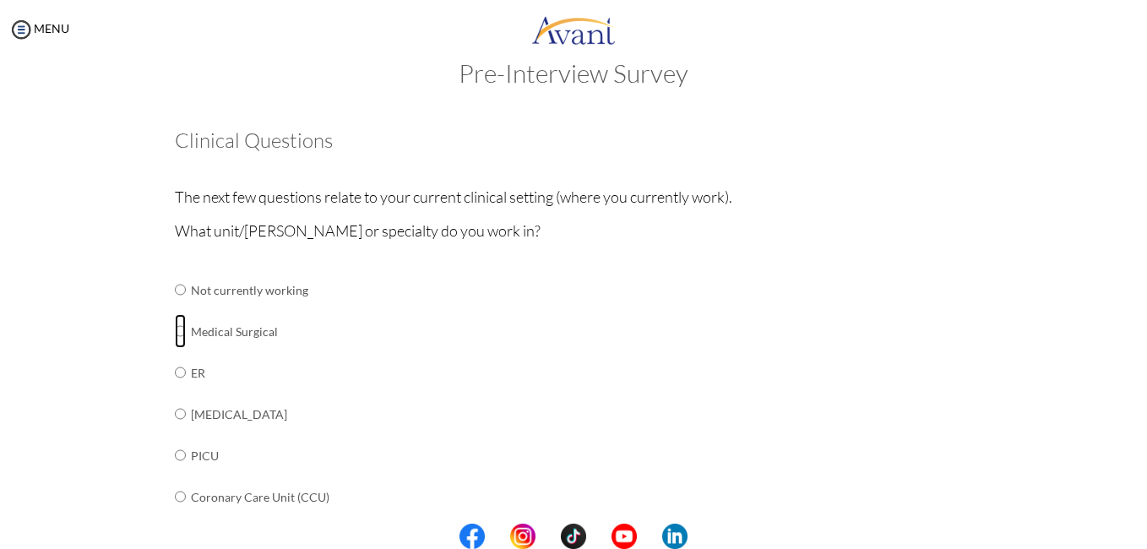
click at [175, 332] on input "radio" at bounding box center [180, 331] width 11 height 34
radio input "true"
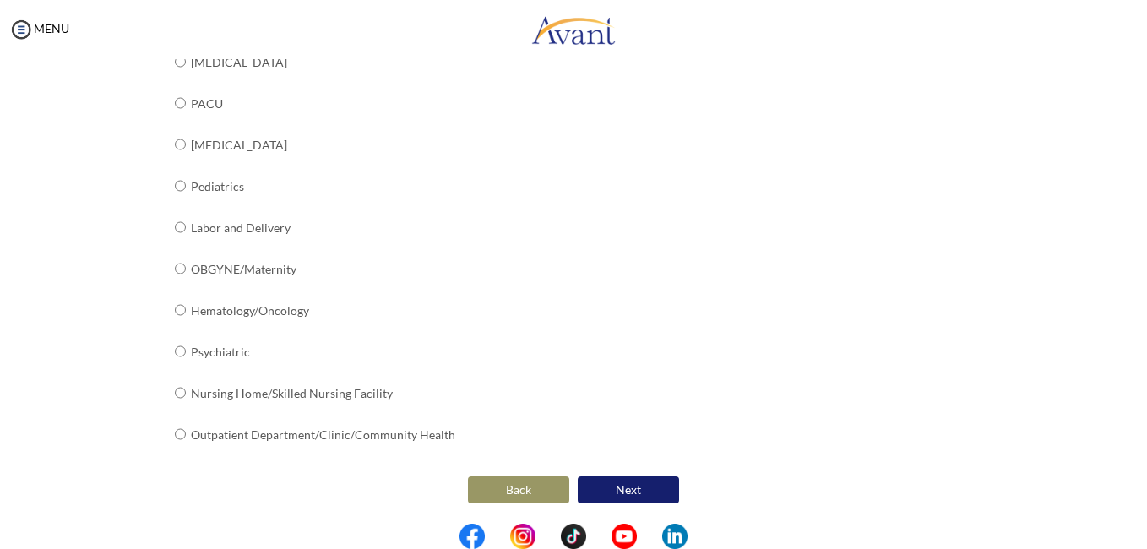
scroll to position [676, 0]
click at [632, 482] on button "Next" at bounding box center [628, 488] width 101 height 27
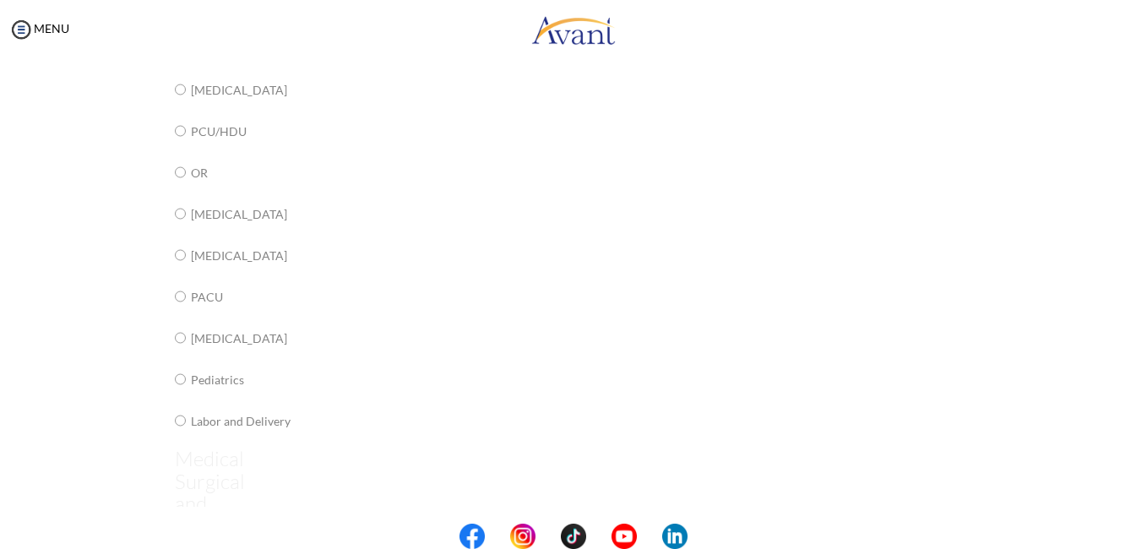
scroll to position [34, 0]
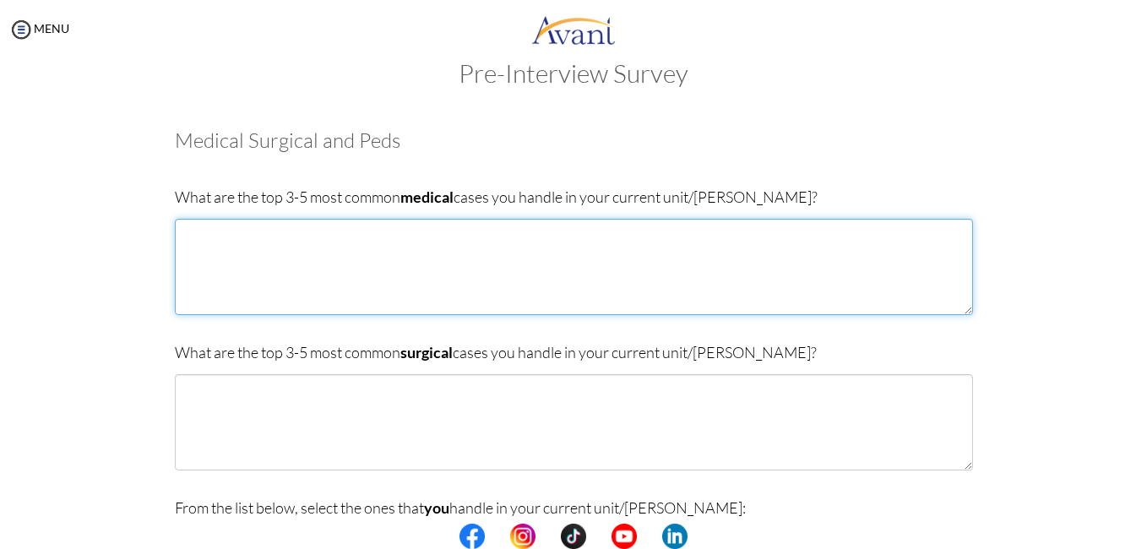
click at [279, 254] on textarea at bounding box center [574, 267] width 798 height 96
type textarea "HYPERTENSION, DIABETES,"
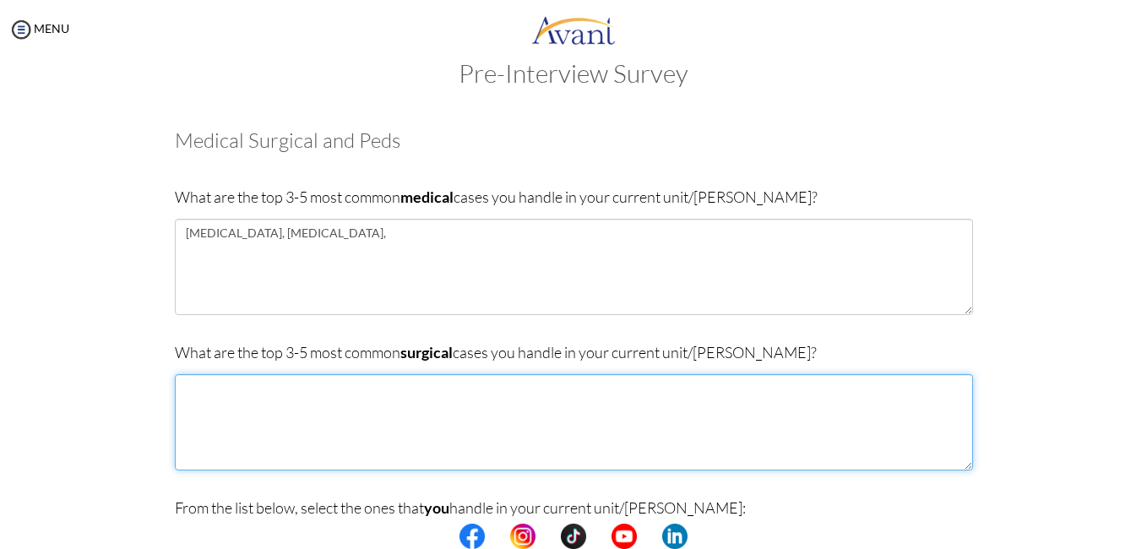
click at [291, 419] on textarea at bounding box center [574, 422] width 798 height 96
type textarea "L"
drag, startPoint x: 305, startPoint y: 383, endPoint x: 325, endPoint y: 388, distance: 20.9
type textarea "HERNIA, HYDROCELE, BURNS, APPENDICITIS"
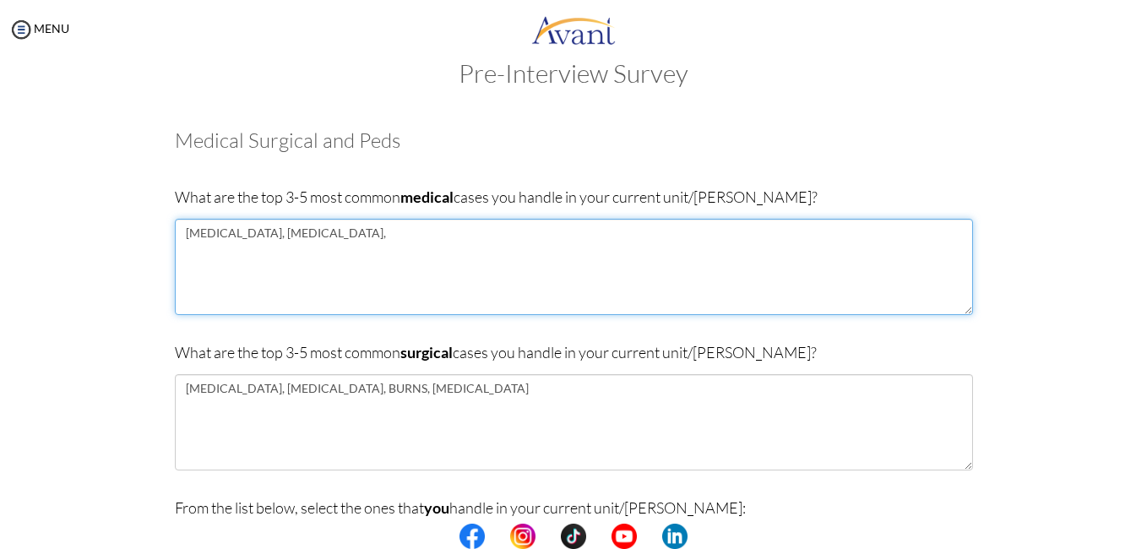
click at [366, 238] on textarea "HYPERTENSION, DIABETES," at bounding box center [574, 267] width 798 height 96
type textarea "HYPERTENSION, DIABETES, ANAEMIA"
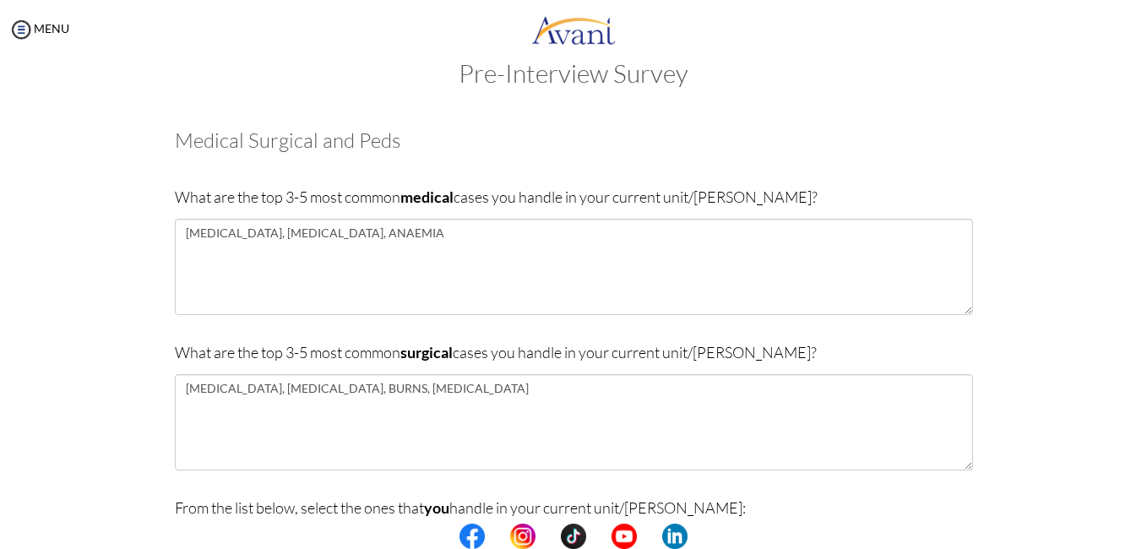
click at [1140, 524] on center at bounding box center [573, 536] width 1147 height 25
click at [1142, 524] on center at bounding box center [573, 536] width 1147 height 25
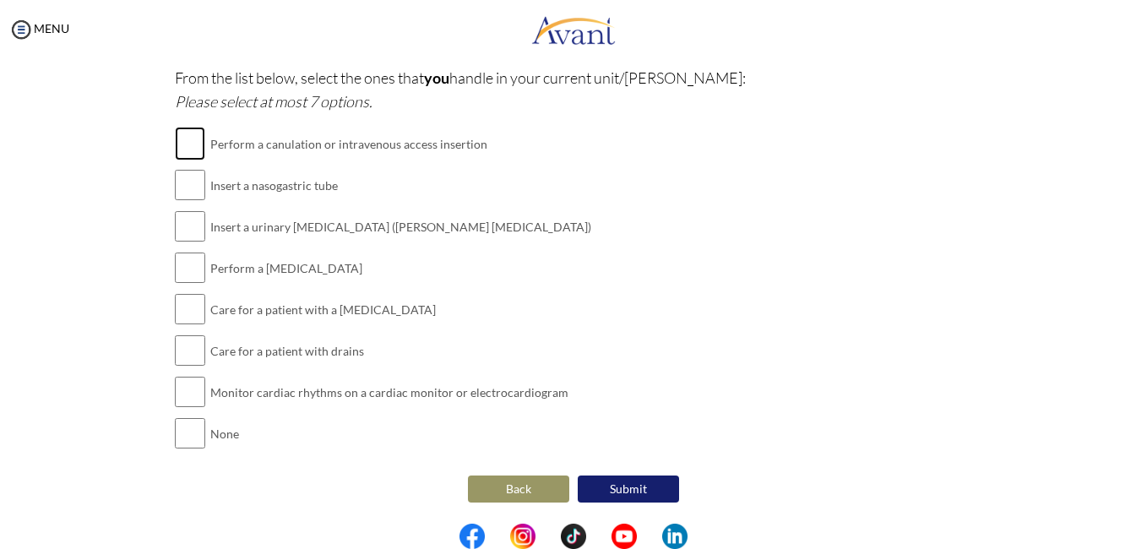
click at [186, 149] on input "checkbox" at bounding box center [190, 144] width 30 height 34
checkbox input "true"
click at [185, 181] on input "checkbox" at bounding box center [190, 185] width 30 height 34
checkbox input "true"
click at [182, 223] on input "checkbox" at bounding box center [190, 226] width 30 height 34
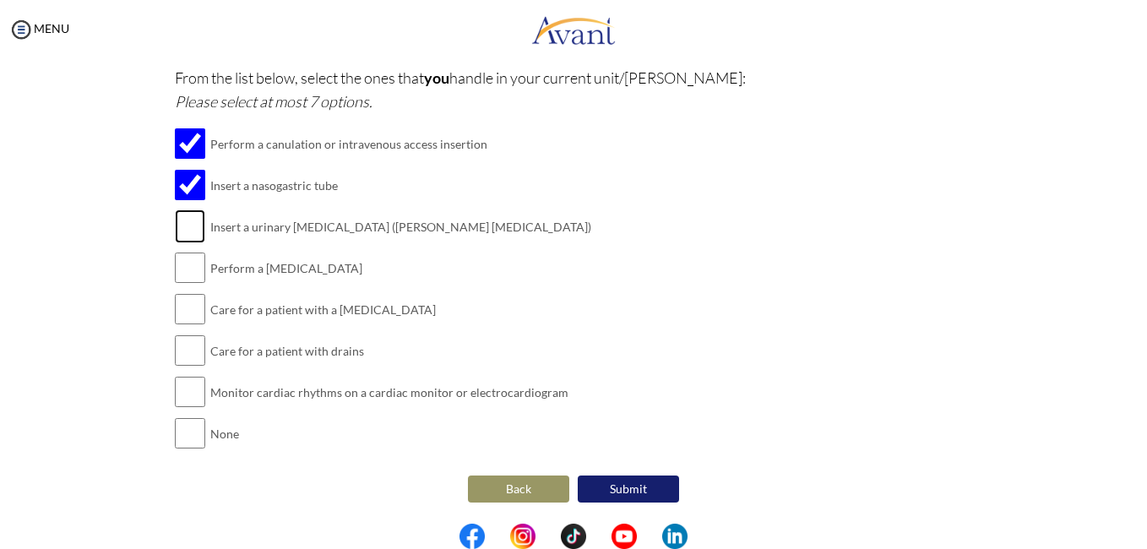
checkbox input "true"
click at [181, 269] on input "checkbox" at bounding box center [190, 268] width 30 height 34
checkbox input "true"
click at [179, 354] on input "checkbox" at bounding box center [190, 351] width 30 height 34
checkbox input "true"
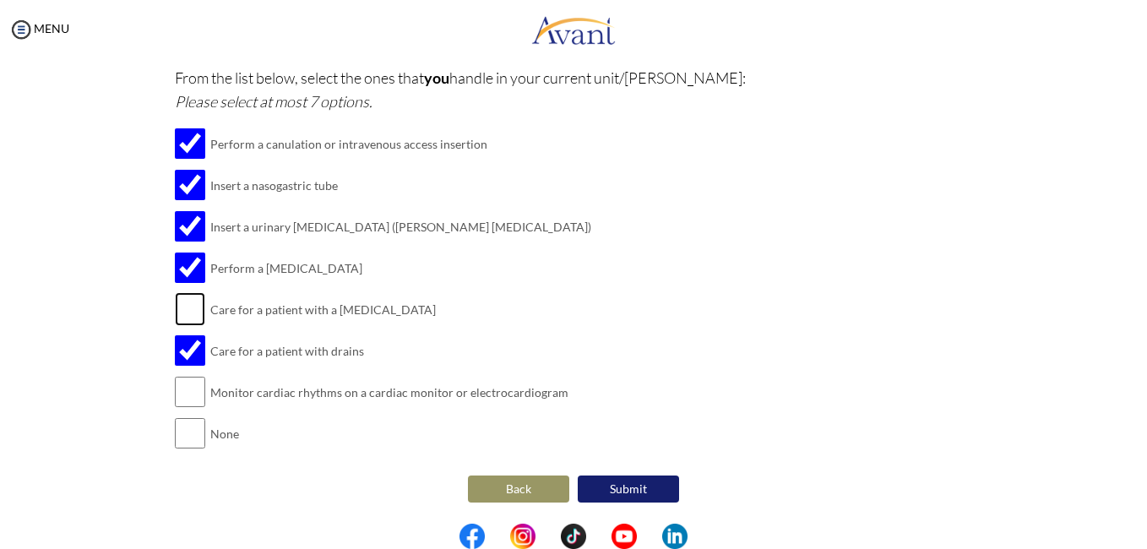
click at [190, 298] on input "checkbox" at bounding box center [190, 309] width 30 height 34
checkbox input "true"
click at [629, 493] on button "Submit" at bounding box center [628, 488] width 101 height 27
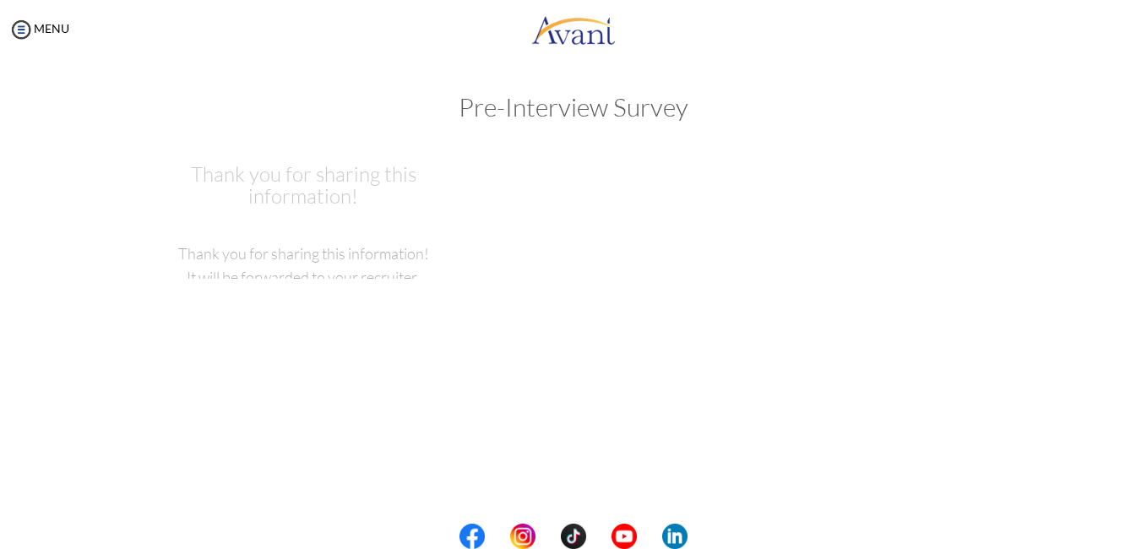
scroll to position [0, 0]
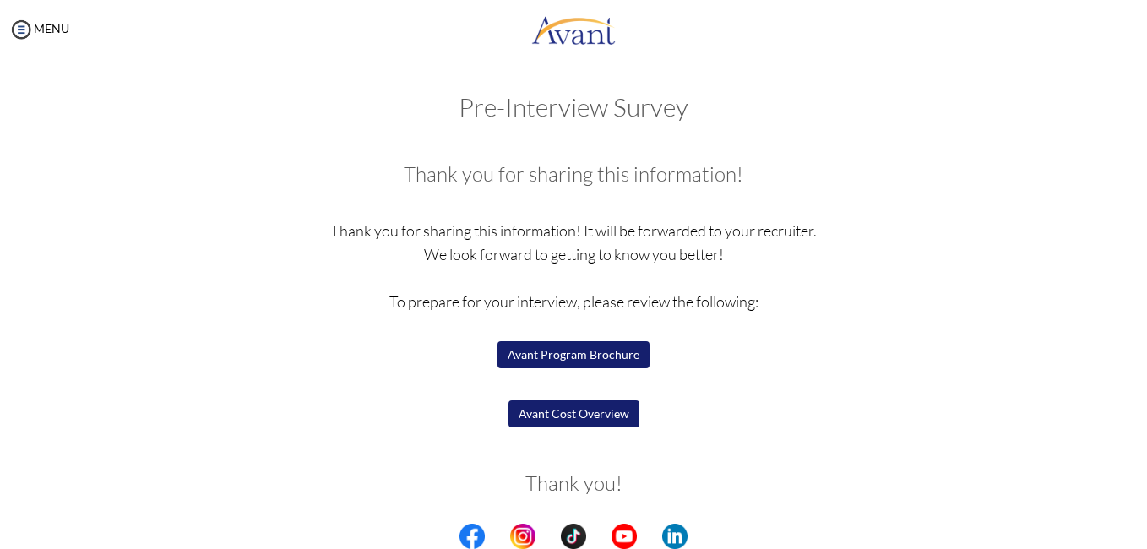
click at [614, 355] on button "Avant Program Brochure" at bounding box center [573, 354] width 152 height 27
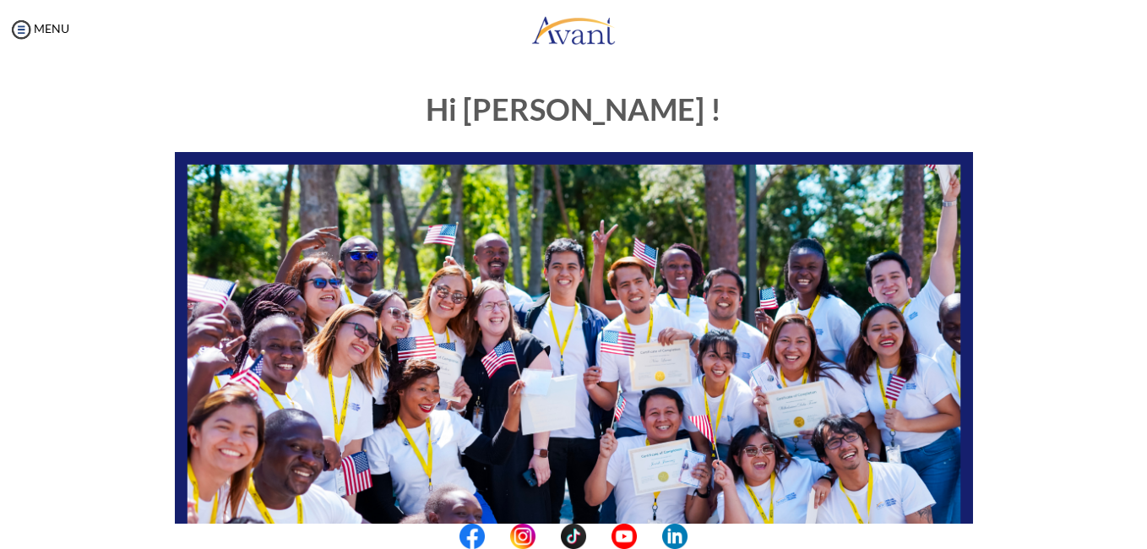
scroll to position [389, 0]
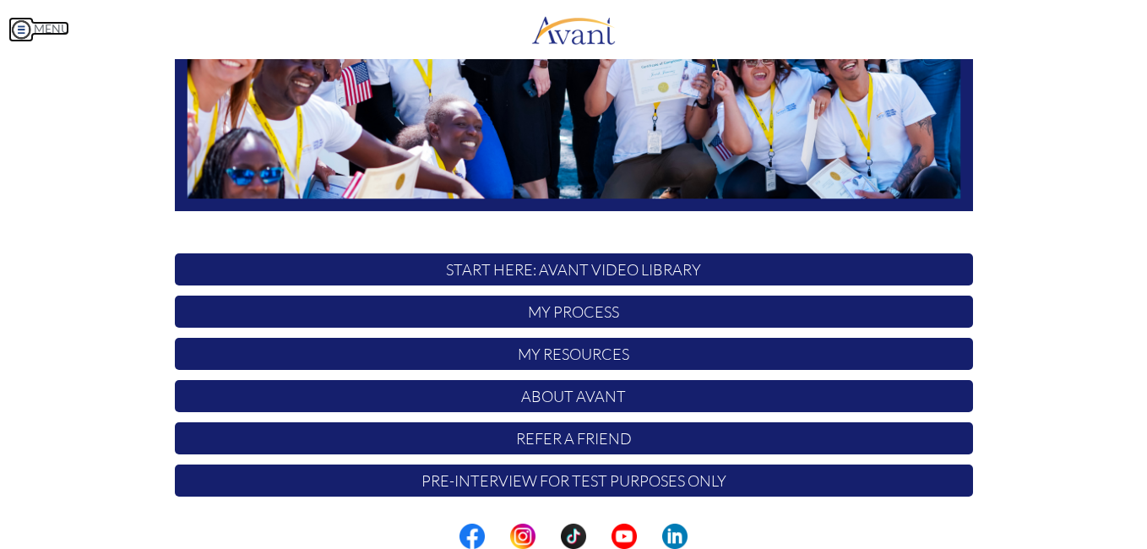
click at [16, 30] on img at bounding box center [20, 29] width 25 height 25
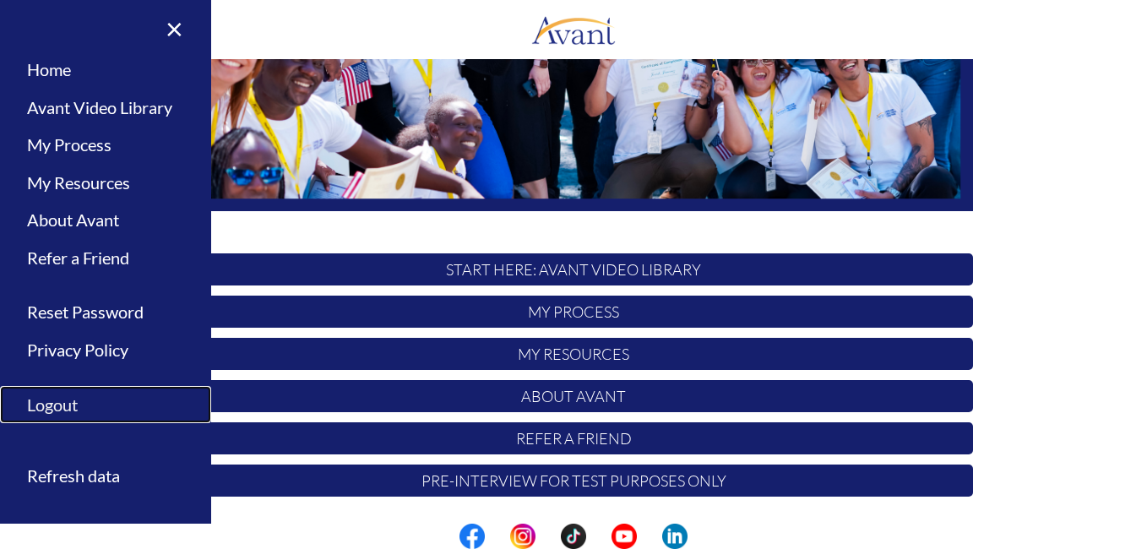
click at [68, 409] on link "Logout" at bounding box center [105, 405] width 211 height 38
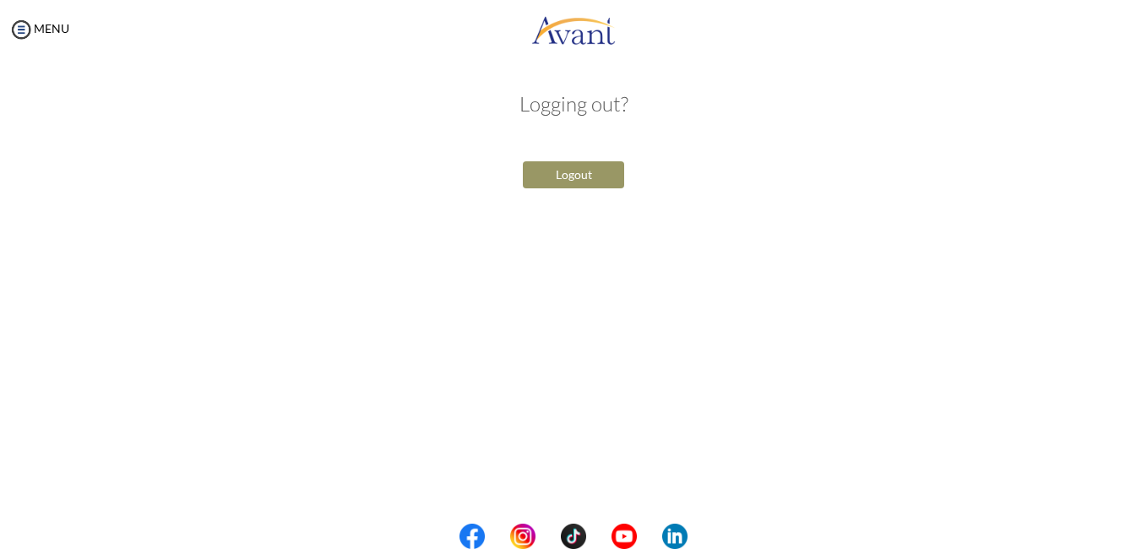
click at [569, 177] on button "Logout" at bounding box center [573, 174] width 101 height 27
